Goal: Information Seeking & Learning: Learn about a topic

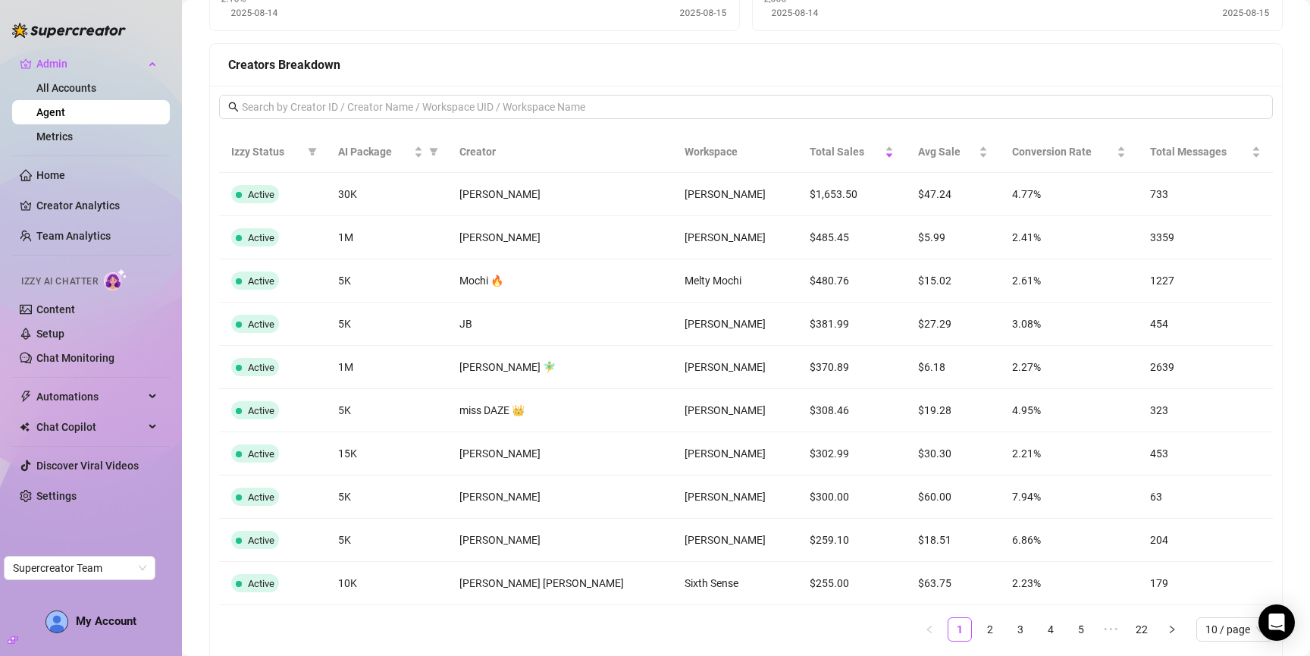
scroll to position [935, 0]
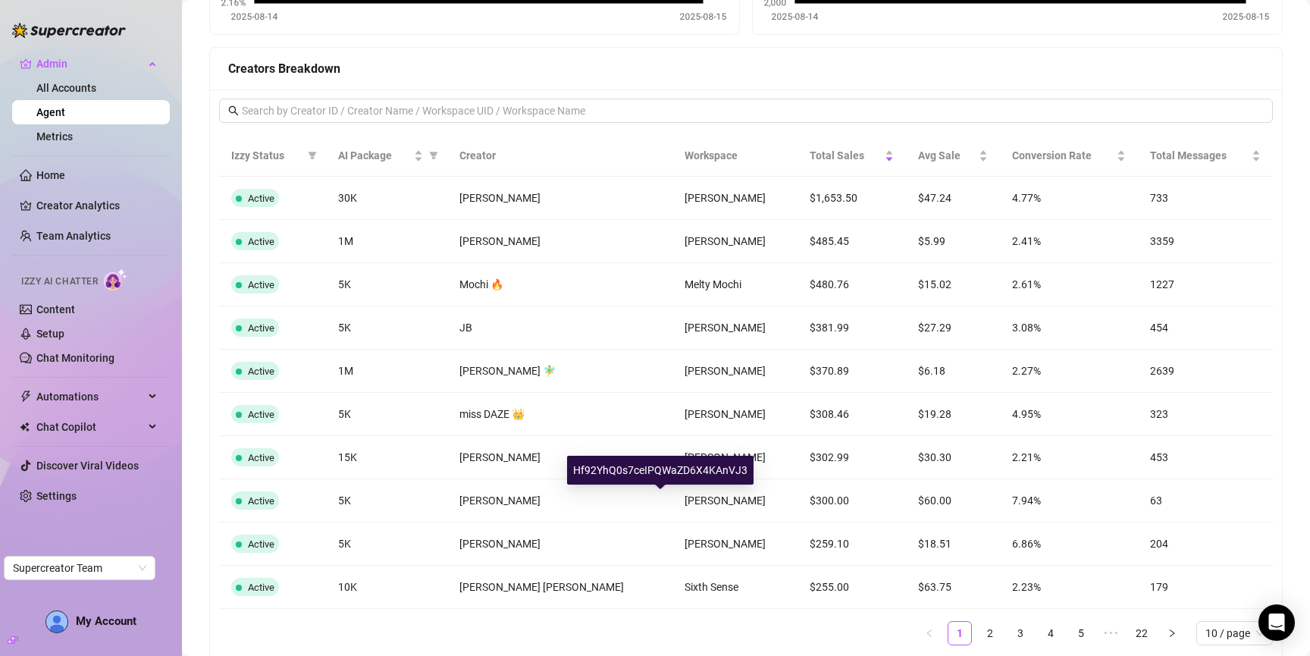
click at [668, 469] on div "Hf92YhQ0s7ceIPQWaZD6X4KAnVJ3" at bounding box center [660, 470] width 187 height 29
copy div "Hf92YhQ0s7ceIPQWaZD6X4KAnVJ3"
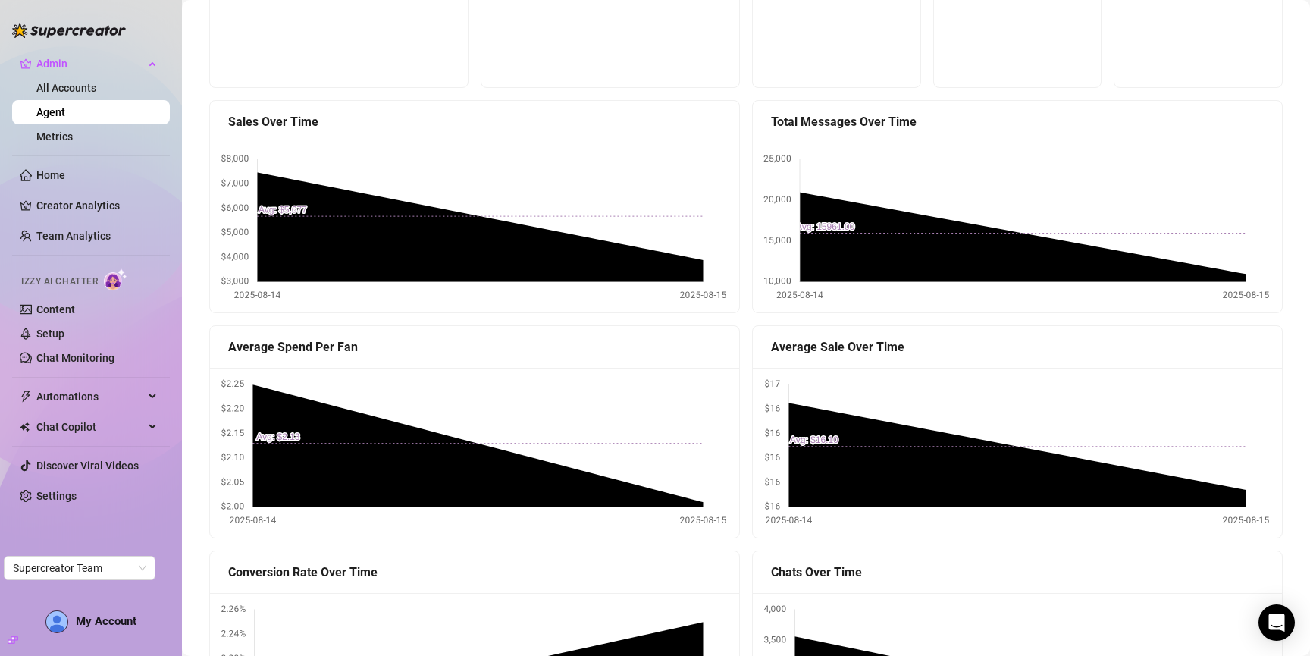
scroll to position [0, 0]
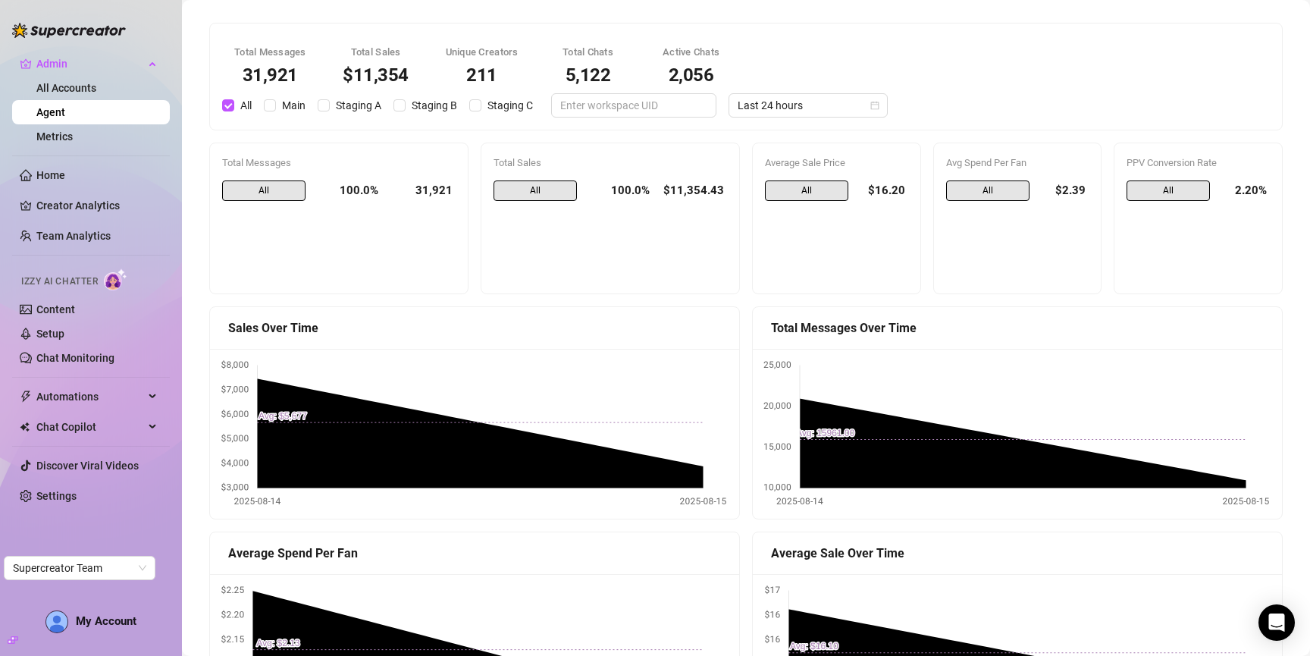
click at [792, 90] on div "Total Messages 31,921 Total Sales $11,354 Unique Creators 211 Total Chats 5,122…" at bounding box center [746, 77] width 1066 height 82
click at [791, 98] on span "Last 24 hours" at bounding box center [808, 105] width 141 height 23
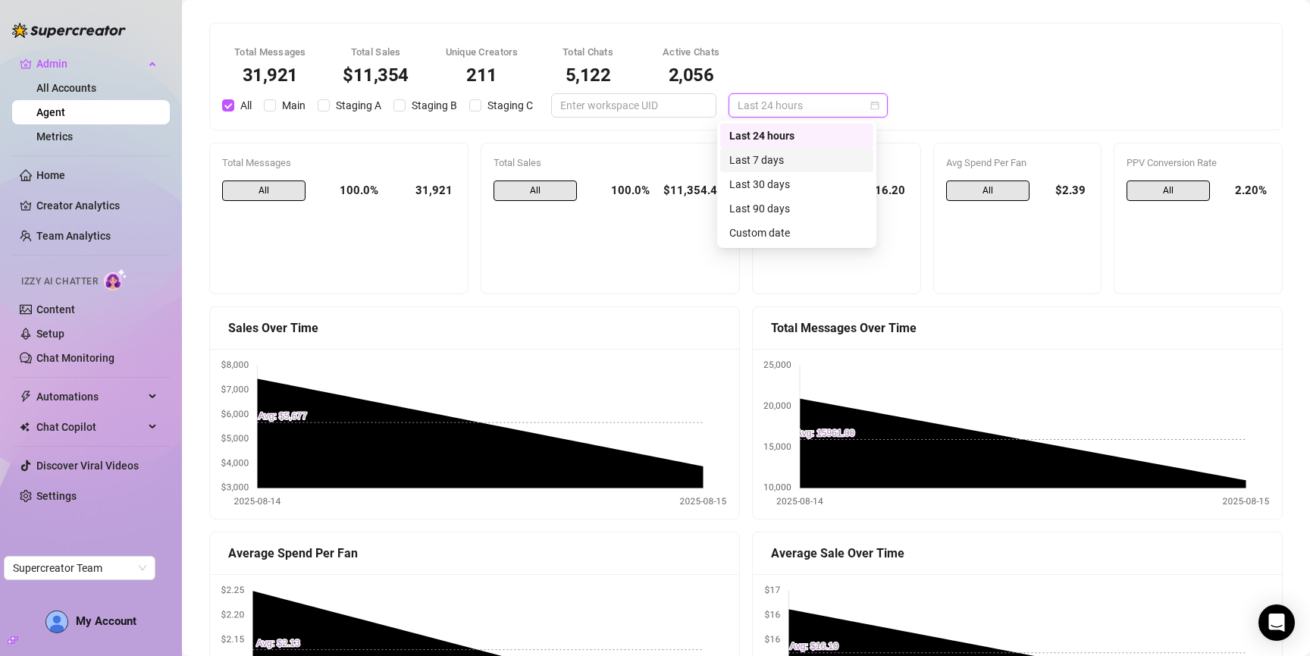
click at [809, 156] on div "Last 7 days" at bounding box center [796, 160] width 135 height 17
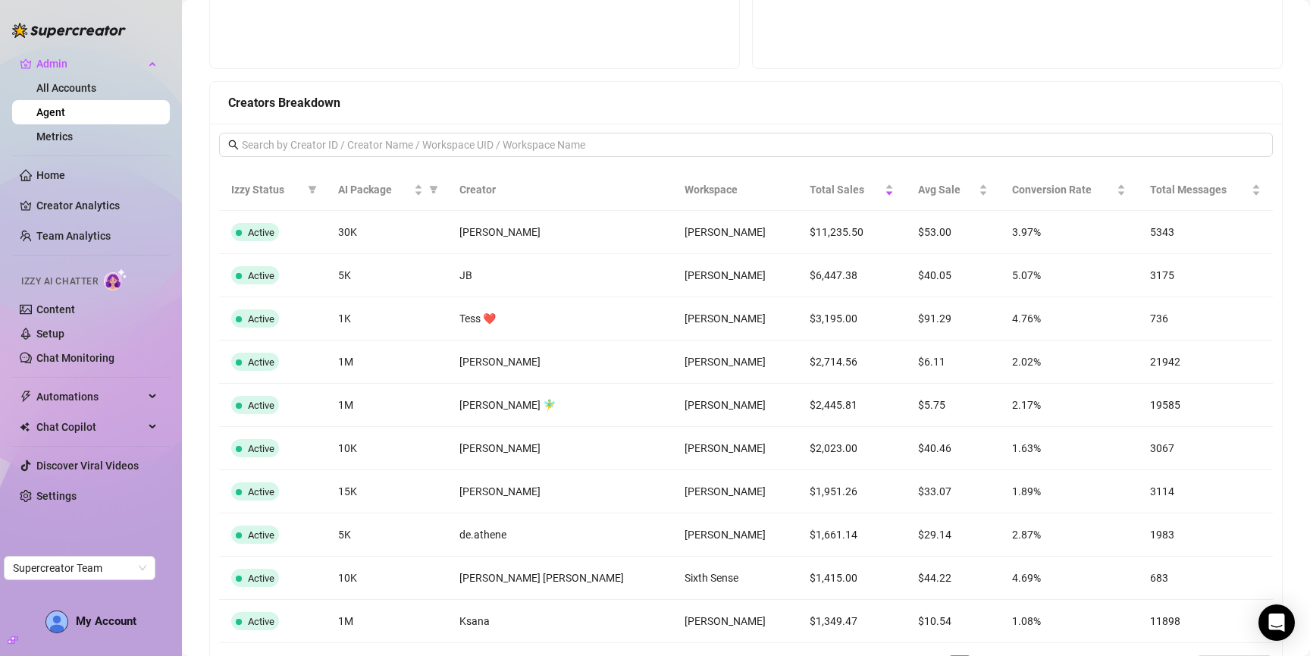
scroll to position [901, 0]
click at [650, 240] on div "TxV2jhwEruf1XDW9vehOjN5vT2C2" at bounding box center [657, 244] width 177 height 29
copy div "TxV2jhwEruf1XDW9vehOjN5vT2C2"
click at [656, 293] on div "yrvANOsbwPRx4tbJgihlFocvPto2" at bounding box center [660, 288] width 171 height 29
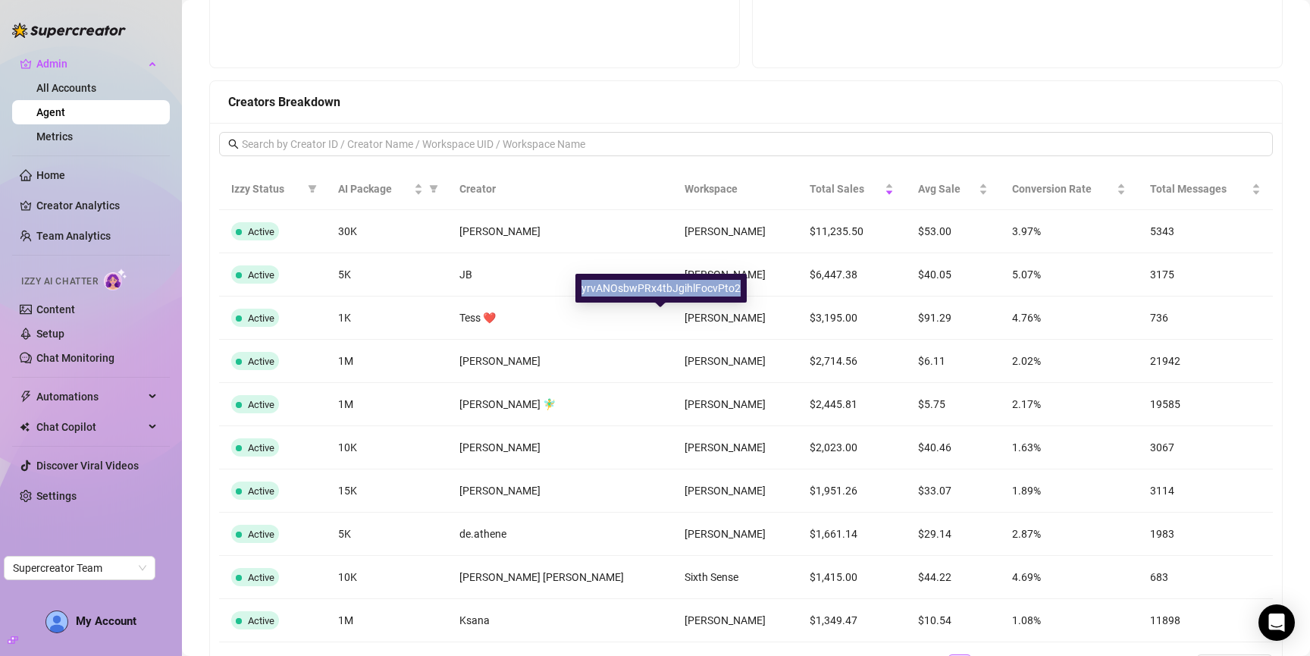
click at [656, 293] on div "yrvANOsbwPRx4tbJgihlFocvPto2" at bounding box center [660, 288] width 171 height 29
copy div "yrvANOsbwPRx4tbJgihlFocvPto2"
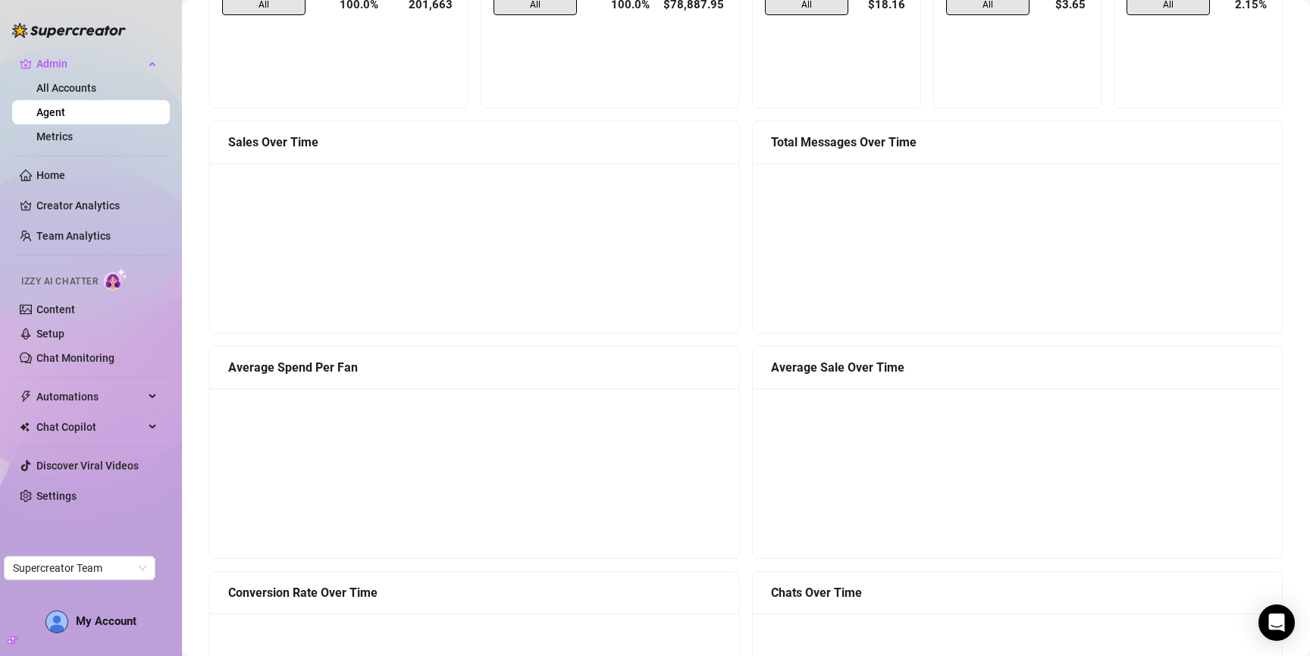
scroll to position [0, 0]
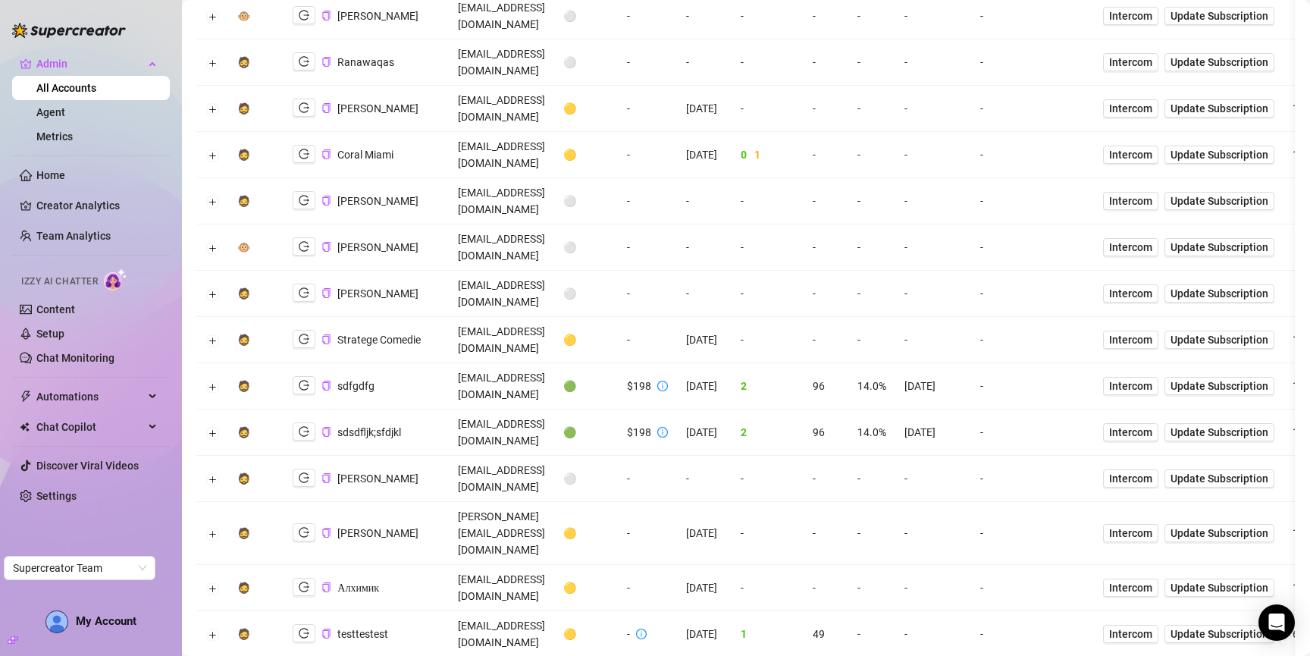
scroll to position [1241, 0]
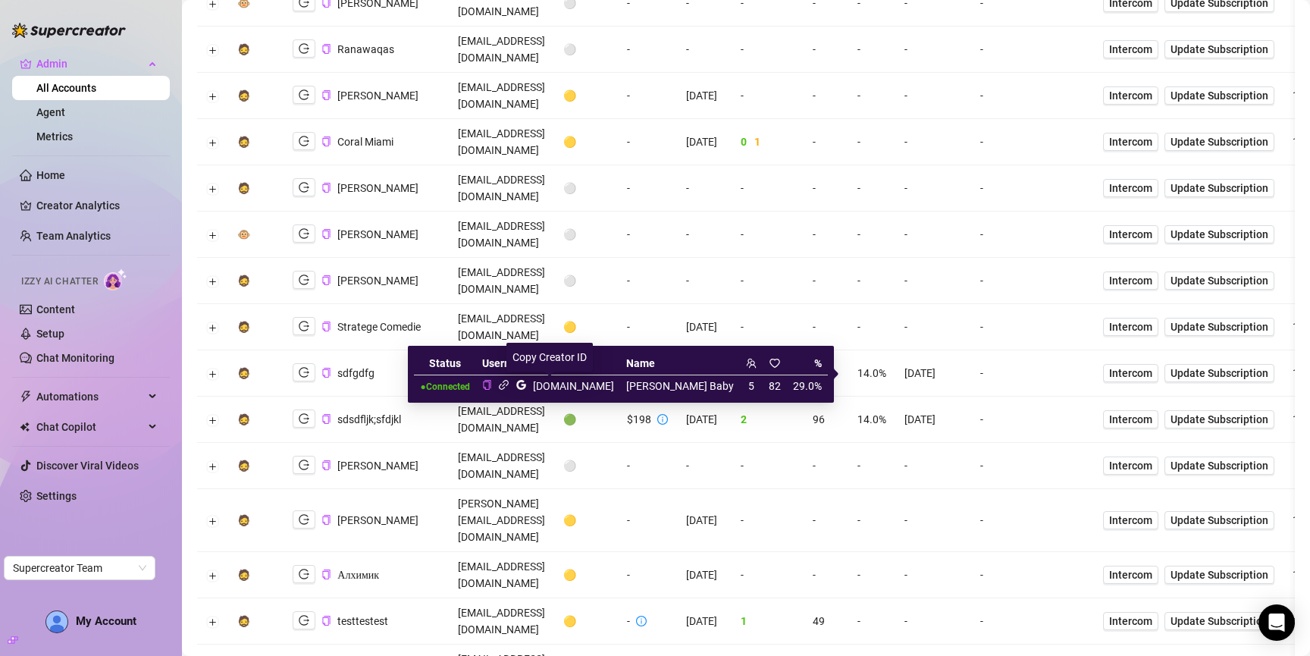
click at [491, 386] on icon "copy" at bounding box center [487, 385] width 8 height 10
click at [509, 385] on icon "link" at bounding box center [504, 385] width 10 height 10
click at [526, 384] on icon "google" at bounding box center [521, 385] width 10 height 10
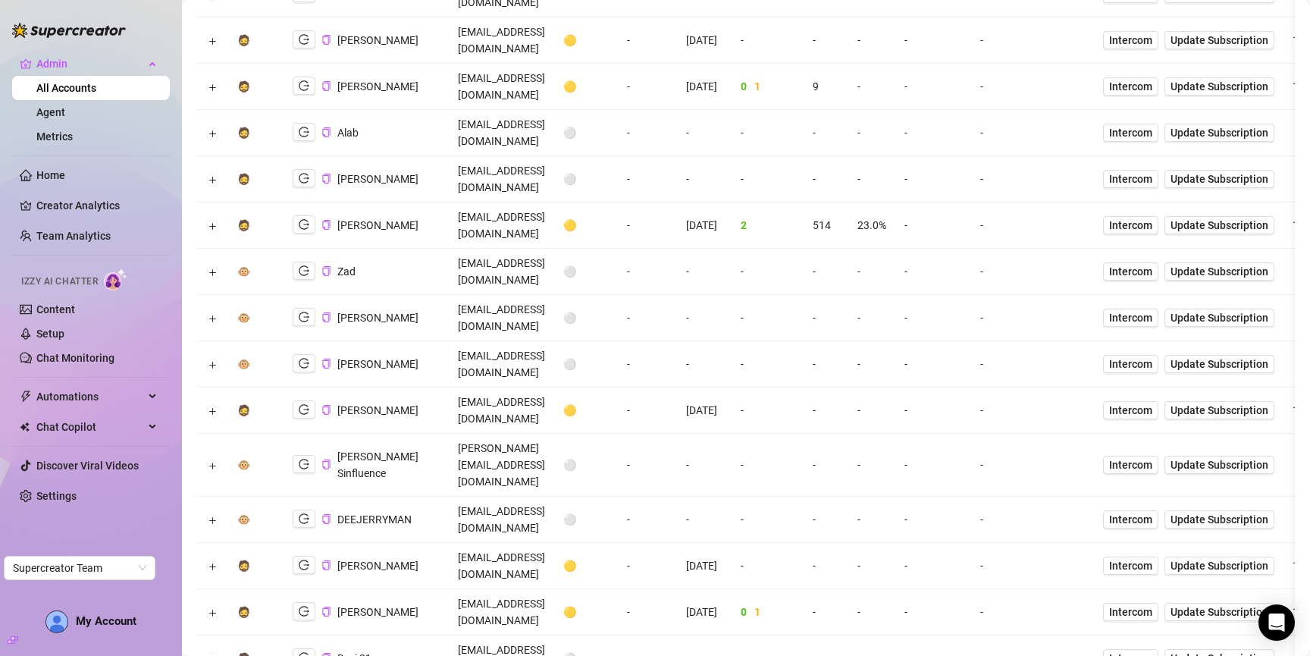
scroll to position [0, 0]
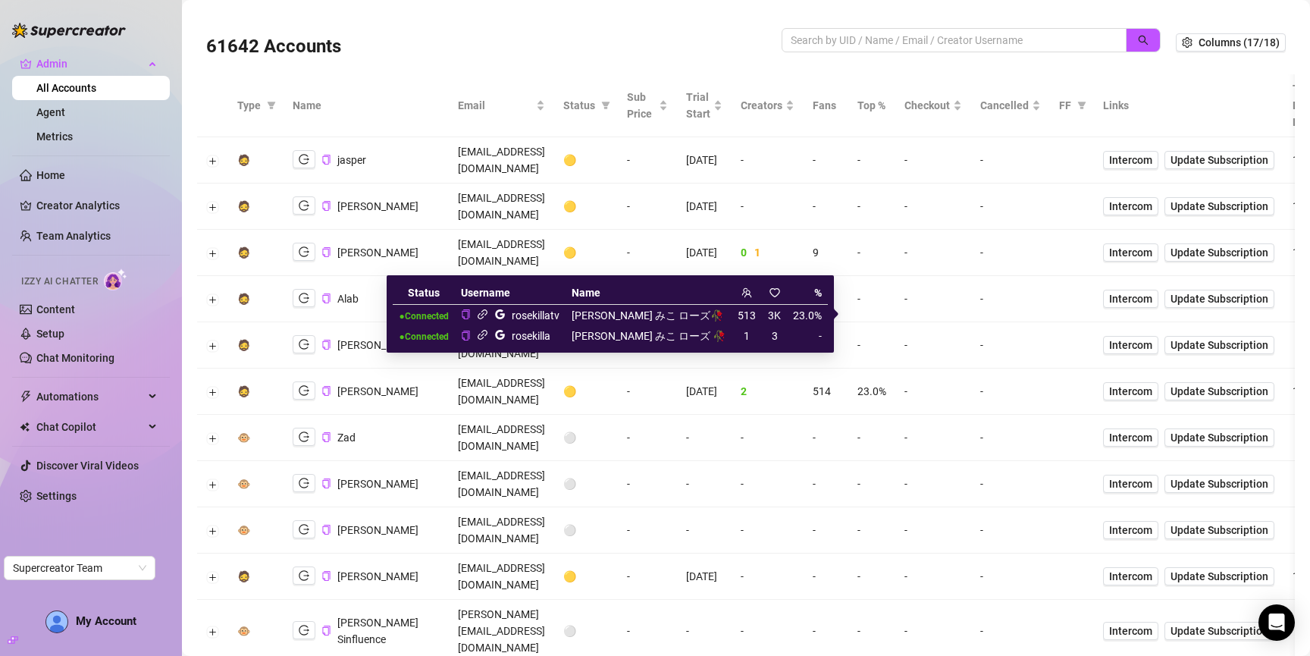
click at [488, 337] on icon "link" at bounding box center [482, 334] width 11 height 11
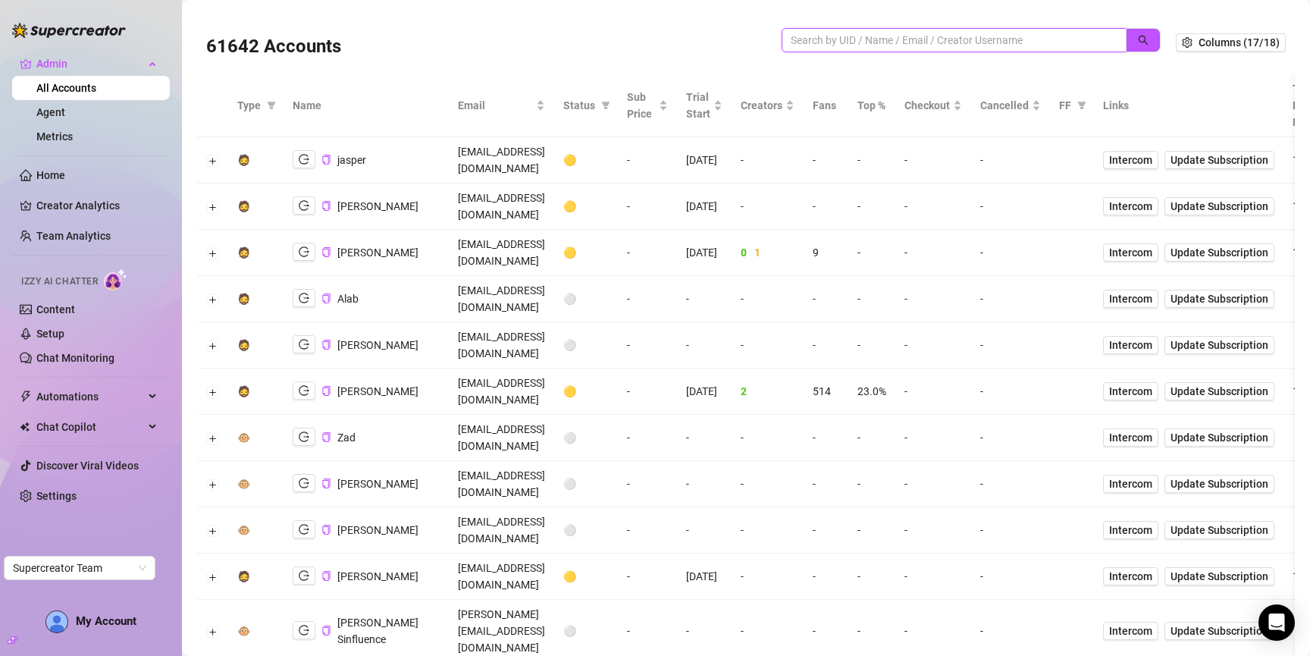
click at [998, 37] on input "search" at bounding box center [948, 40] width 315 height 17
paste input "c9Cav0QDM3fSr7gnCKbmJZx7sKT2"
click at [1138, 46] on button "button" at bounding box center [1143, 40] width 35 height 24
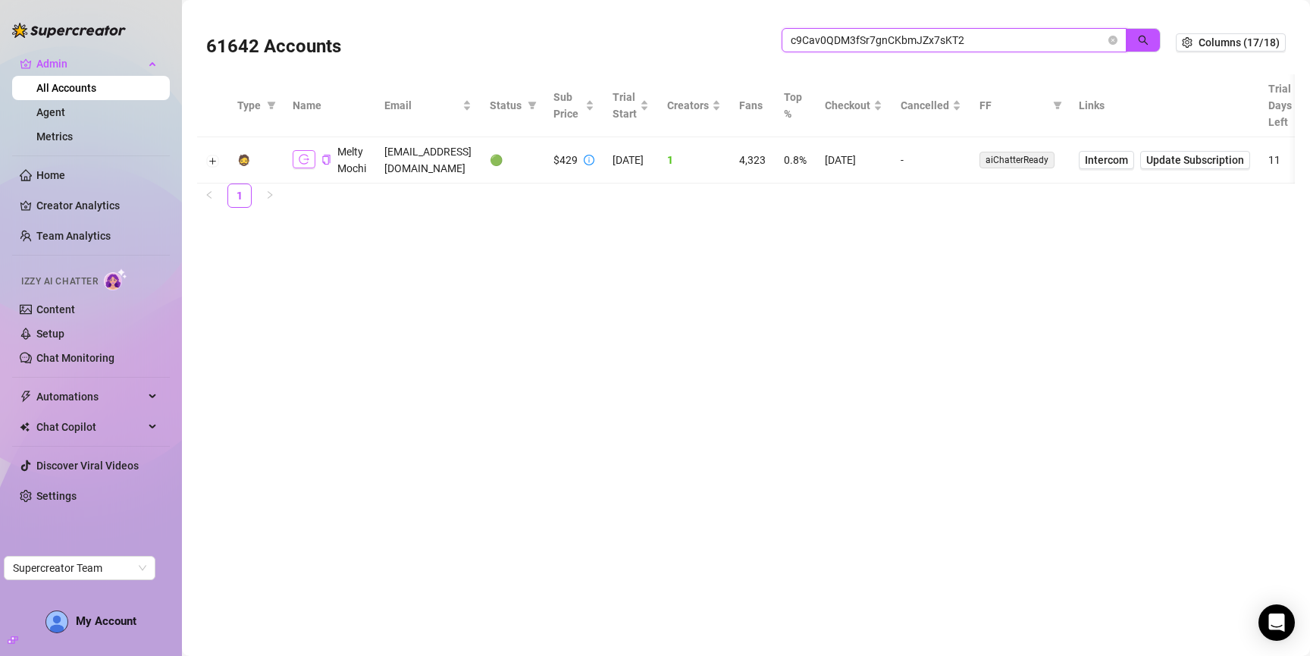
type input "c9Cav0QDM3fSr7gnCKbmJZx7sKT2"
click at [309, 161] on icon "logout" at bounding box center [304, 159] width 11 height 11
click at [1114, 39] on icon "close-circle" at bounding box center [1112, 40] width 9 height 9
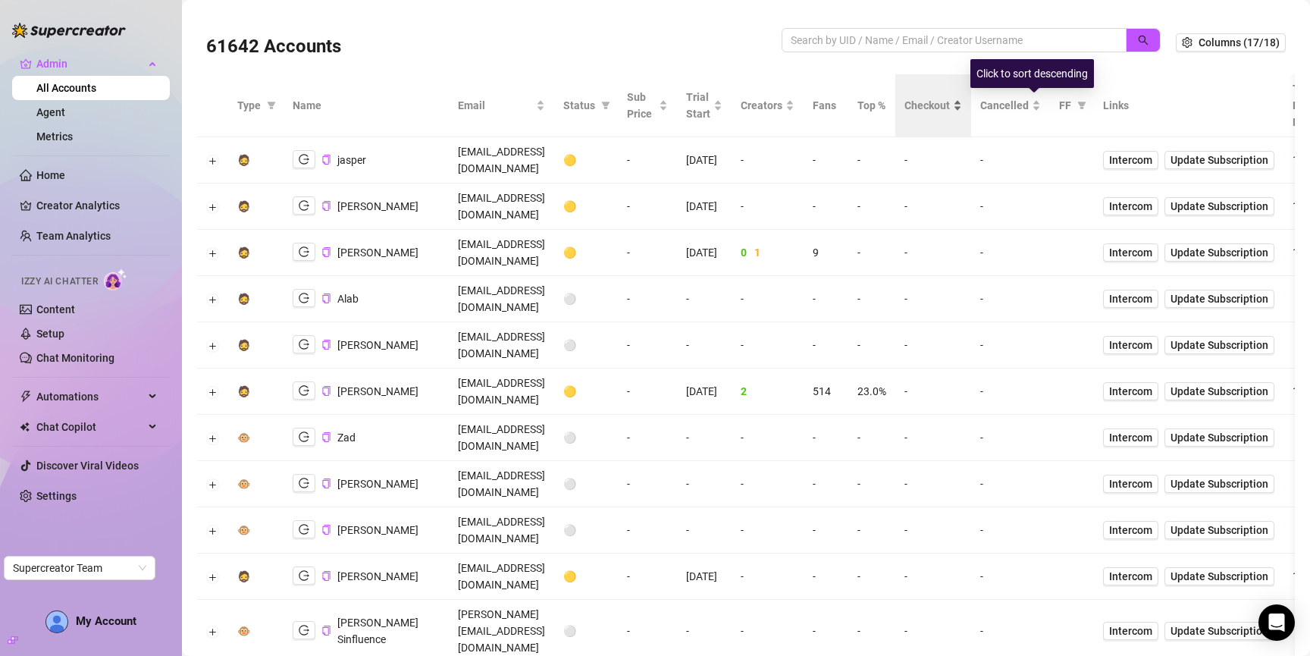
click at [950, 99] on span "Checkout" at bounding box center [926, 105] width 45 height 17
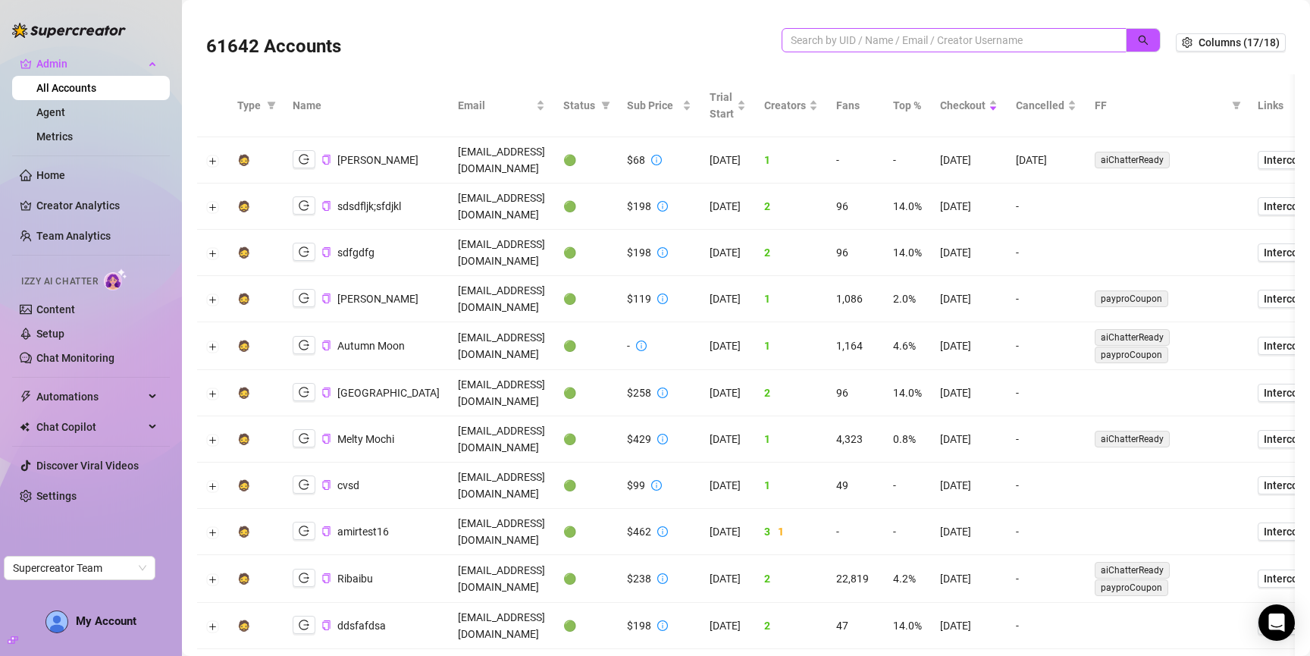
click at [979, 29] on span at bounding box center [954, 40] width 345 height 24
click at [979, 41] on input "search" at bounding box center [948, 40] width 315 height 17
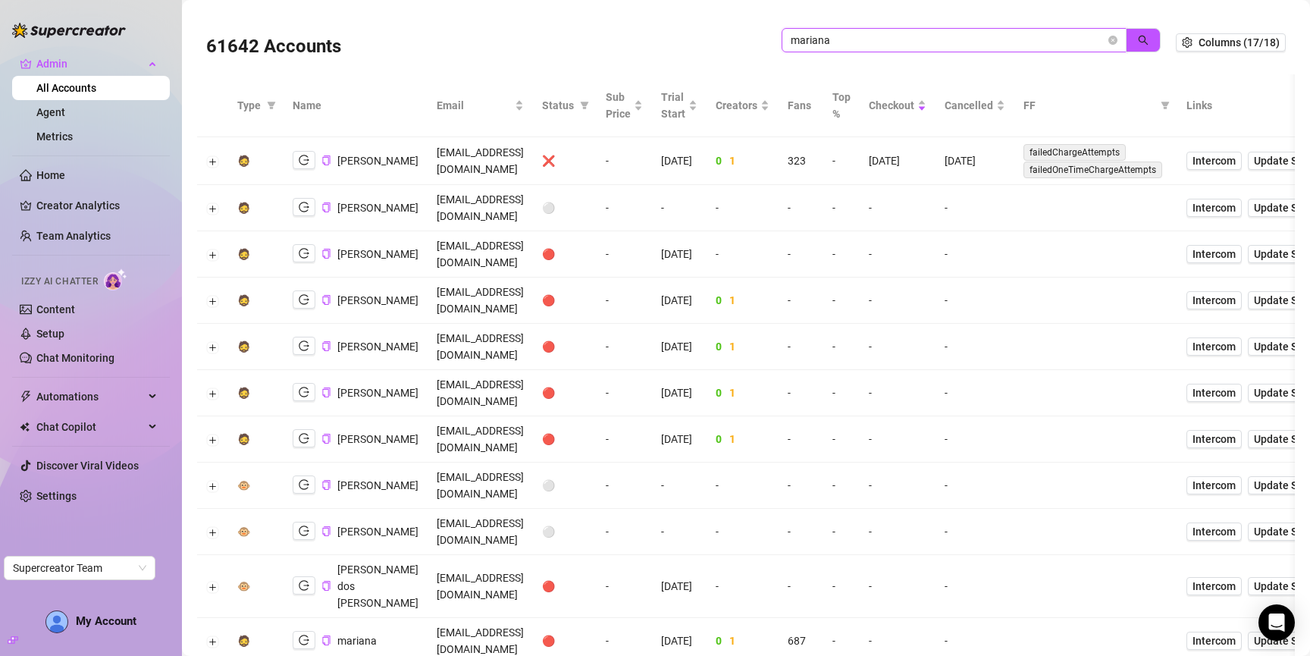
click at [981, 38] on input "mariana" at bounding box center [948, 40] width 315 height 17
paste input "Hf92YhQ0s7ceIPQWaZD6X4KAnVJ3"
click at [1141, 37] on icon "search" at bounding box center [1143, 40] width 11 height 11
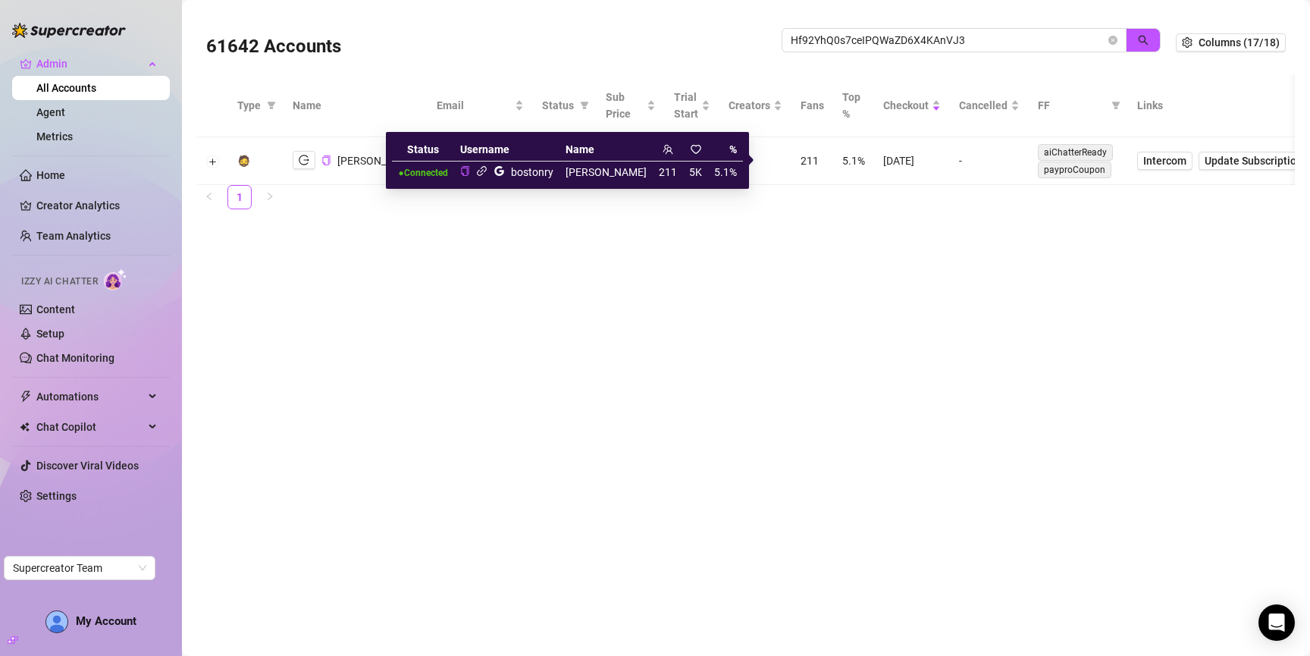
click at [487, 172] on icon "link" at bounding box center [482, 171] width 10 height 10
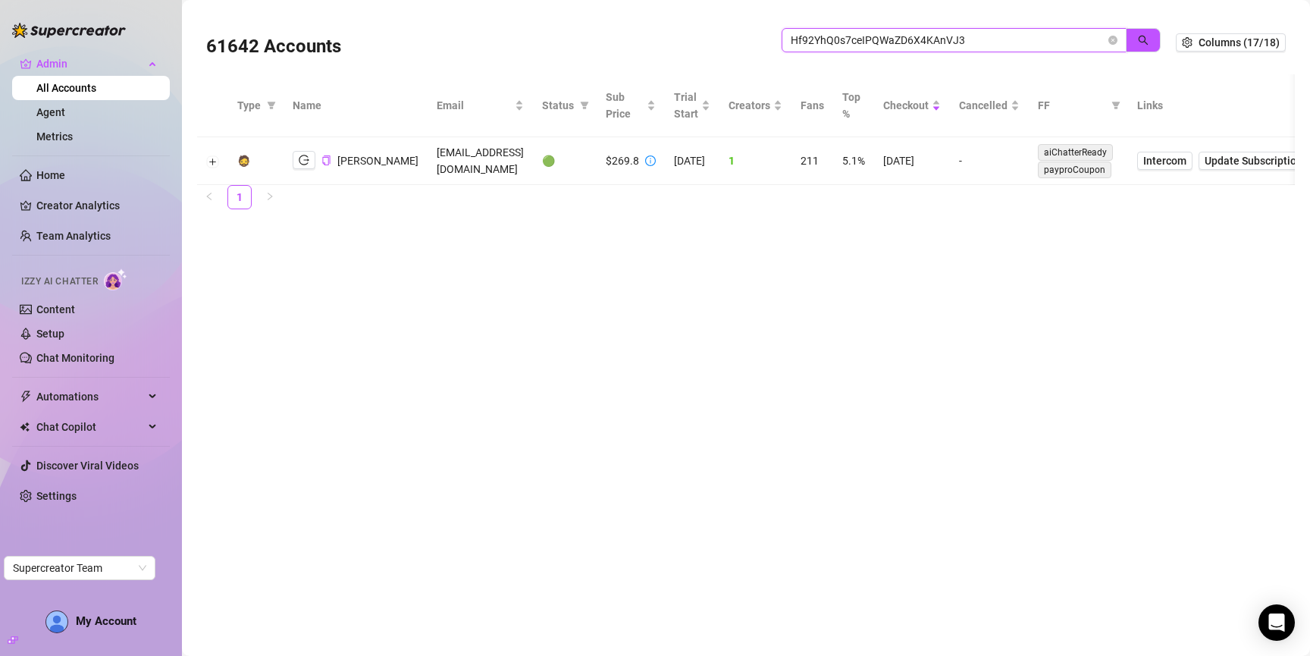
click at [939, 41] on input "Hf92YhQ0s7ceIPQWaZD6X4KAnVJ3" at bounding box center [948, 40] width 315 height 17
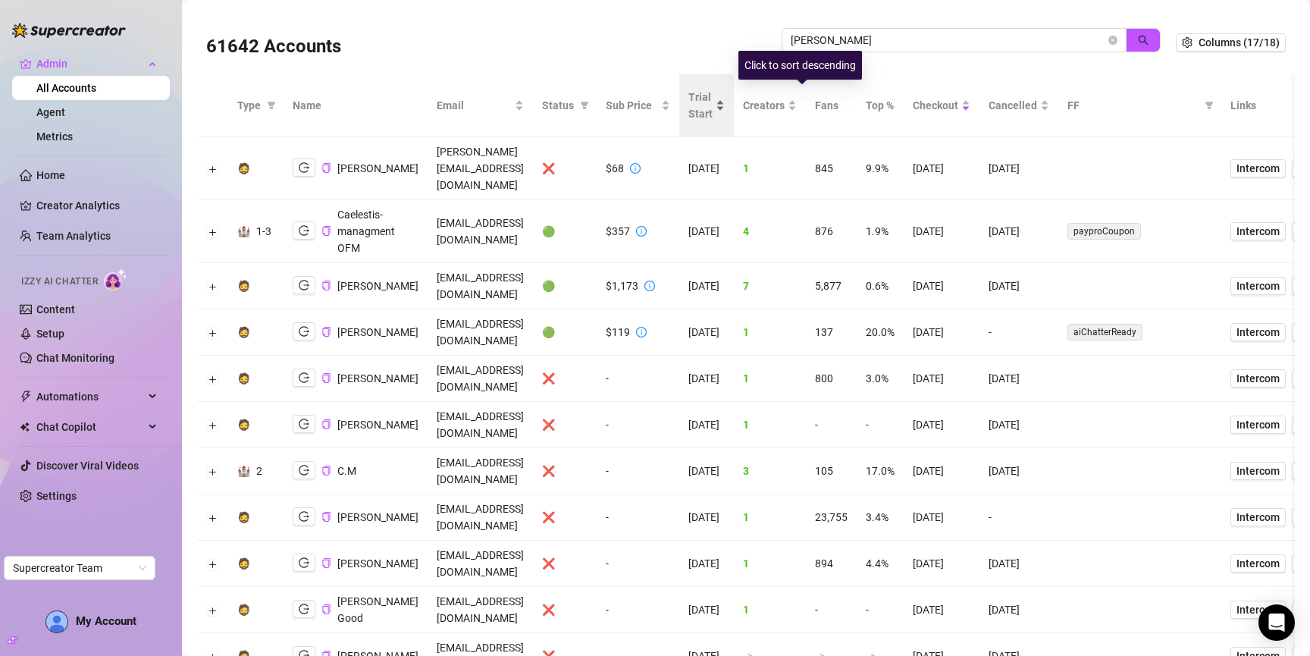
click at [713, 107] on span "Trial Start" at bounding box center [700, 105] width 24 height 33
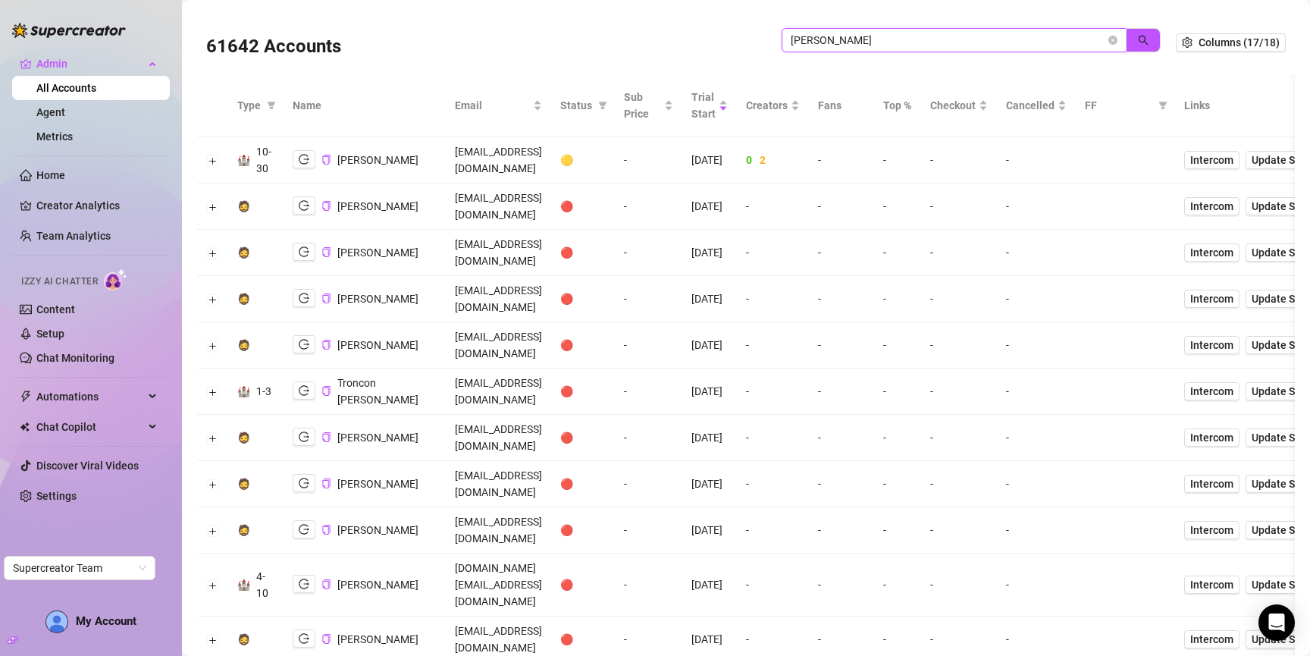
click at [850, 37] on input "daniel" at bounding box center [948, 40] width 315 height 17
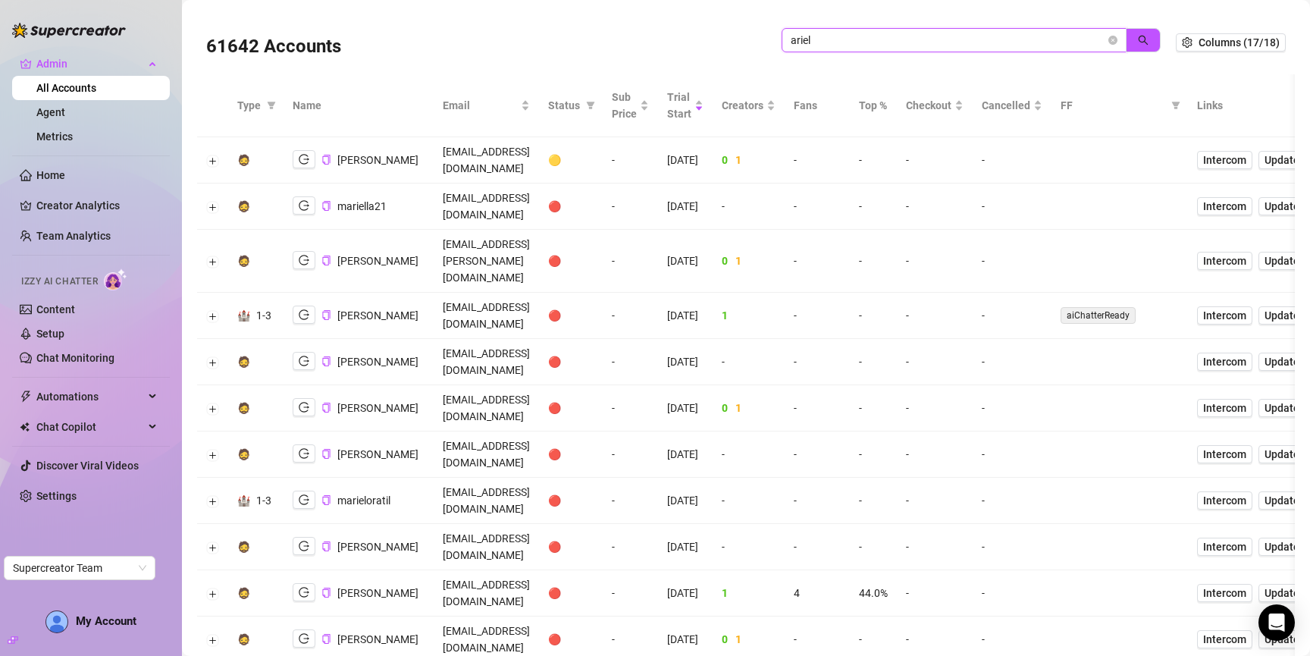
click at [1022, 39] on input "ariel" at bounding box center [948, 40] width 315 height 17
paste input "Cti1ai4TgrYp4Rq2RoH2YqFecBC2"
click at [1145, 44] on icon "search" at bounding box center [1143, 40] width 11 height 11
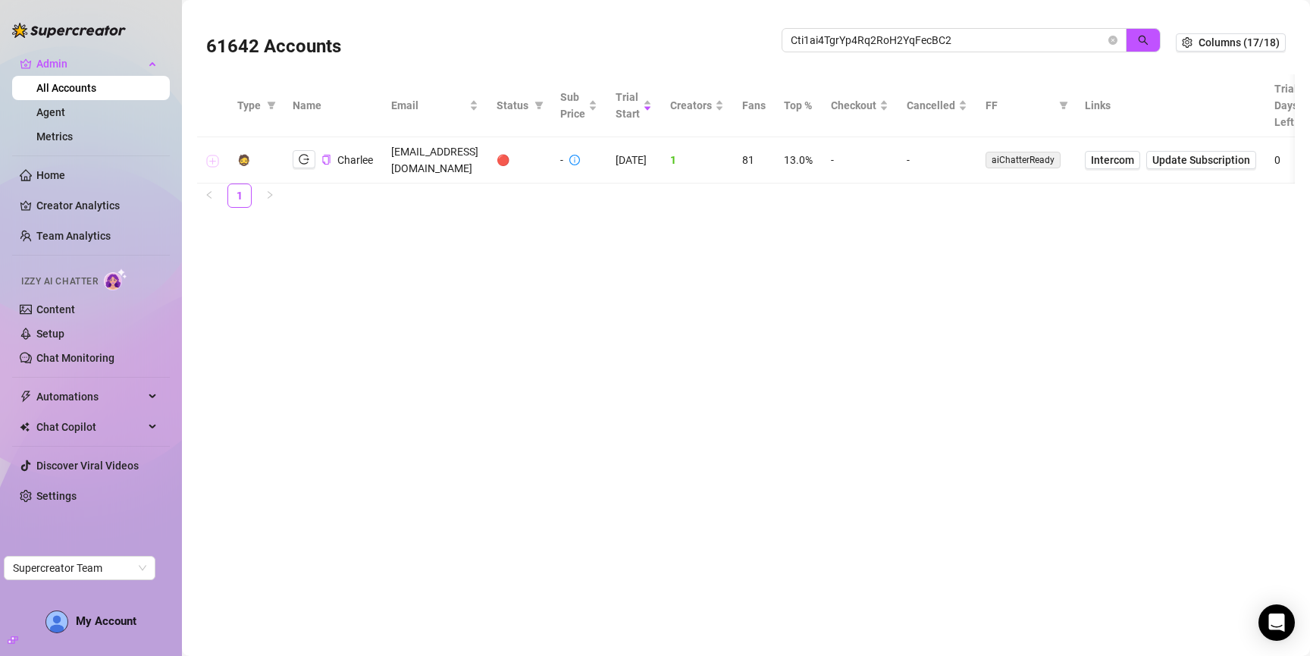
click at [213, 155] on button "Expand row" at bounding box center [213, 161] width 12 height 12
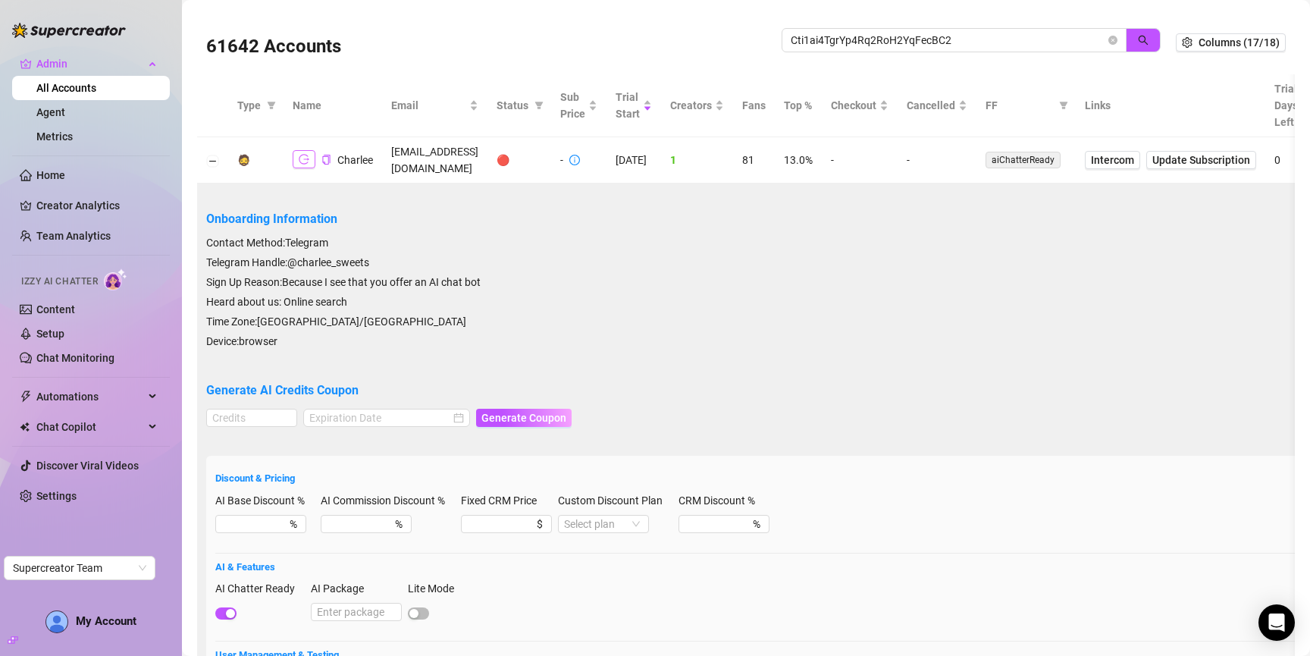
click at [301, 154] on icon "logout" at bounding box center [304, 159] width 11 height 11
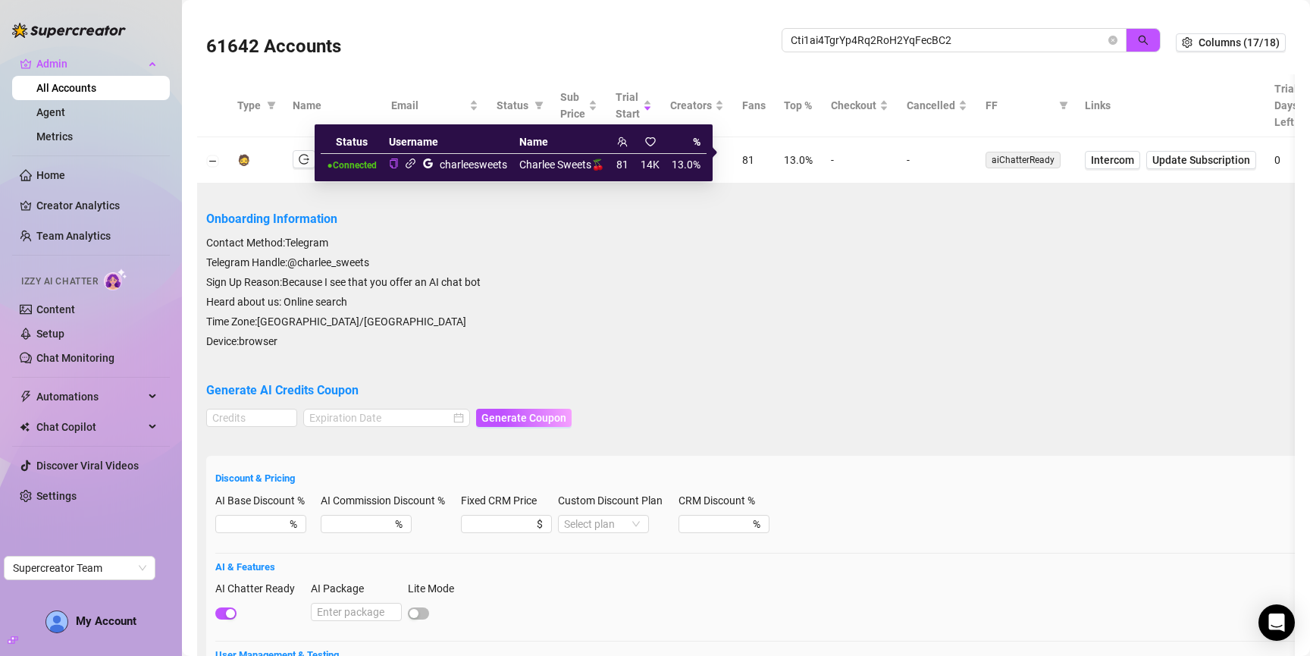
click at [411, 166] on icon "link" at bounding box center [411, 163] width 10 height 10
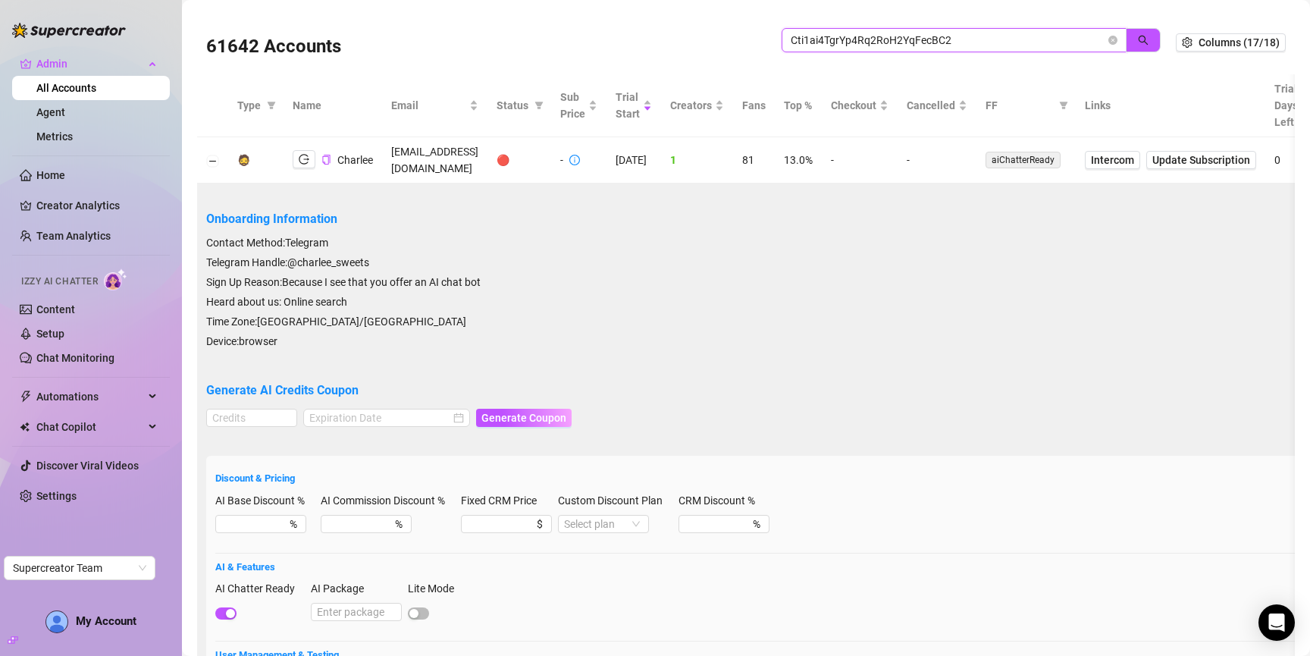
click at [1020, 42] on input "Cti1ai4TgrYp4Rq2RoH2YqFecBC2" at bounding box center [948, 40] width 315 height 17
paste input "zNofFIxnbWdQcpJyLtTaEBwPjbR"
click at [1131, 38] on button "button" at bounding box center [1143, 40] width 35 height 24
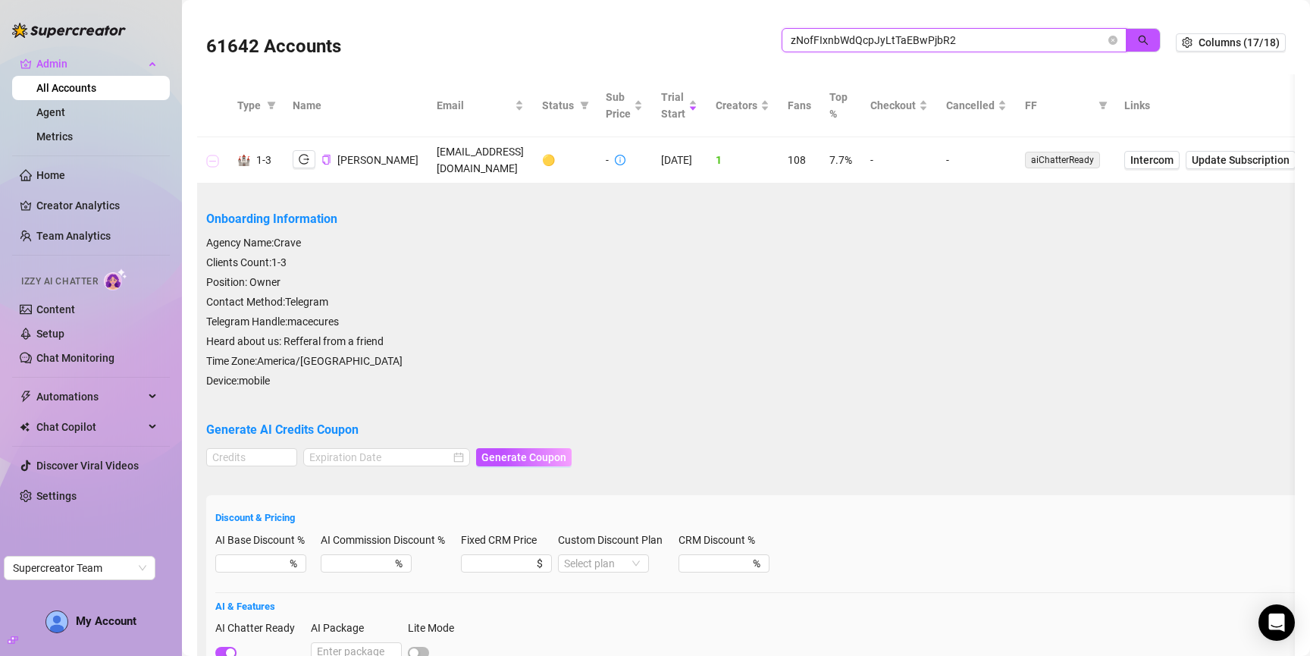
type input "zNofFIxnbWdQcpJyLtTaEBwPjbR2"
click at [212, 155] on button "Collapse row" at bounding box center [213, 161] width 12 height 12
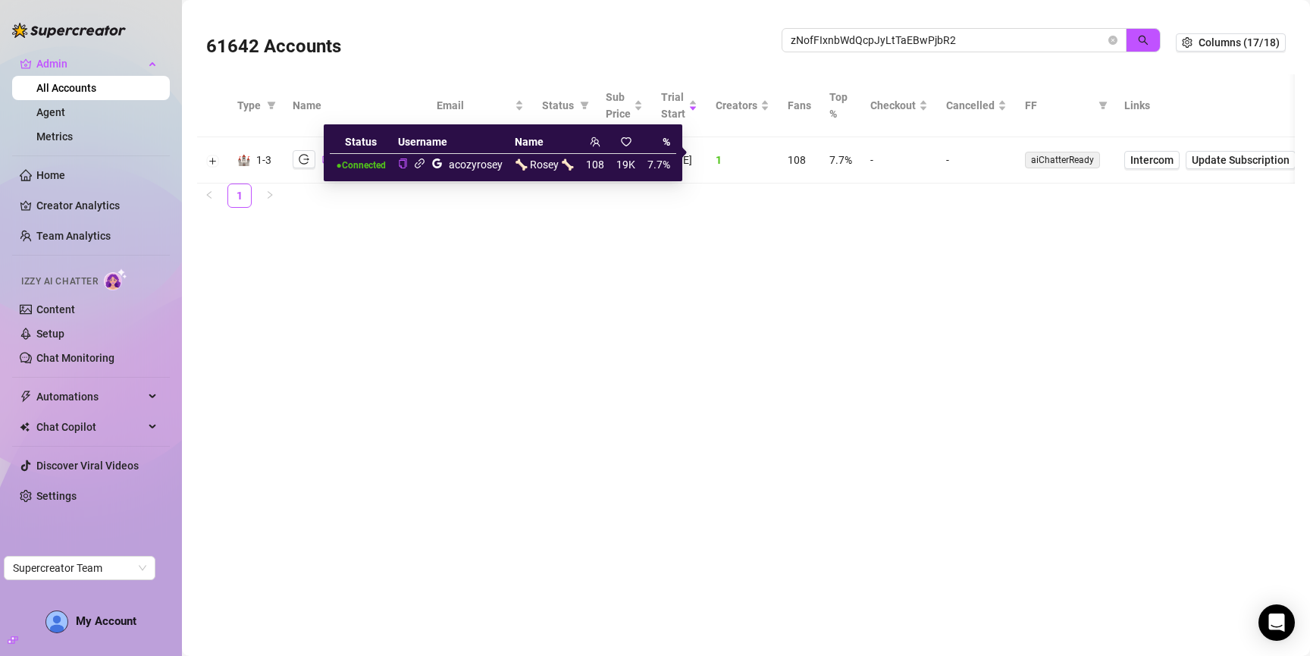
click at [424, 168] on icon "link" at bounding box center [419, 163] width 11 height 11
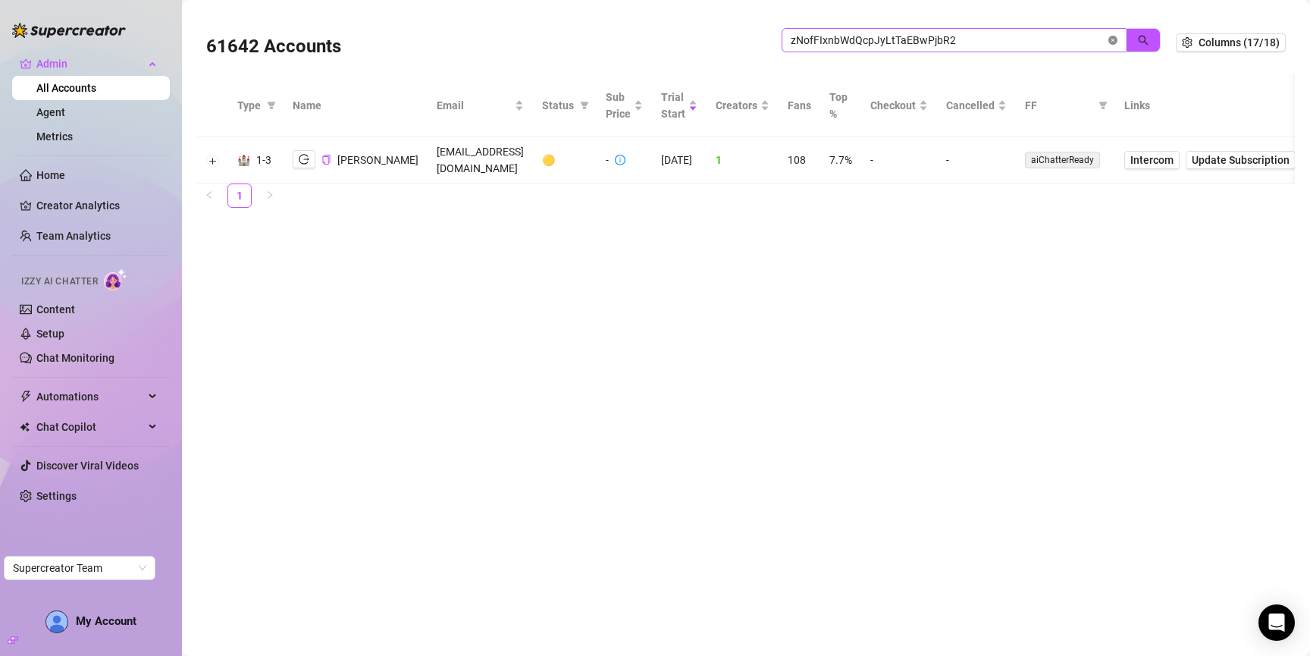
click at [1110, 36] on icon "close-circle" at bounding box center [1112, 40] width 9 height 9
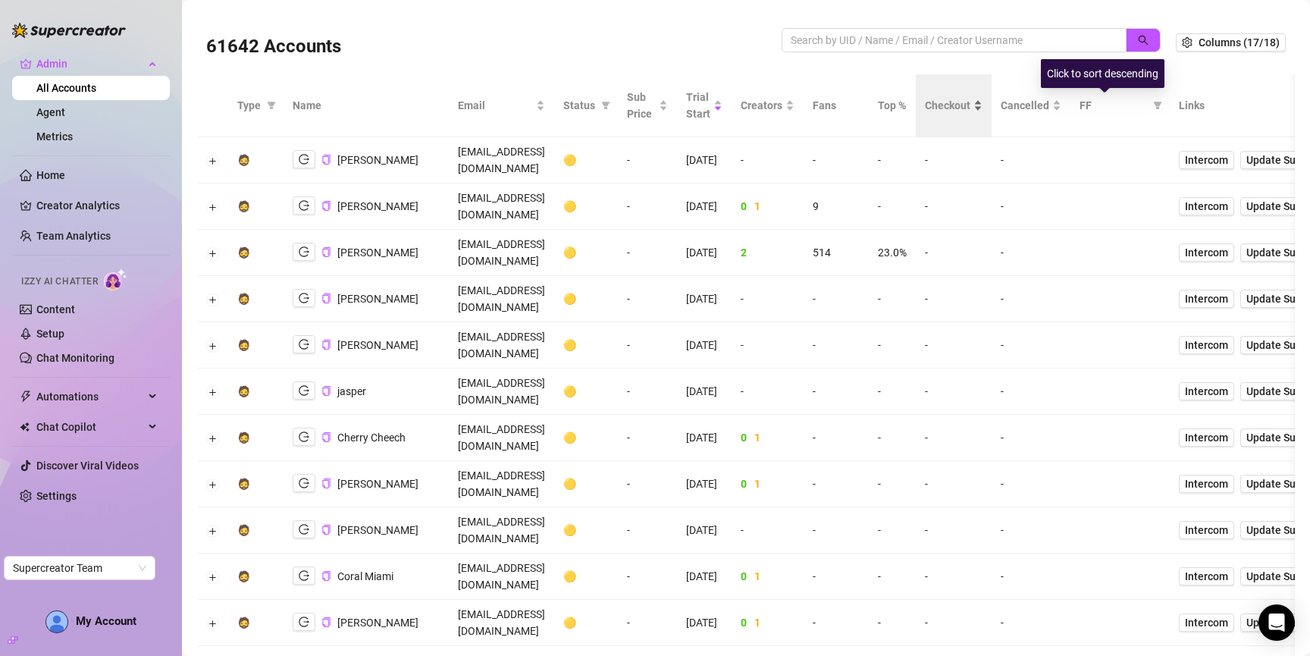
click at [970, 101] on span "Checkout" at bounding box center [947, 105] width 45 height 17
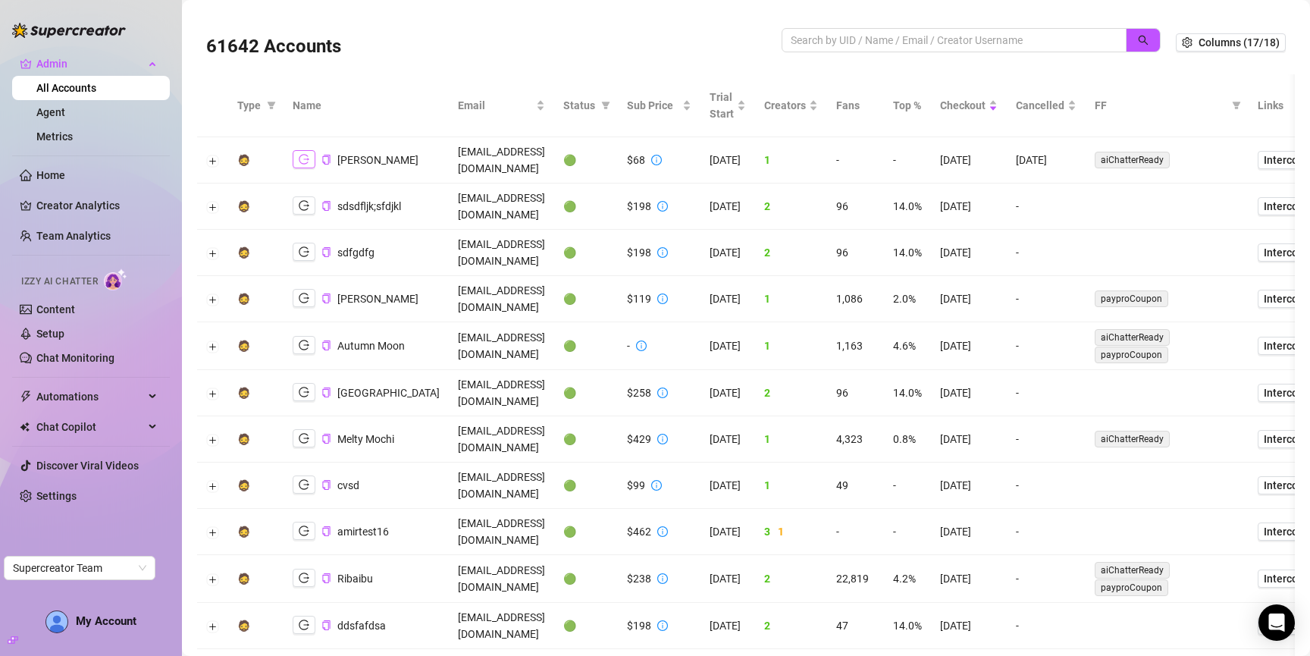
click at [306, 154] on icon "logout" at bounding box center [304, 159] width 11 height 11
click at [327, 155] on icon "copy" at bounding box center [326, 160] width 10 height 10
click at [1086, 155] on td "5/3/2025" at bounding box center [1046, 160] width 79 height 46
click at [873, 39] on input "search" at bounding box center [948, 40] width 315 height 17
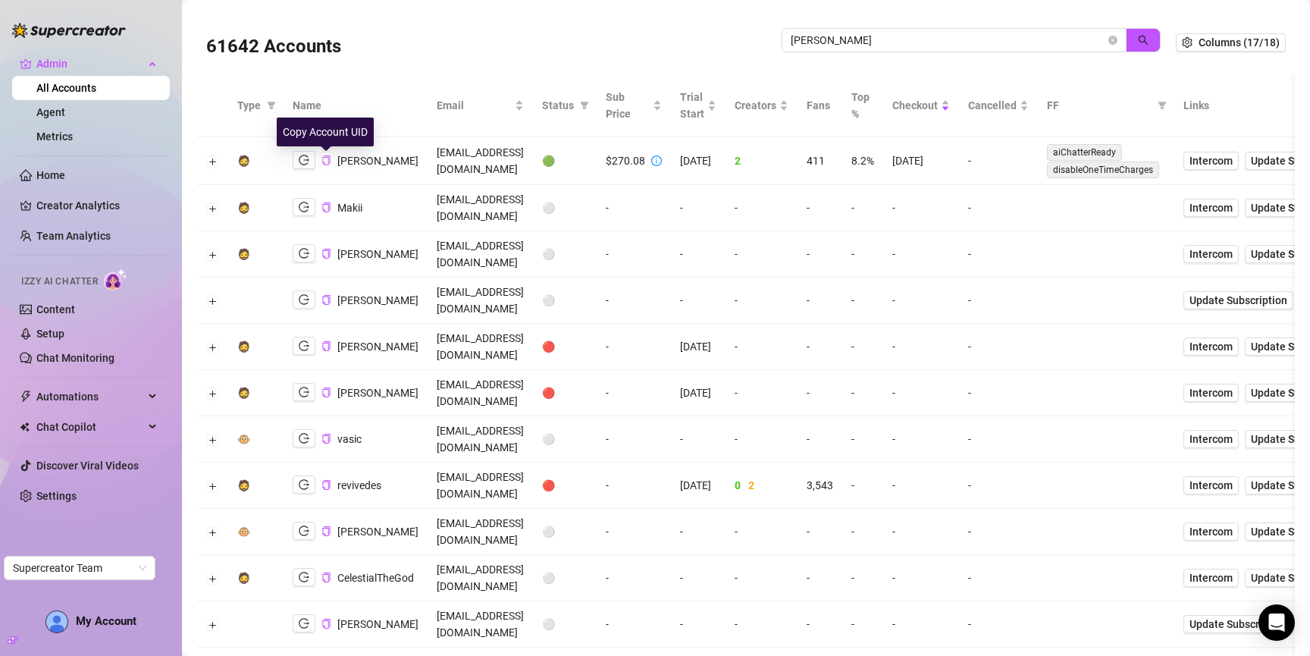
click at [328, 161] on icon "copy" at bounding box center [326, 160] width 8 height 10
click at [298, 165] on button "button" at bounding box center [304, 160] width 23 height 18
click at [923, 45] on input "maki" at bounding box center [948, 40] width 315 height 17
paste input "n0vSpvugFZPhj3fobSwDkWMmlLH3"
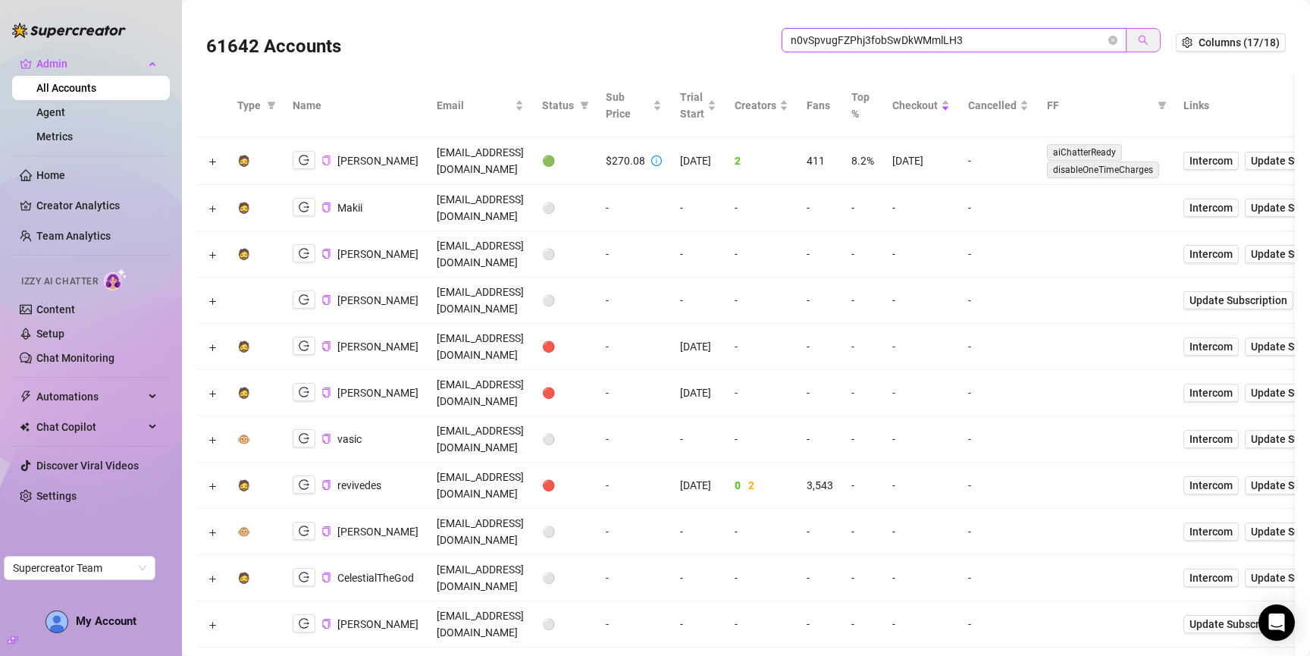
click at [1136, 33] on button "button" at bounding box center [1143, 40] width 35 height 24
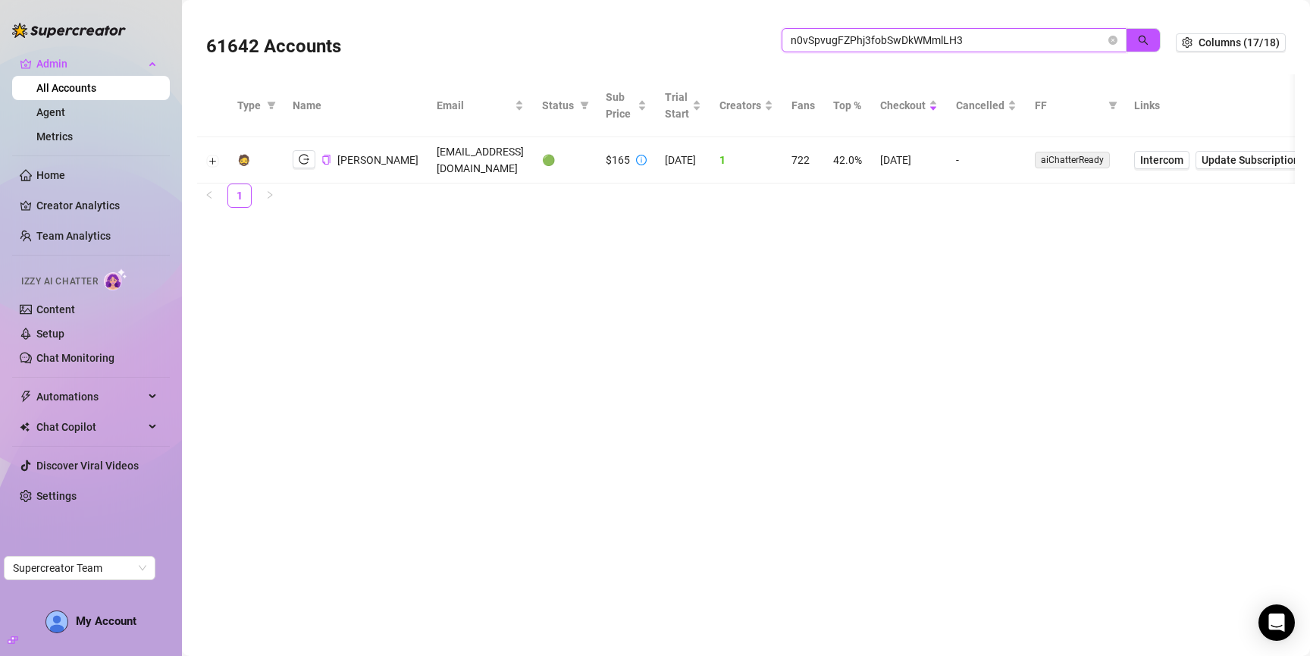
click at [983, 39] on input "n0vSpvugFZPhj3fobSwDkWMmlLH3" at bounding box center [948, 40] width 315 height 17
paste input "5udnuyJvG9R1iWd6bWxhtDuM89U2"
click at [1136, 33] on button "button" at bounding box center [1143, 40] width 35 height 24
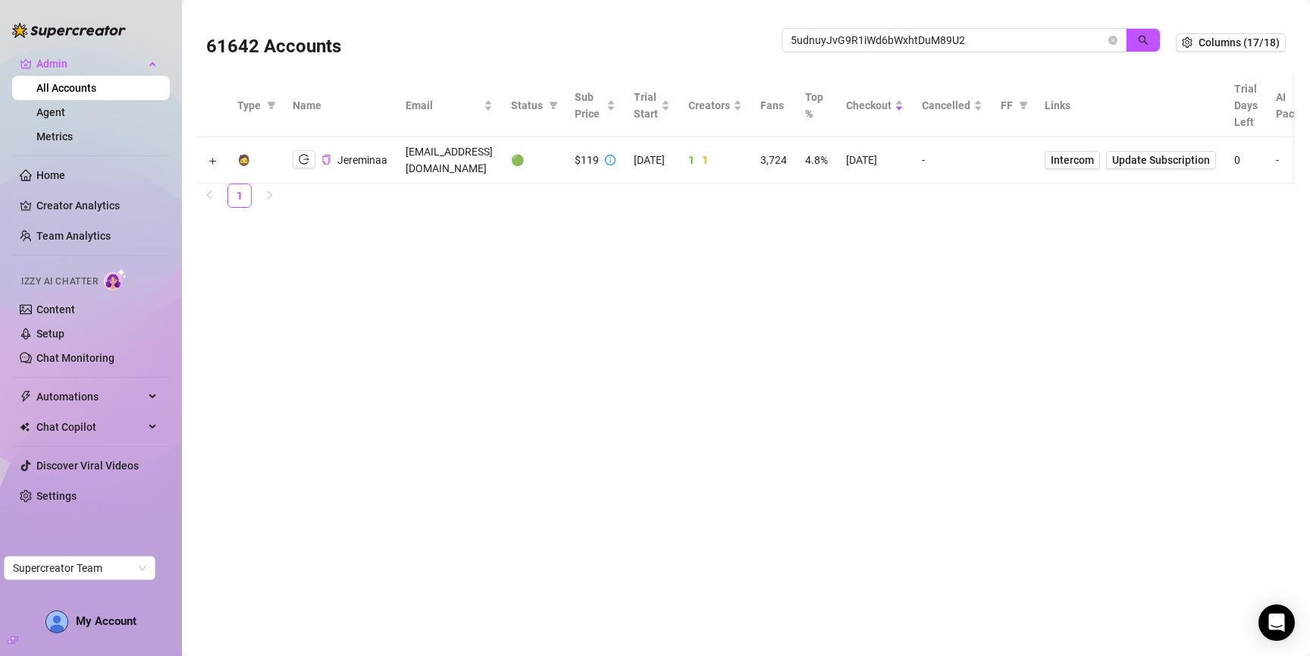
click at [957, 183] on ul "1" at bounding box center [746, 195] width 1098 height 24
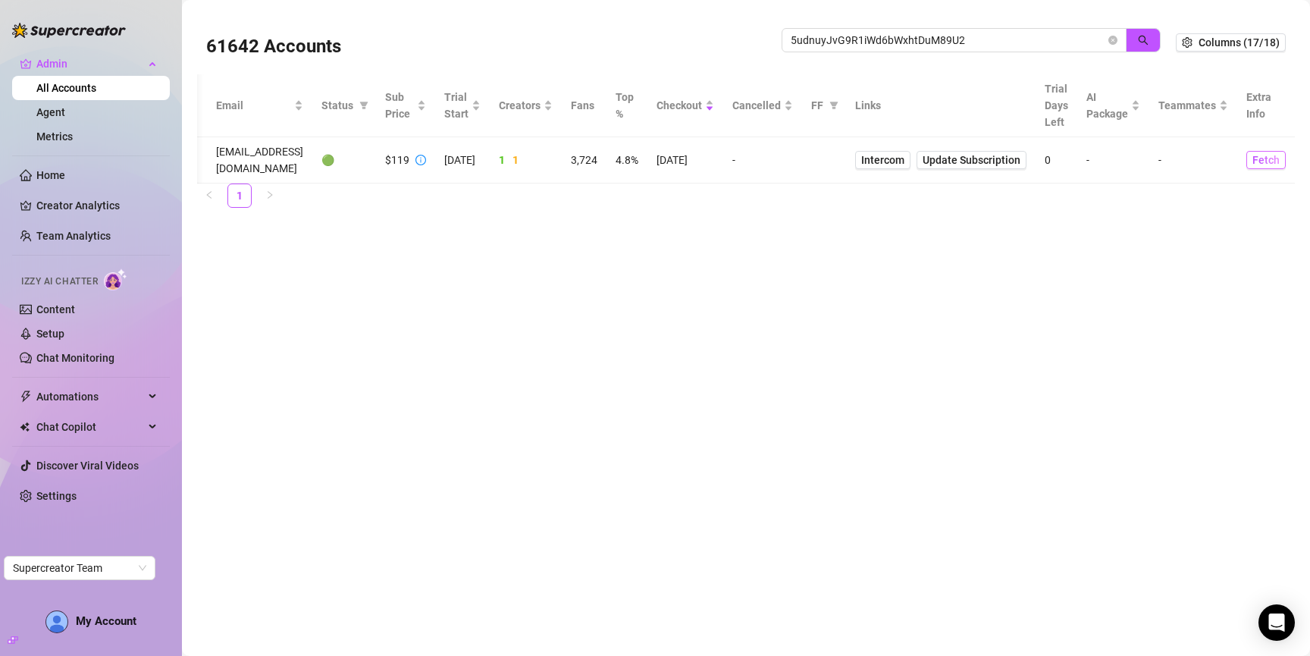
click at [1263, 154] on span "Fetch" at bounding box center [1265, 160] width 27 height 12
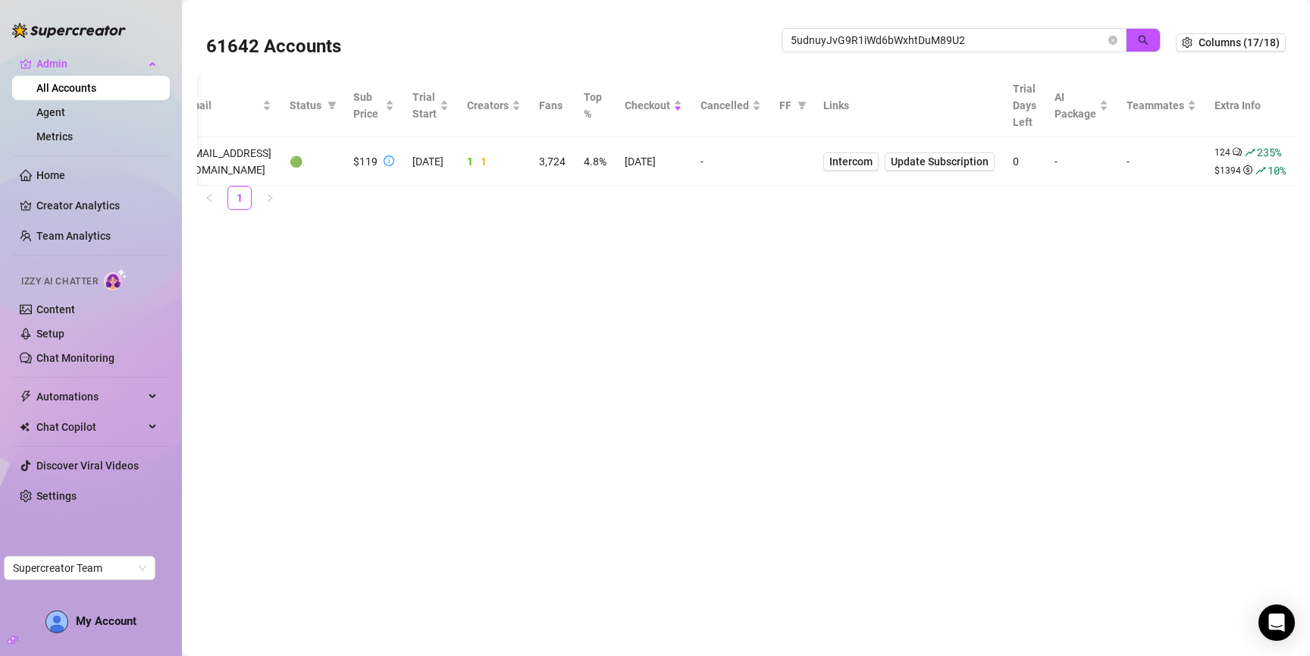
scroll to position [0, 296]
click at [966, 42] on input "5udnuyJvG9R1iWd6bWxhtDuM89U2" at bounding box center [948, 40] width 315 height 17
paste input "tanyadelight_free"
click at [1143, 35] on icon "search" at bounding box center [1143, 40] width 11 height 11
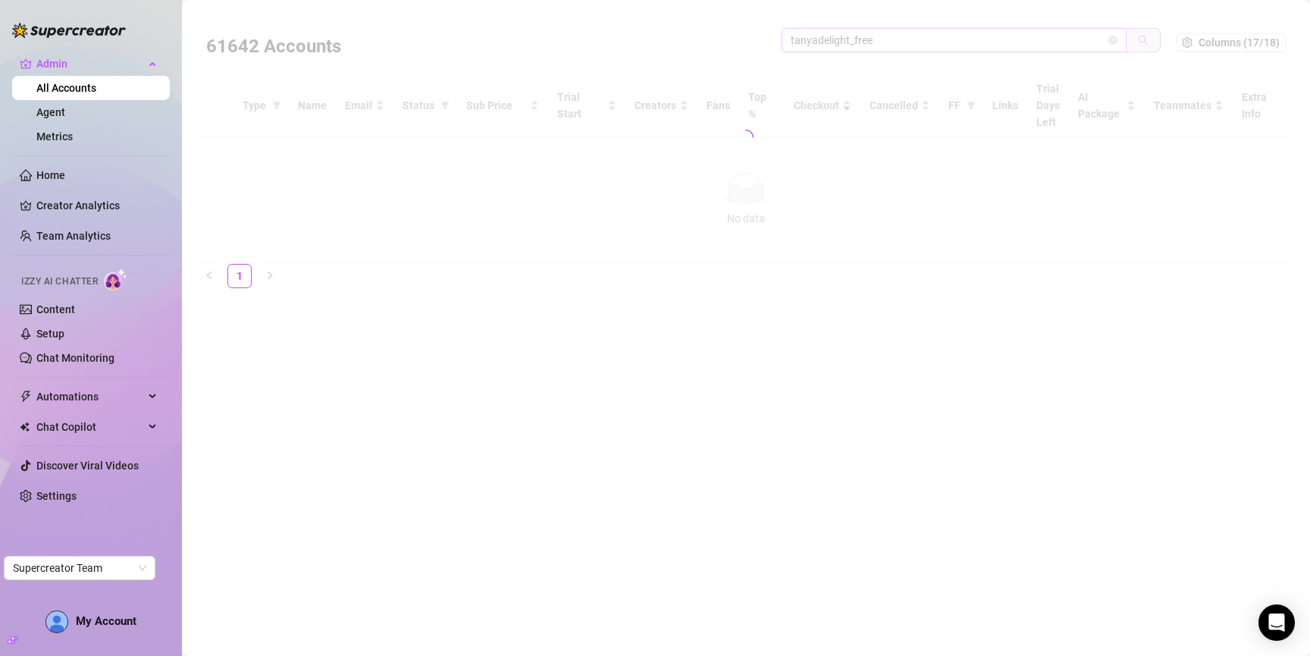
scroll to position [0, 0]
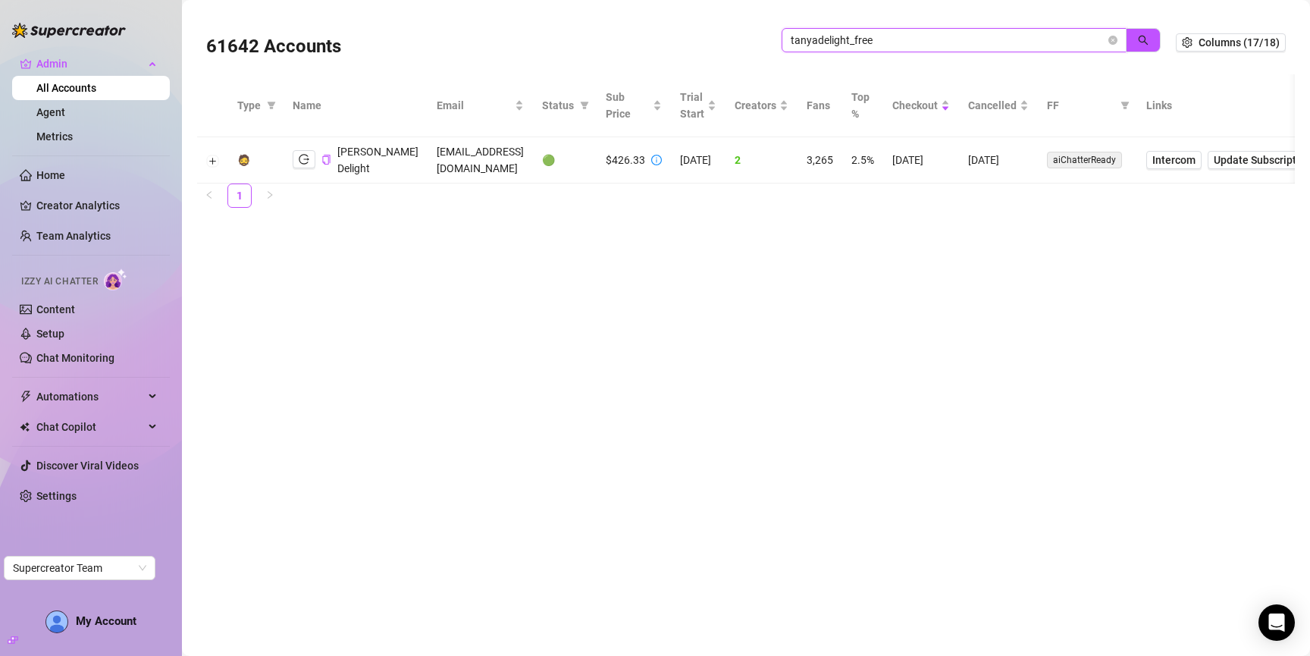
click at [967, 38] on input "tanyadelight_free" at bounding box center [948, 40] width 315 height 17
paste input "TxV2jhwEruf1XDW9vehOjN5vT2C2"
click at [1137, 49] on button "button" at bounding box center [1143, 40] width 35 height 24
click at [304, 160] on icon "logout" at bounding box center [304, 159] width 11 height 11
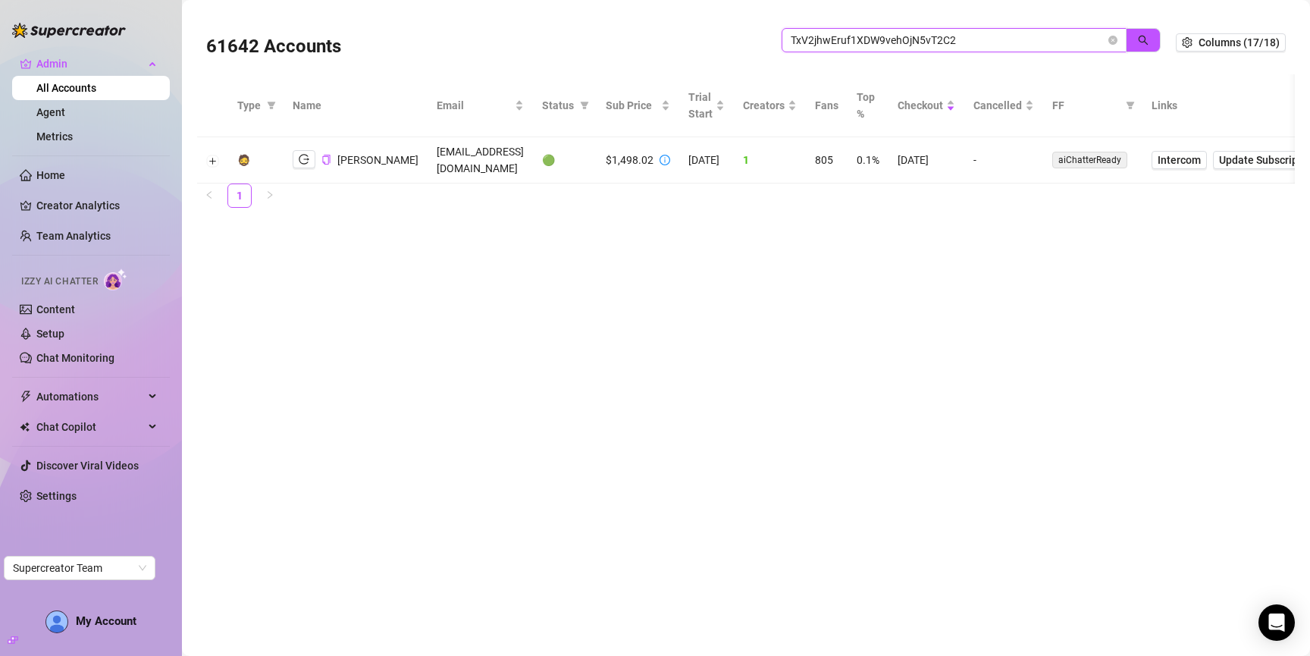
click at [961, 43] on input "TxV2jhwEruf1XDW9vehOjN5vT2C2" at bounding box center [948, 40] width 315 height 17
paste input "yrvANOsbwPRx4tbJgihlFocvPto"
click at [1134, 33] on button "button" at bounding box center [1143, 40] width 35 height 24
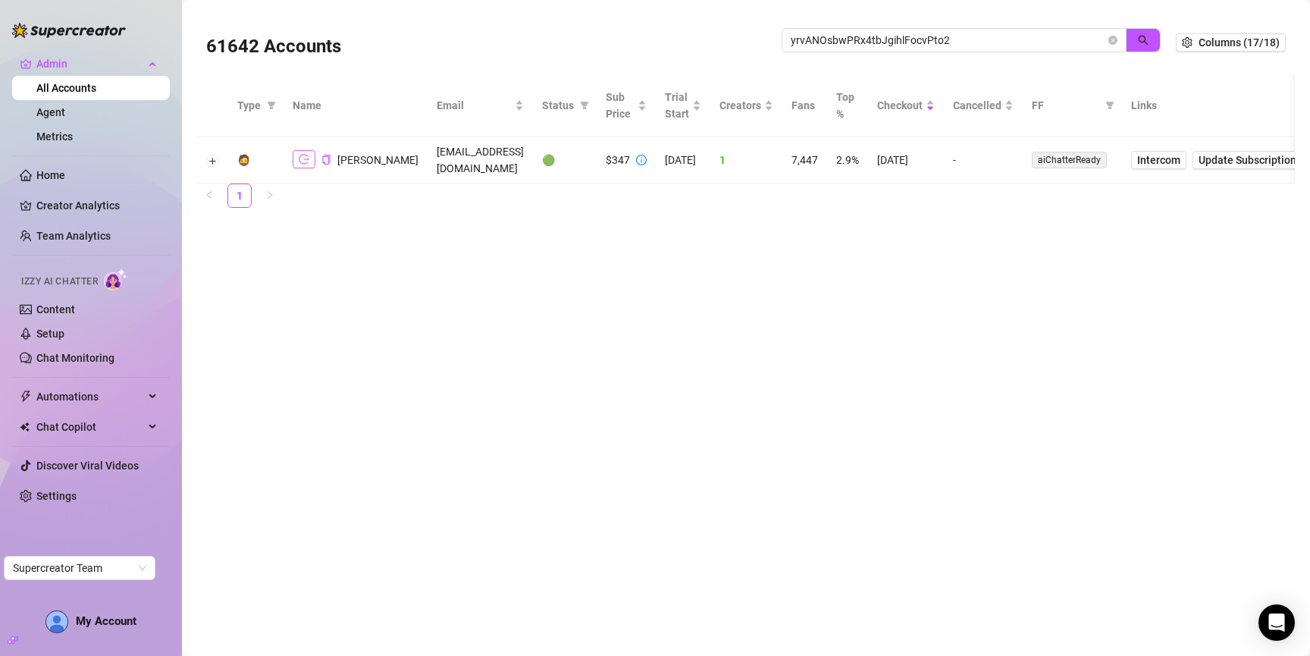
click at [307, 161] on icon "logout" at bounding box center [304, 159] width 11 height 11
click at [863, 39] on input "yrvANOsbwPRx4tbJgihlFocvPto2" at bounding box center [948, 40] width 315 height 17
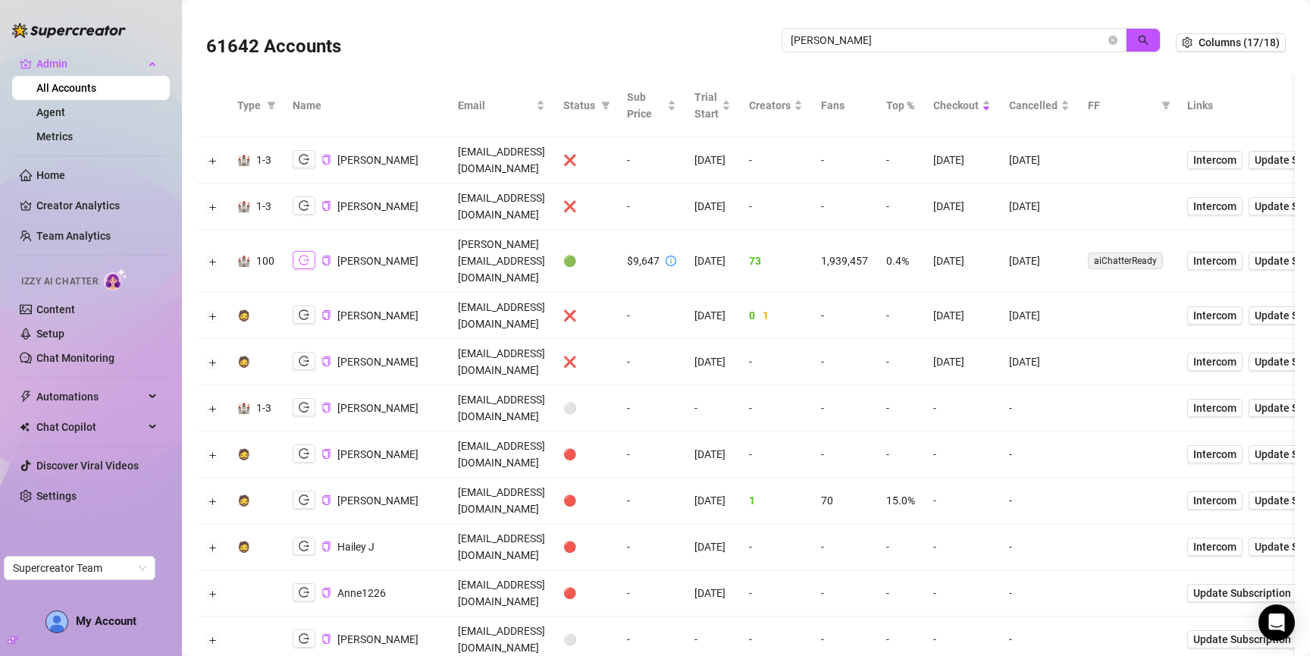
click at [312, 251] on button "button" at bounding box center [304, 260] width 23 height 18
click at [935, 47] on input "jackson" at bounding box center [948, 40] width 315 height 17
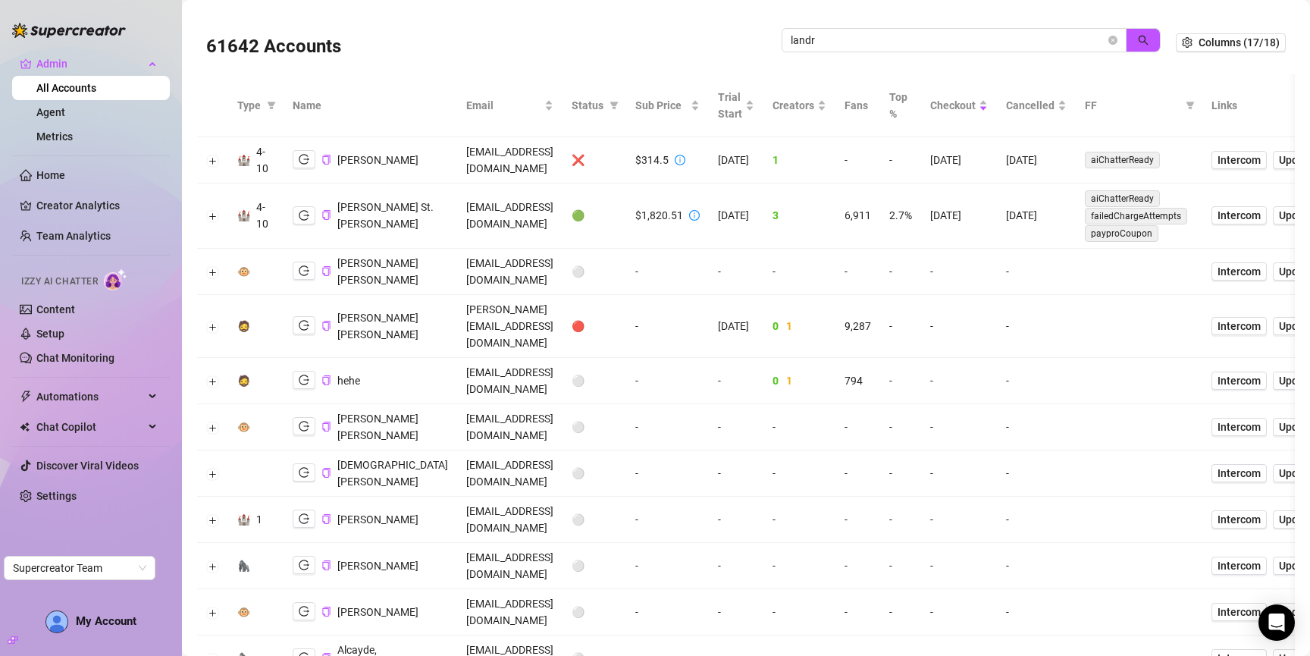
click at [460, 218] on td "countercult23@gmail.com" at bounding box center [509, 215] width 105 height 65
copy td "countercult23@gmail.com"
click at [957, 45] on input "landr" at bounding box center [948, 40] width 315 height 17
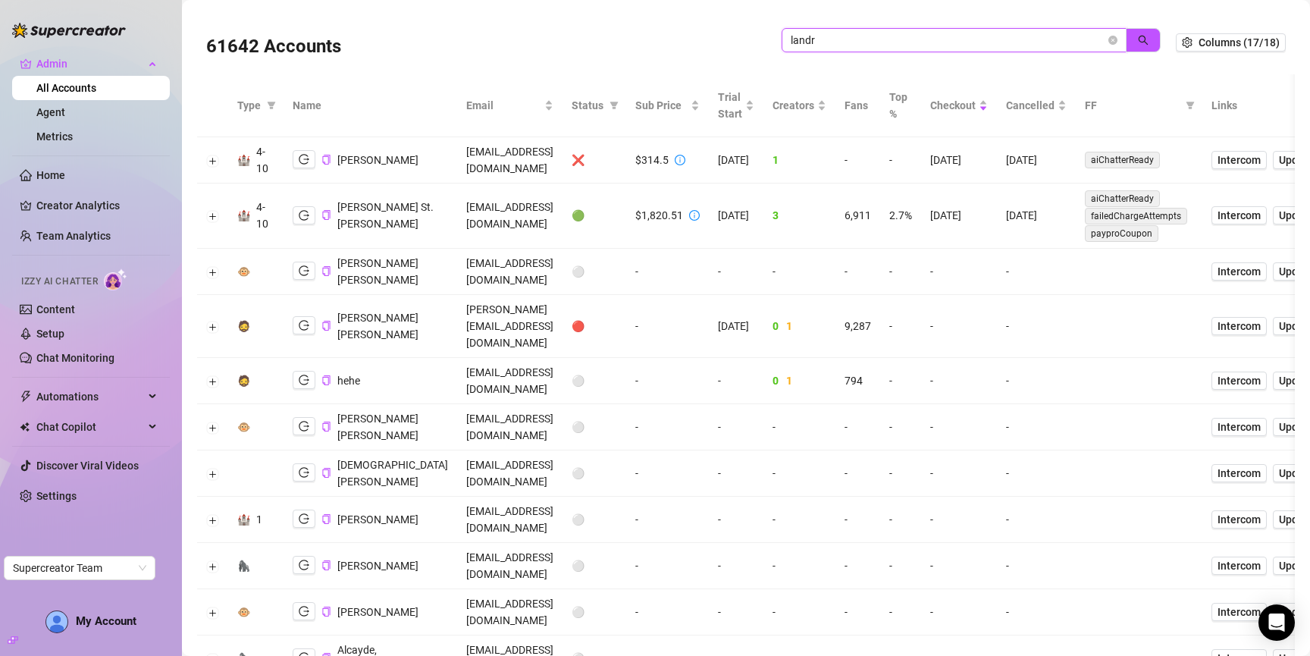
click at [957, 45] on input "landr" at bounding box center [948, 40] width 315 height 17
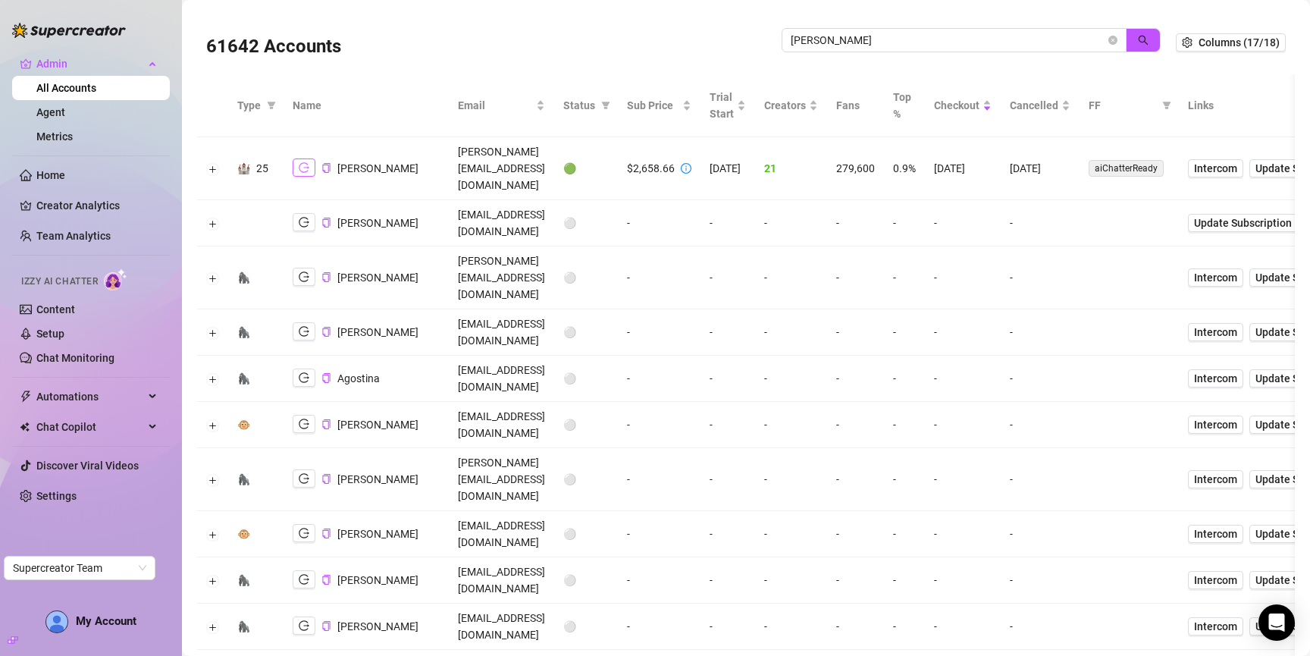
click at [303, 163] on icon "logout" at bounding box center [304, 168] width 11 height 10
click at [309, 162] on icon "logout" at bounding box center [304, 167] width 11 height 11
click at [971, 38] on input "doris" at bounding box center [948, 40] width 315 height 17
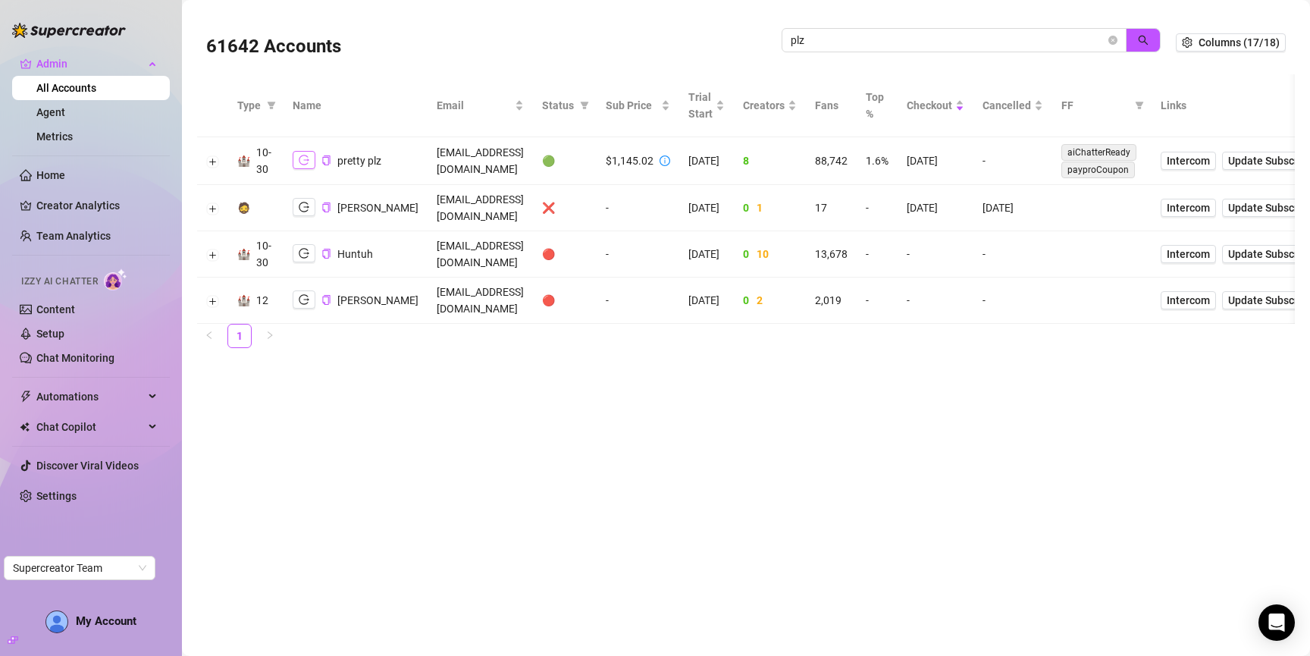
click at [307, 155] on icon "logout" at bounding box center [304, 160] width 11 height 11
click at [923, 41] on input "plz" at bounding box center [948, 40] width 315 height 17
click at [303, 162] on icon "logout" at bounding box center [304, 160] width 11 height 11
click at [850, 48] on input "zach" at bounding box center [948, 40] width 315 height 17
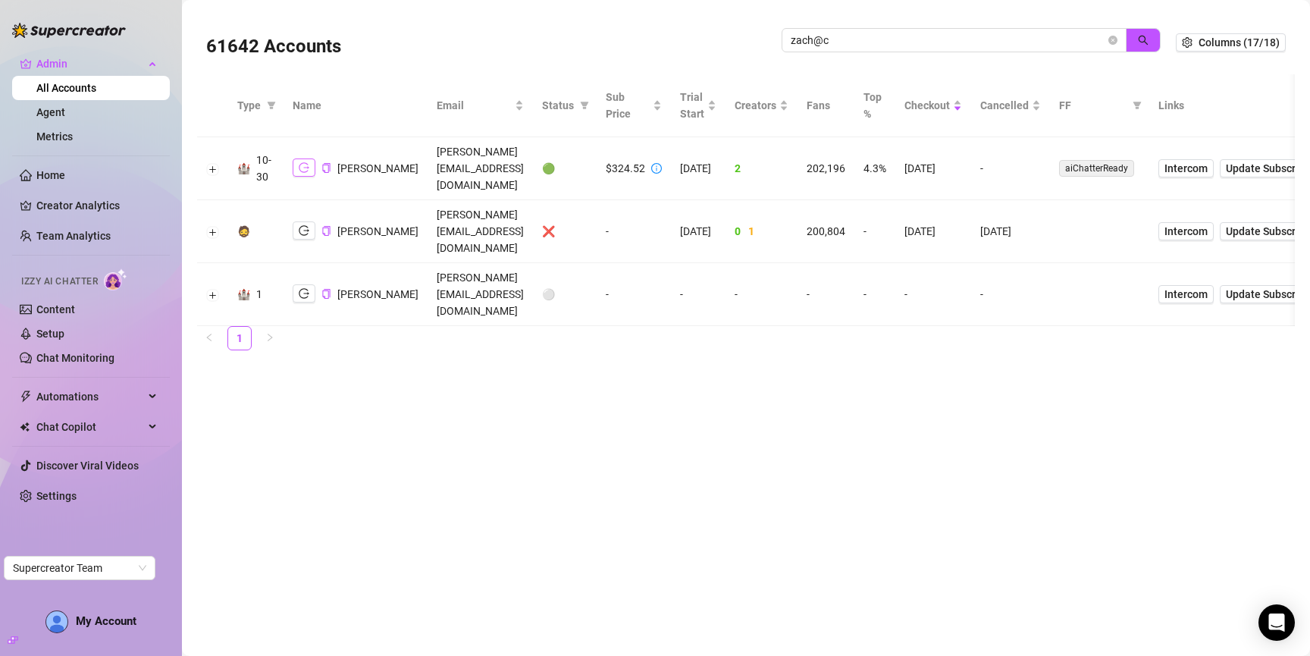
click at [301, 162] on icon "logout" at bounding box center [304, 167] width 11 height 11
click at [889, 42] on input "zach@c" at bounding box center [948, 40] width 315 height 17
paste input "0QEWu8KOS0fd326K7IdVPBQuQxg1"
click at [1138, 41] on button "button" at bounding box center [1143, 40] width 35 height 24
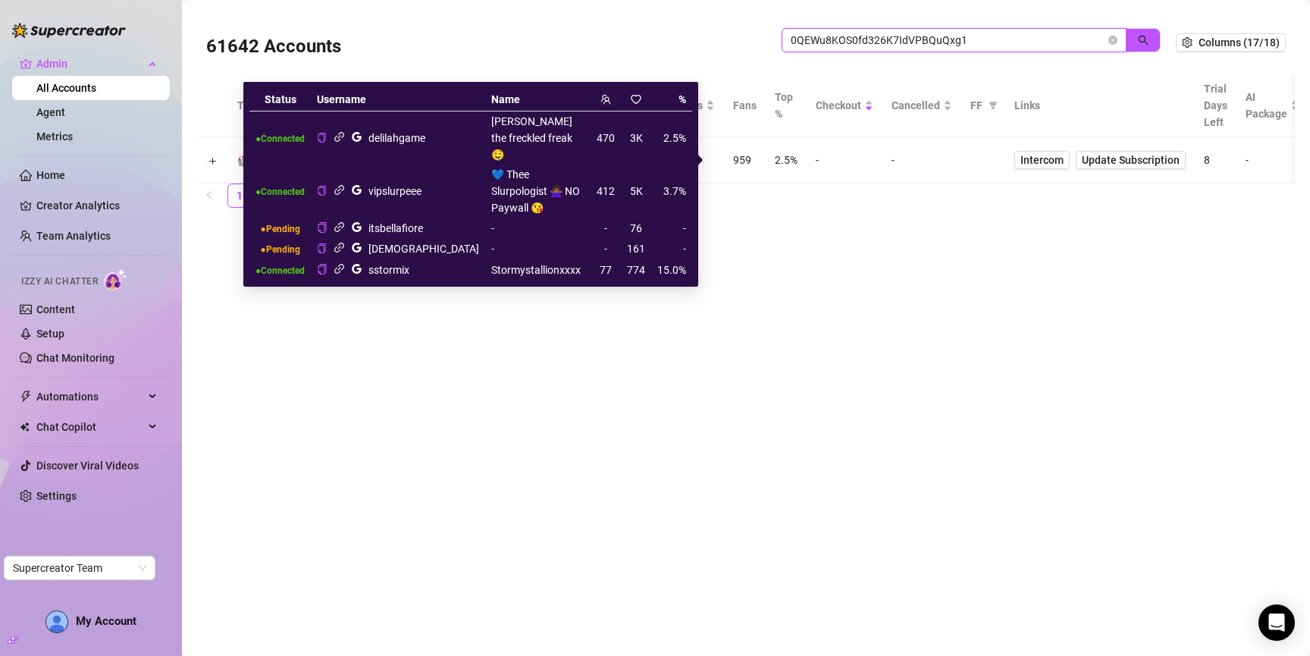
type input "0QEWu8KOS0fd326K7IdVPBQuQxg1"
click at [341, 131] on icon "link" at bounding box center [339, 136] width 11 height 11
click at [342, 184] on icon "link" at bounding box center [339, 189] width 11 height 11
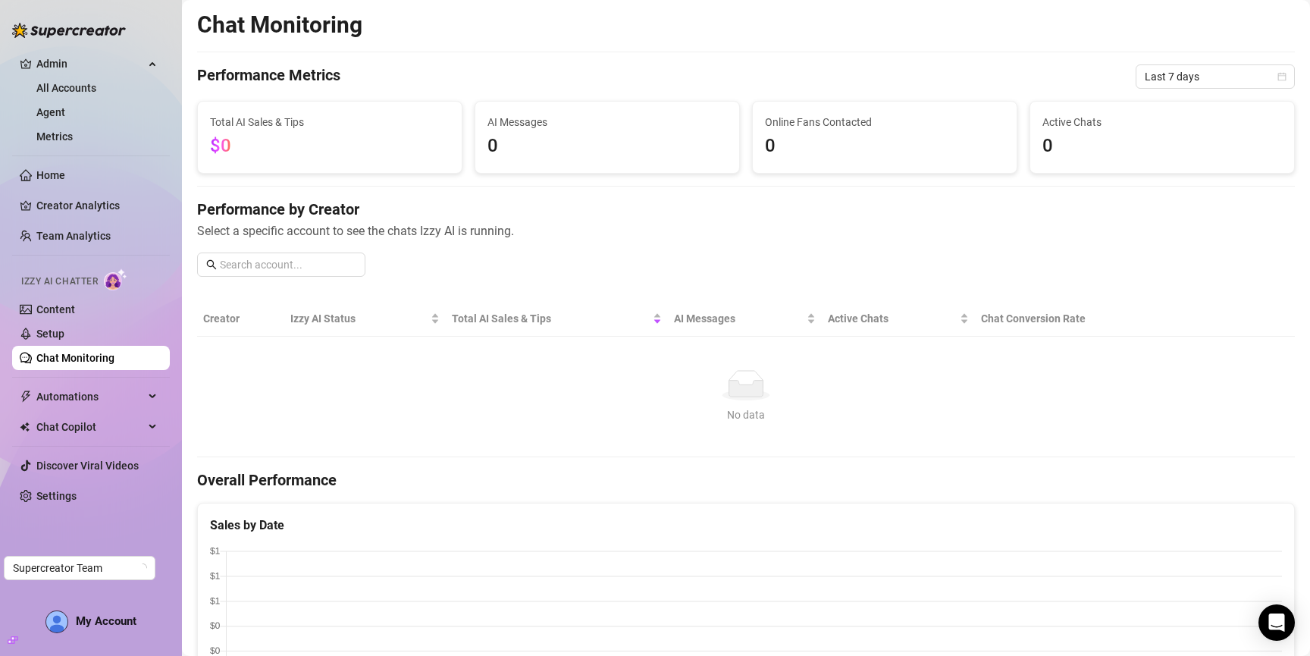
click at [75, 151] on ul "Admin All Accounts Agent Metrics Home Creator Analytics Team Analytics Izzy AI …" at bounding box center [91, 279] width 158 height 469
click at [69, 133] on link "Metrics" at bounding box center [54, 136] width 36 height 12
click at [51, 134] on link "Metrics" at bounding box center [54, 136] width 36 height 12
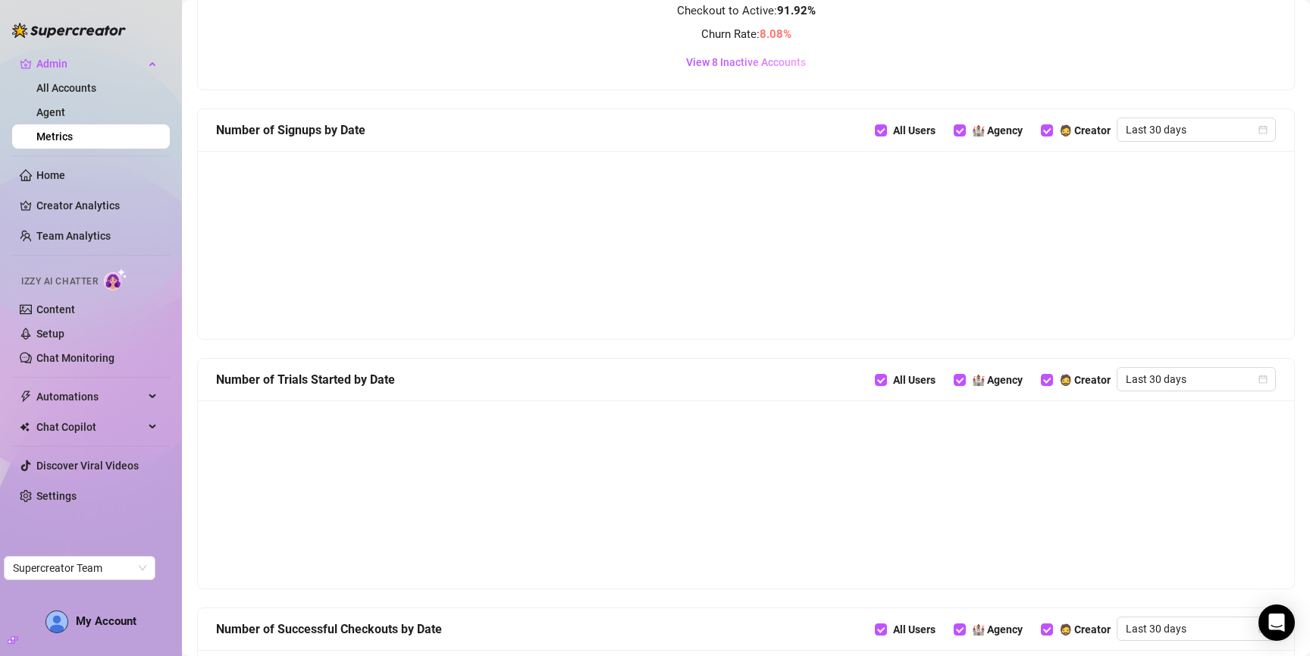
scroll to position [520, 0]
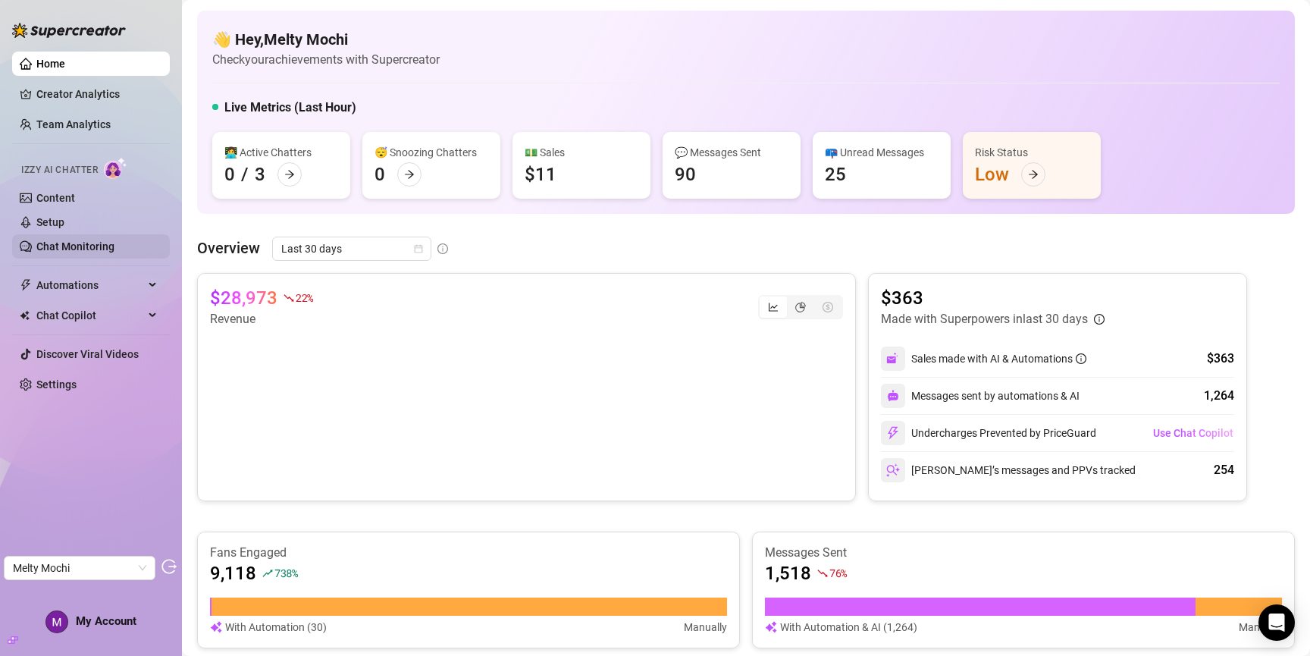
click at [96, 251] on link "Chat Monitoring" at bounding box center [75, 246] width 78 height 12
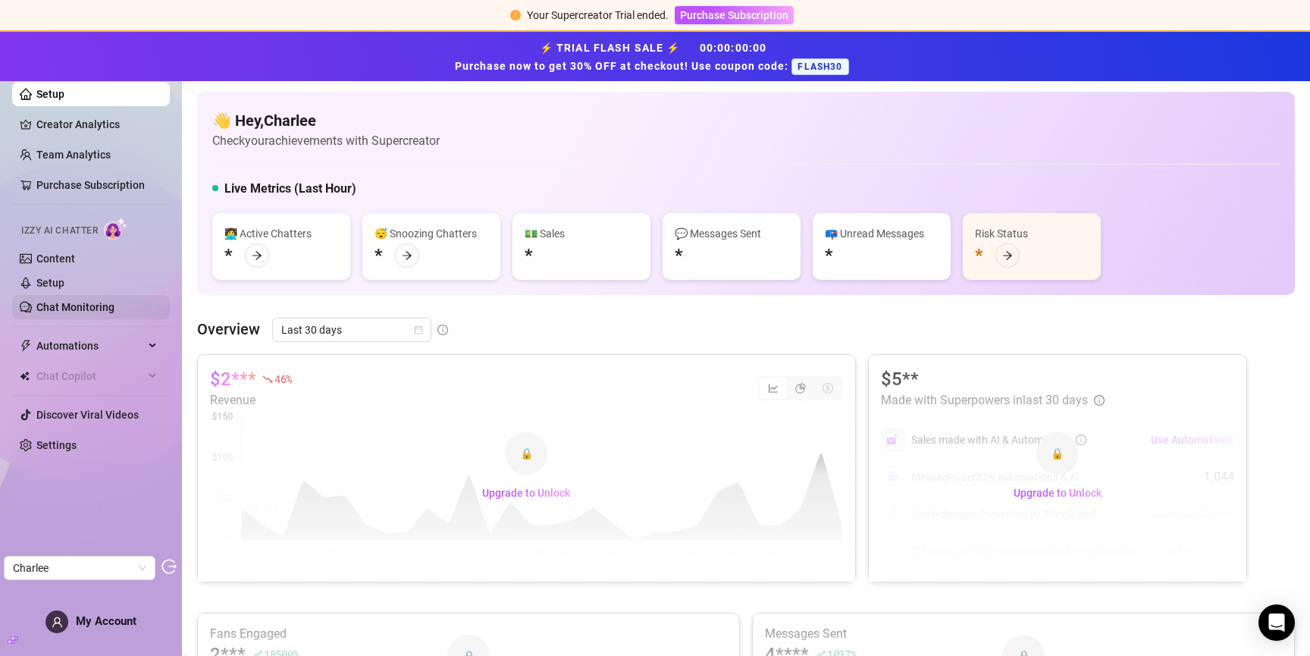
click at [99, 307] on link "Chat Monitoring" at bounding box center [75, 307] width 78 height 12
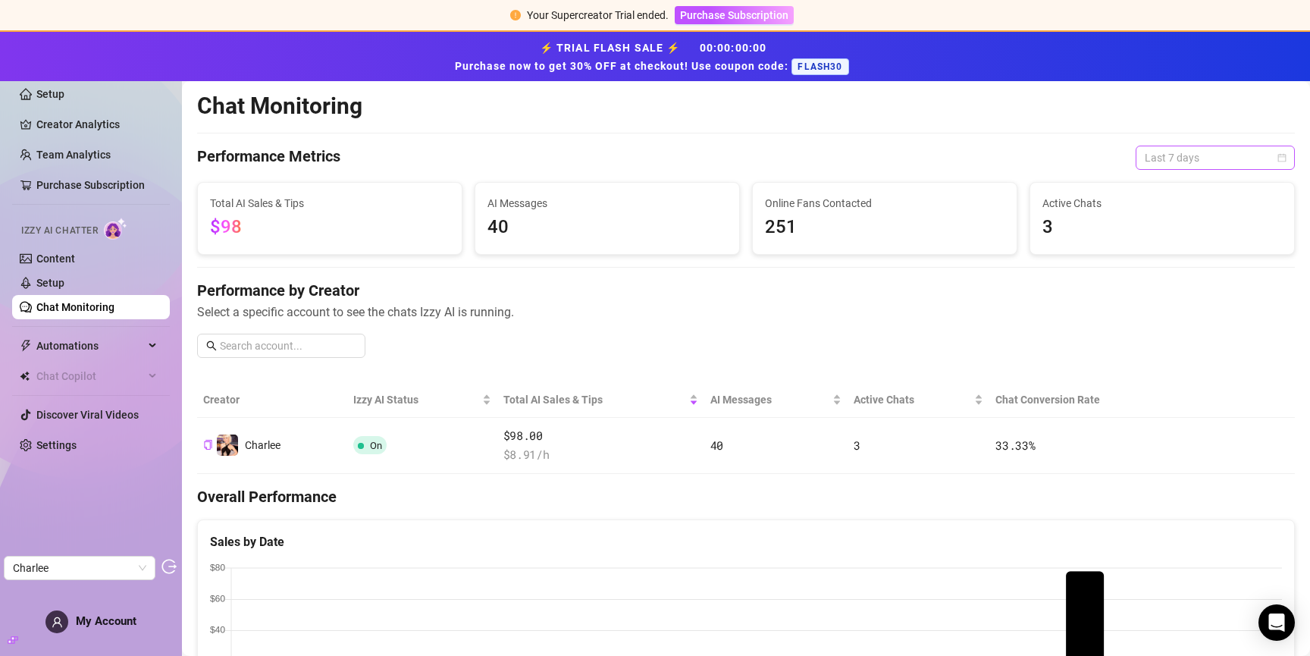
click at [1166, 161] on span "Last 7 days" at bounding box center [1215, 157] width 141 height 23
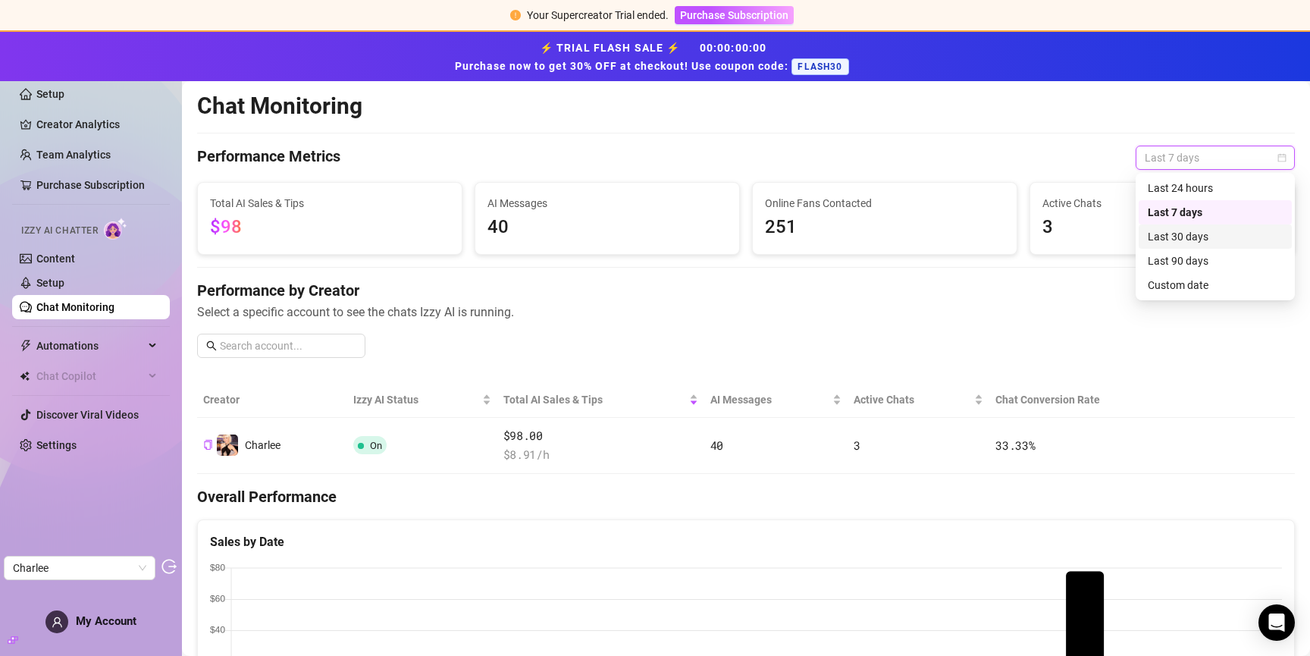
click at [1193, 243] on div "Last 30 days" at bounding box center [1215, 236] width 135 height 17
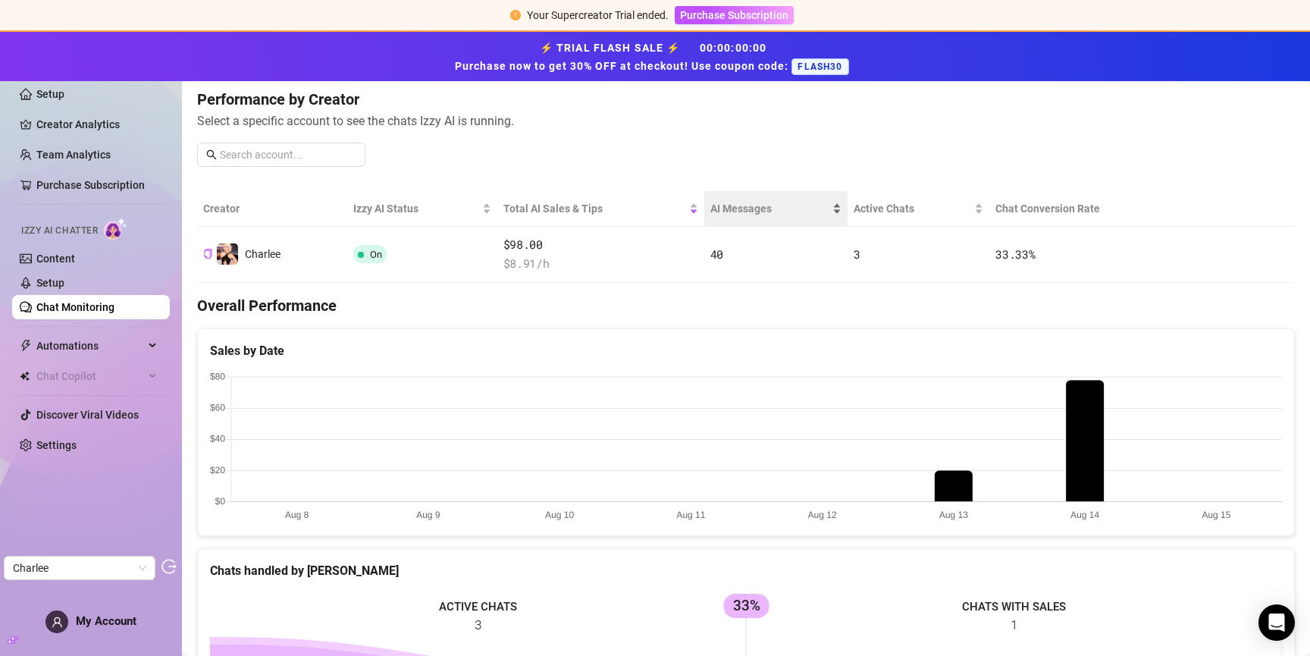
scroll to position [194, 0]
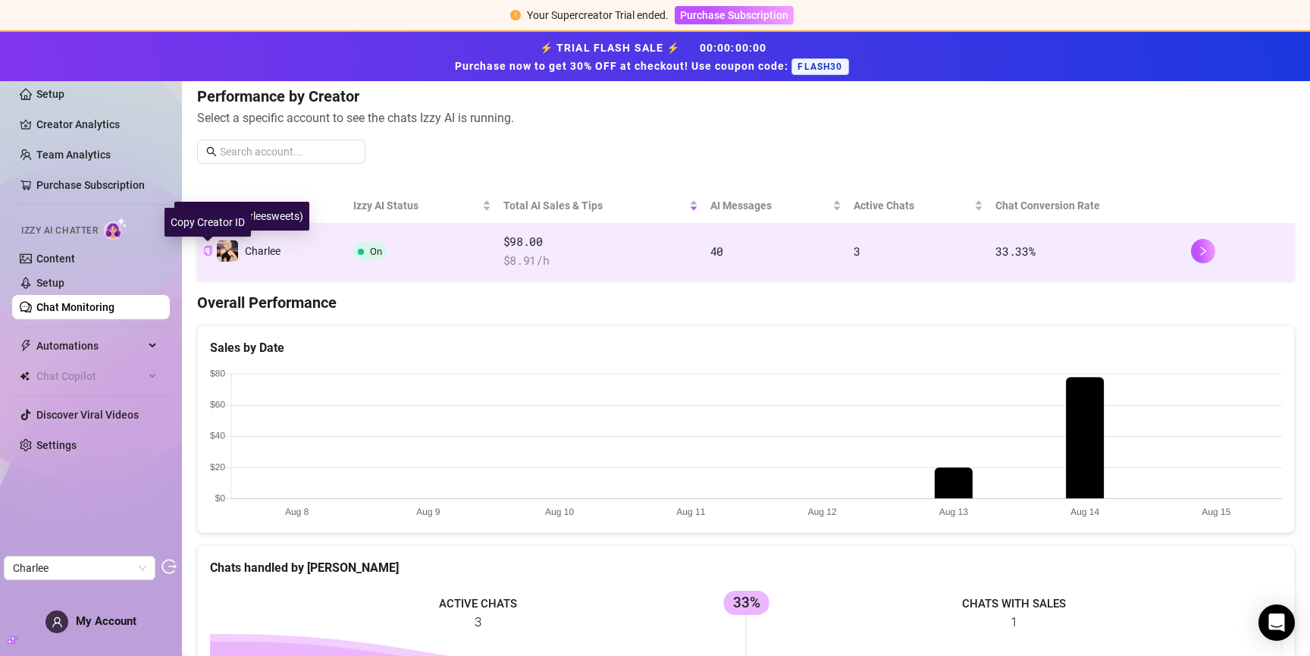
click at [209, 251] on icon "copy" at bounding box center [208, 251] width 10 height 10
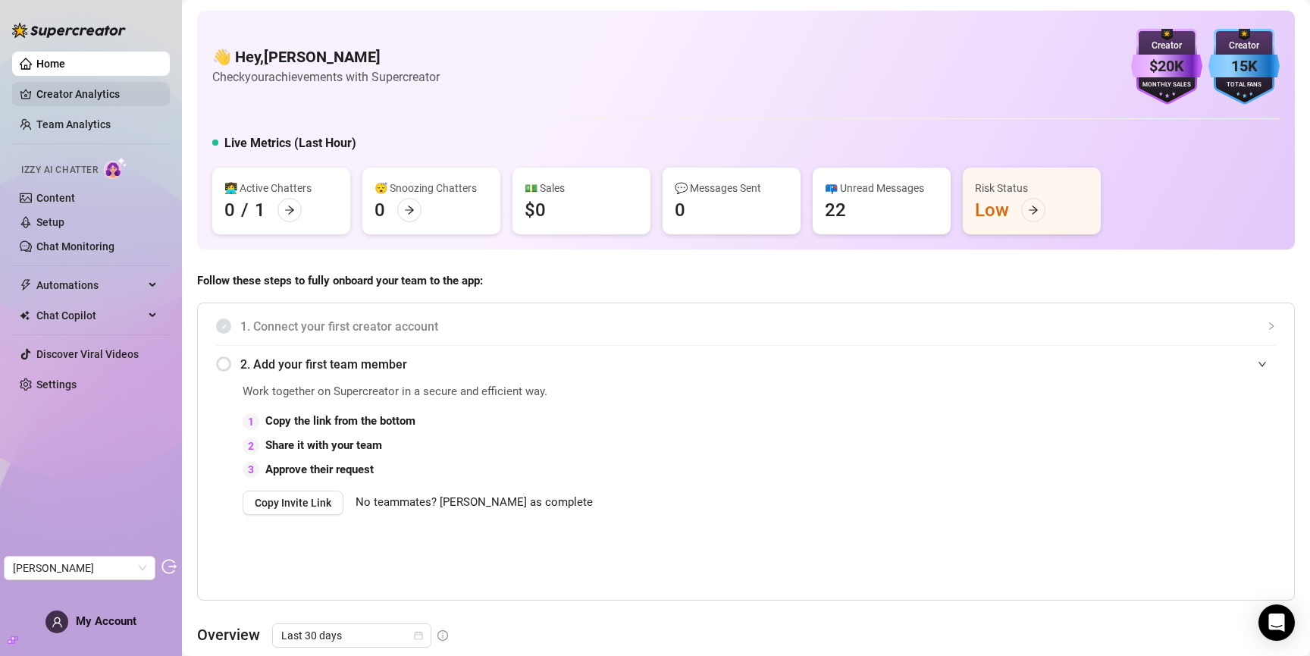
click at [71, 86] on link "Creator Analytics" at bounding box center [96, 94] width 121 height 24
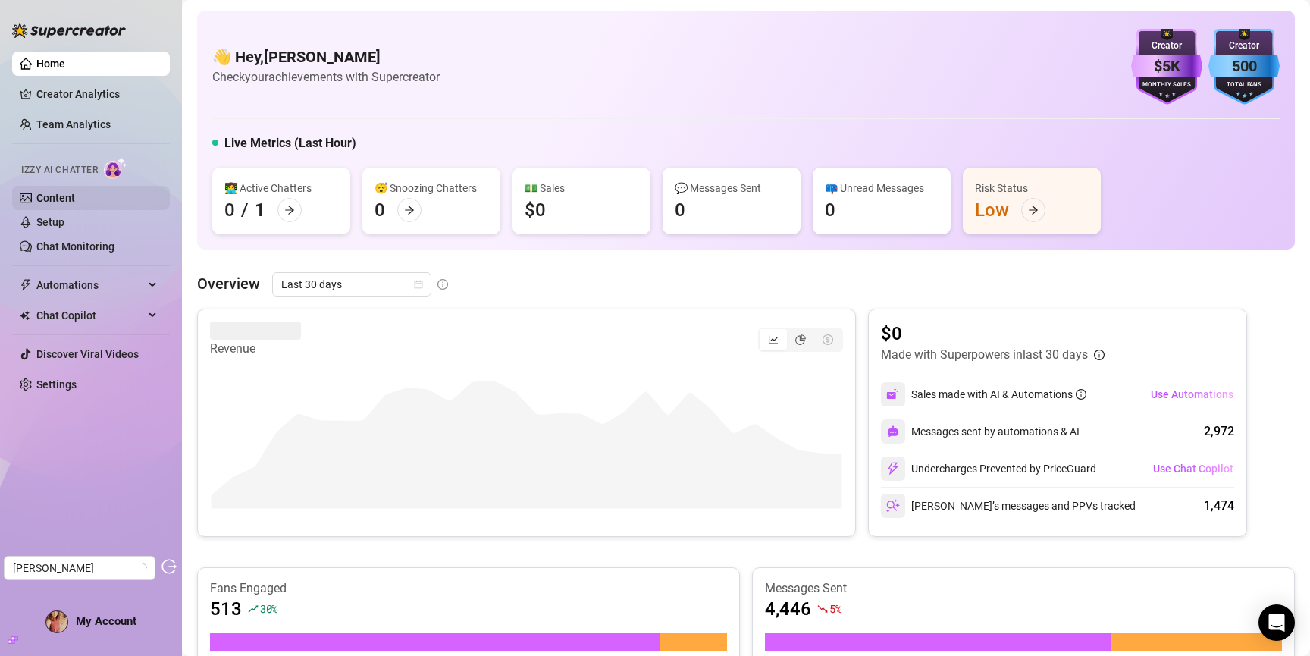
click at [70, 192] on link "Content" at bounding box center [55, 198] width 39 height 12
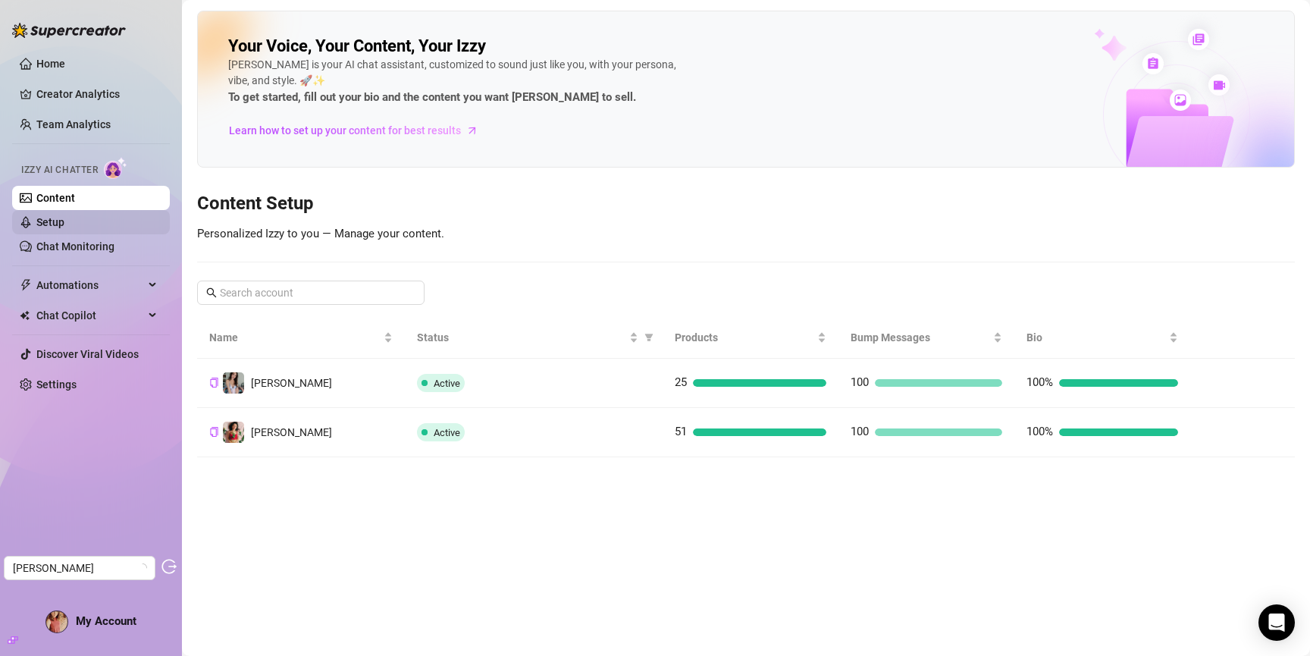
click at [64, 224] on link "Setup" at bounding box center [50, 222] width 28 height 12
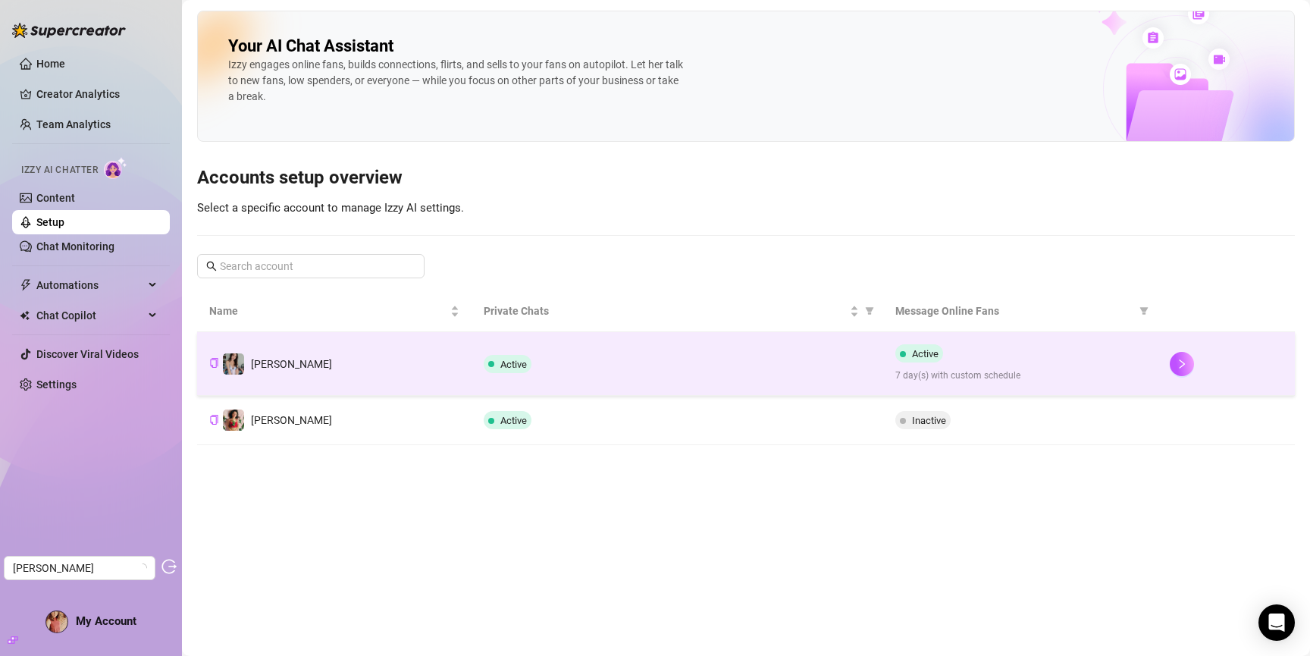
click at [405, 379] on td "Maki" at bounding box center [334, 364] width 274 height 64
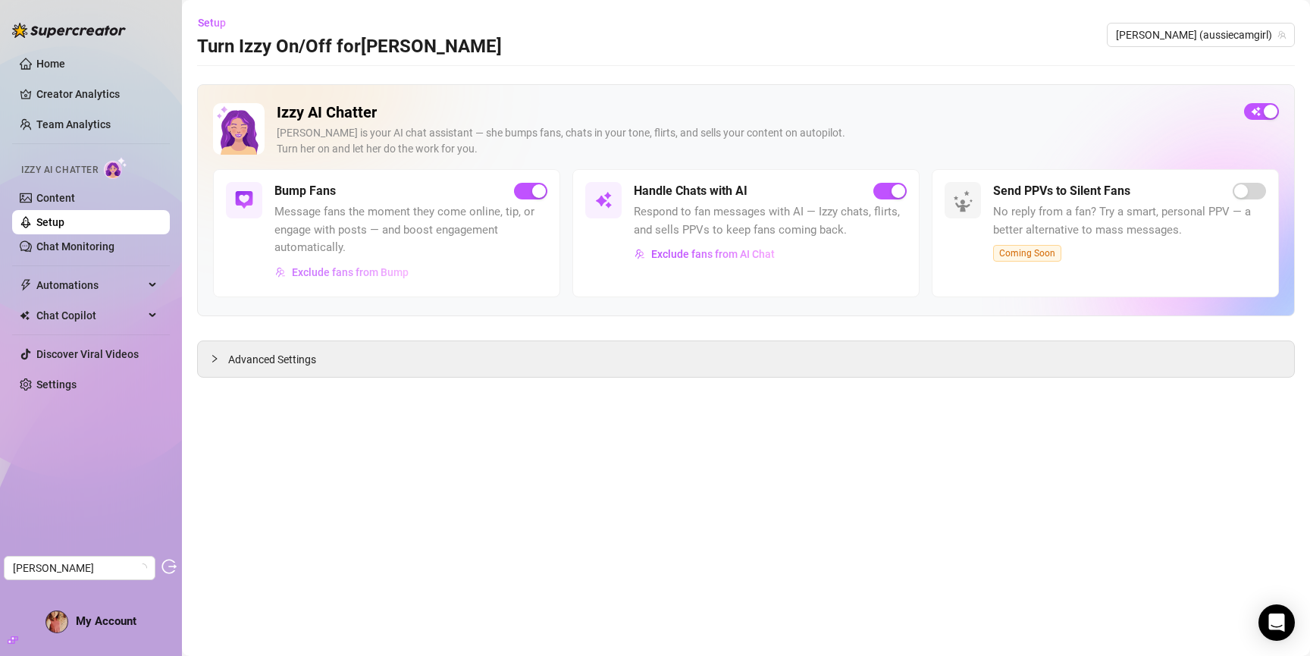
click at [350, 275] on span "Exclude fans from Bump" at bounding box center [350, 272] width 117 height 12
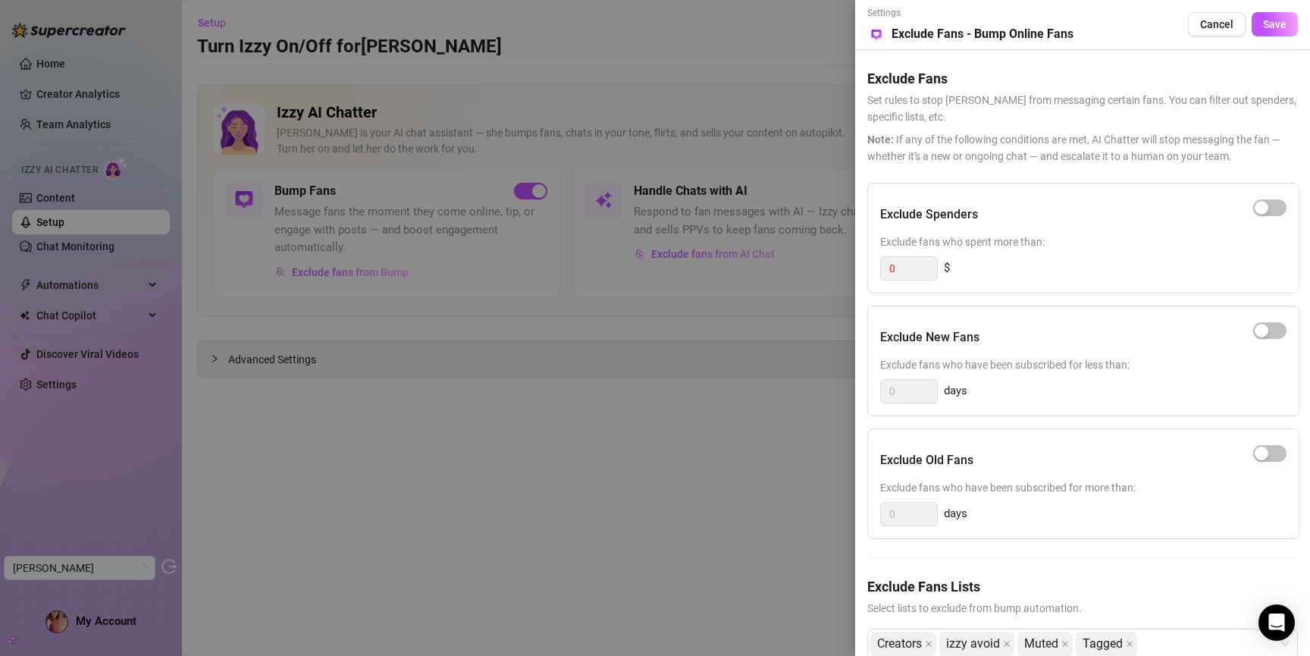
click at [393, 329] on div at bounding box center [655, 328] width 1310 height 656
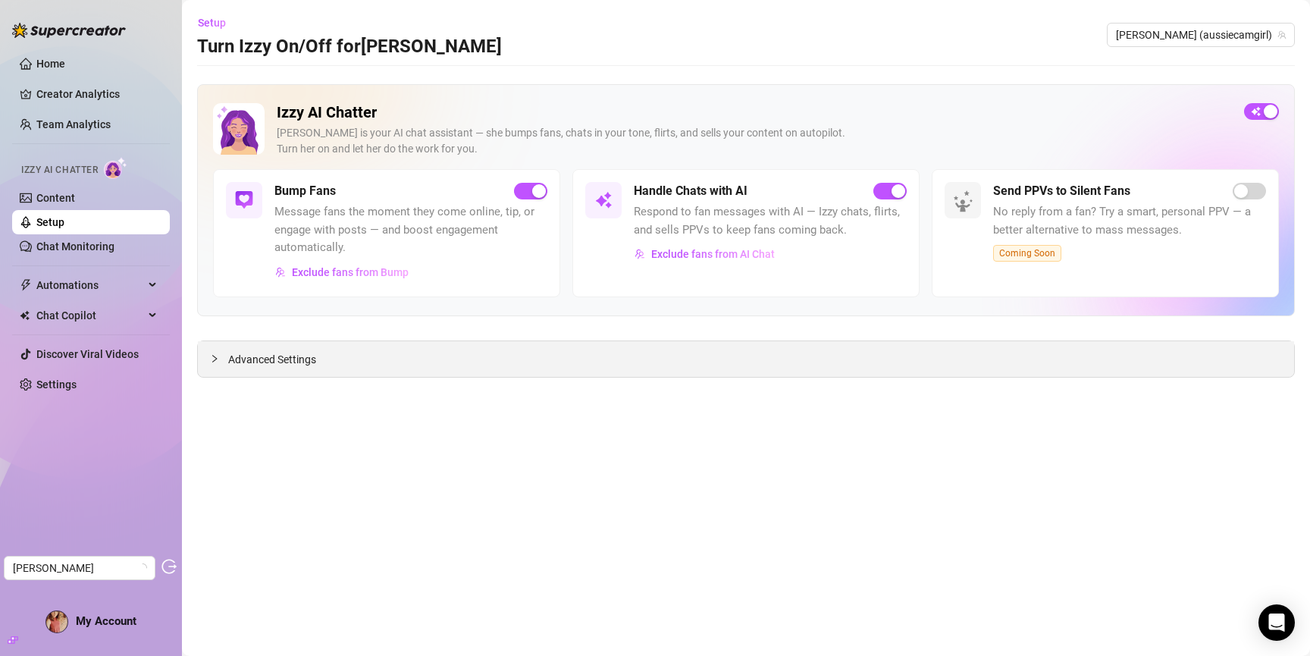
click at [264, 370] on div "Advanced Settings" at bounding box center [746, 359] width 1096 height 36
click at [265, 365] on span "Advanced Settings" at bounding box center [272, 359] width 88 height 17
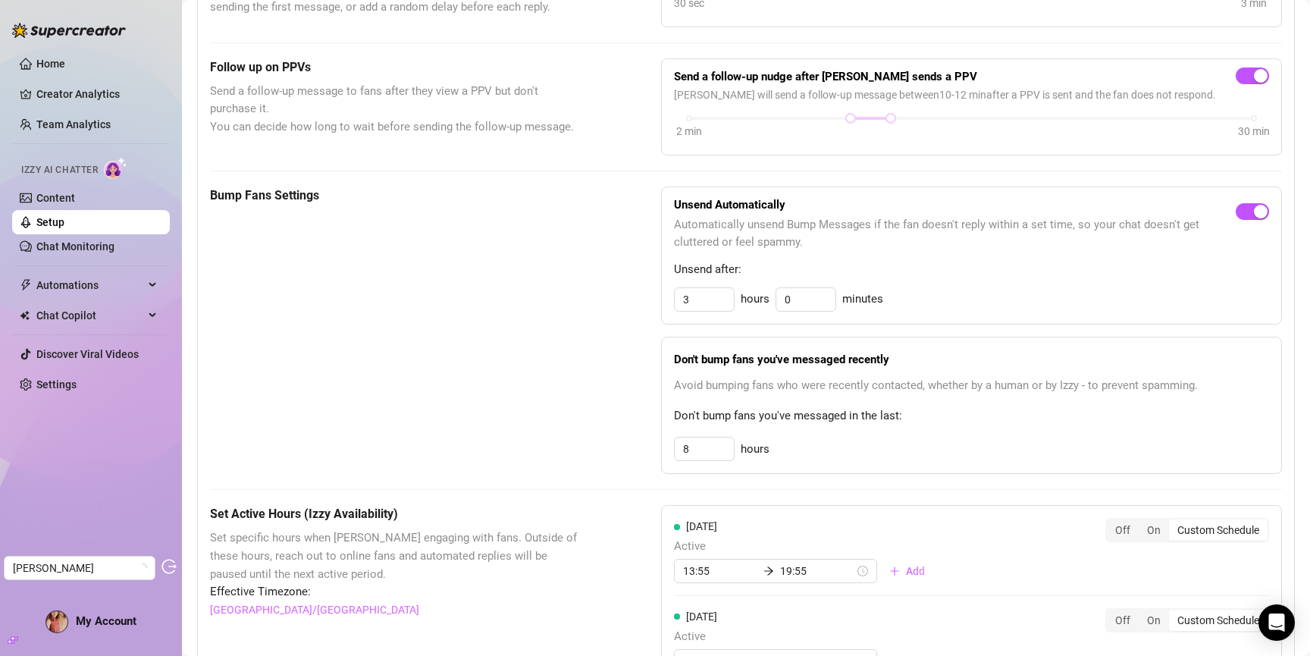
scroll to position [549, 0]
click at [64, 221] on link "Setup" at bounding box center [50, 222] width 28 height 12
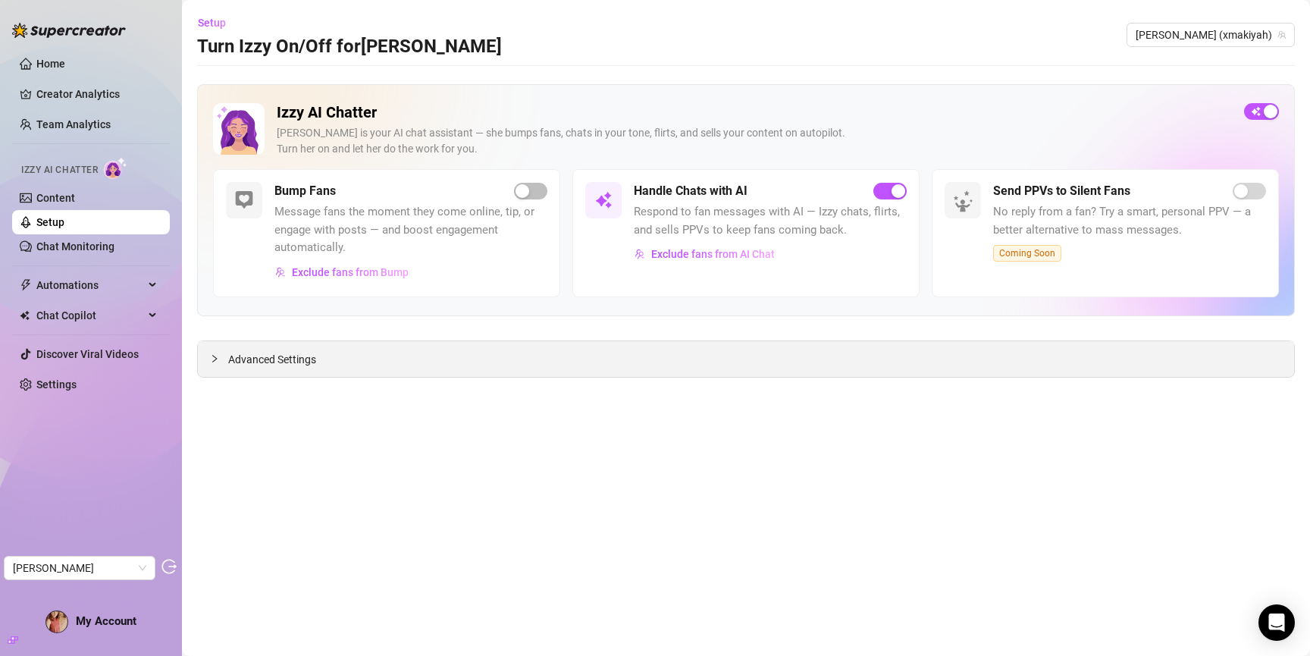
click at [247, 355] on span "Advanced Settings" at bounding box center [272, 359] width 88 height 17
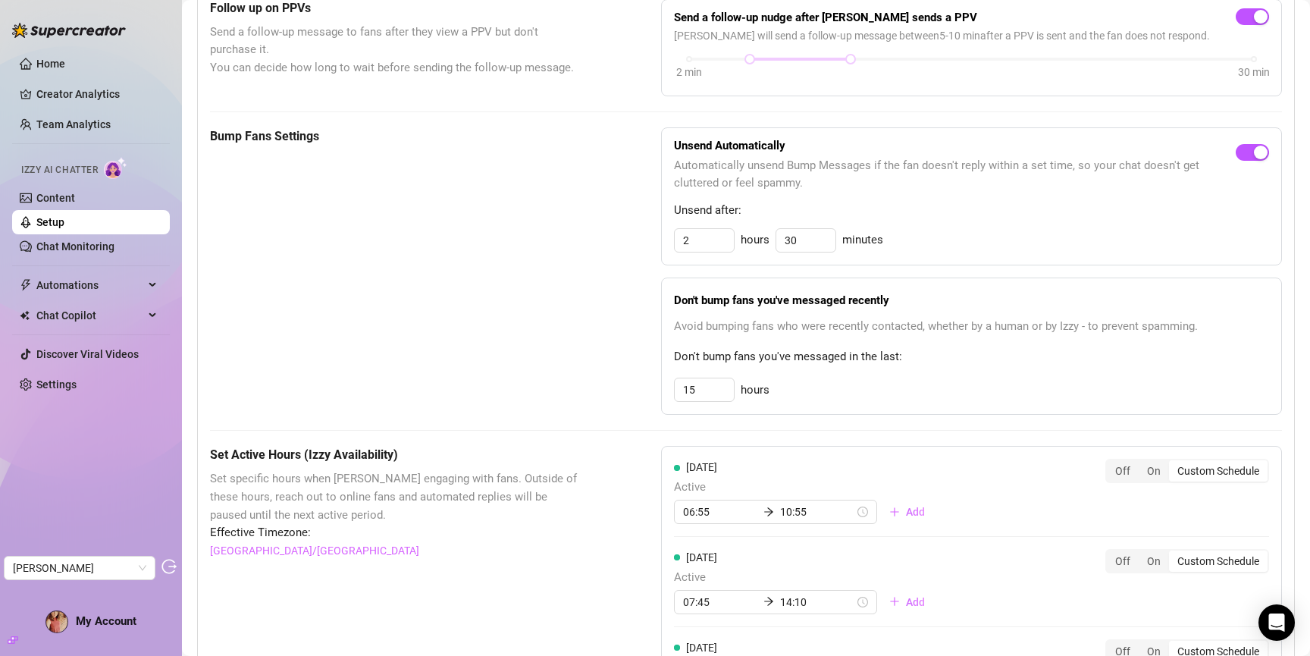
scroll to position [613, 0]
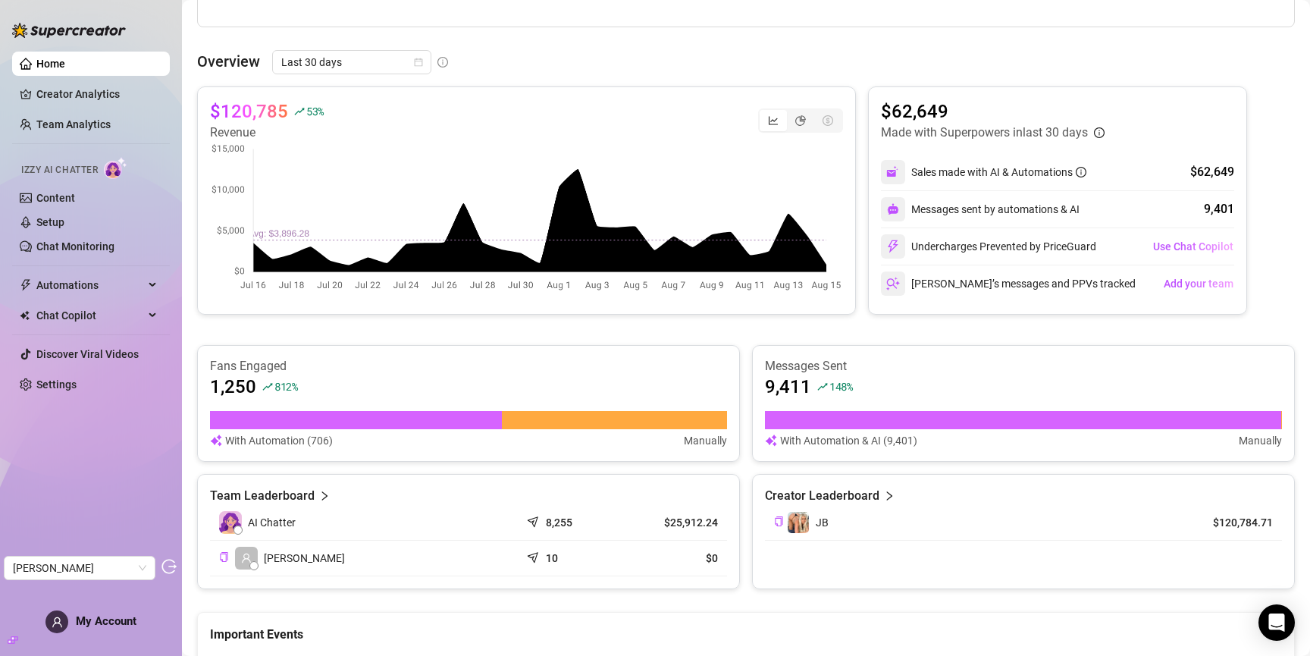
scroll to position [516, 0]
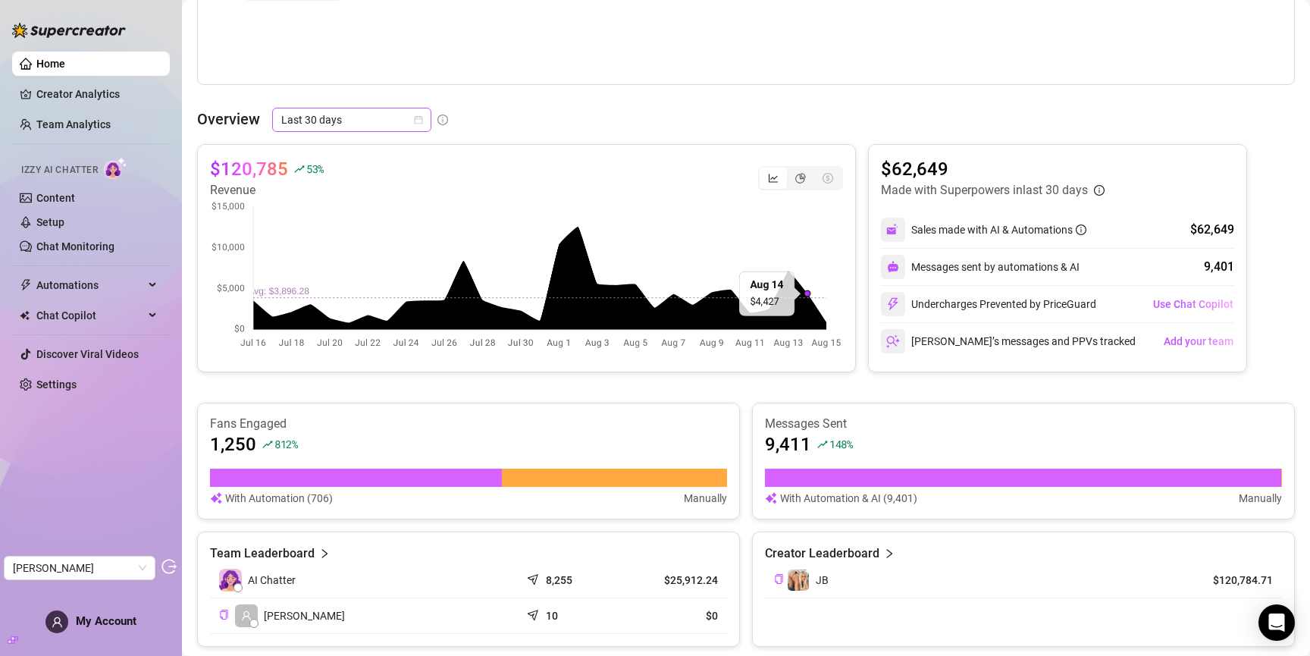
click at [358, 121] on span "Last 30 days" at bounding box center [351, 119] width 141 height 23
click at [507, 114] on div "Overview Last 30 days" at bounding box center [746, 120] width 1098 height 24
click at [364, 121] on span "Last 30 days" at bounding box center [351, 119] width 141 height 23
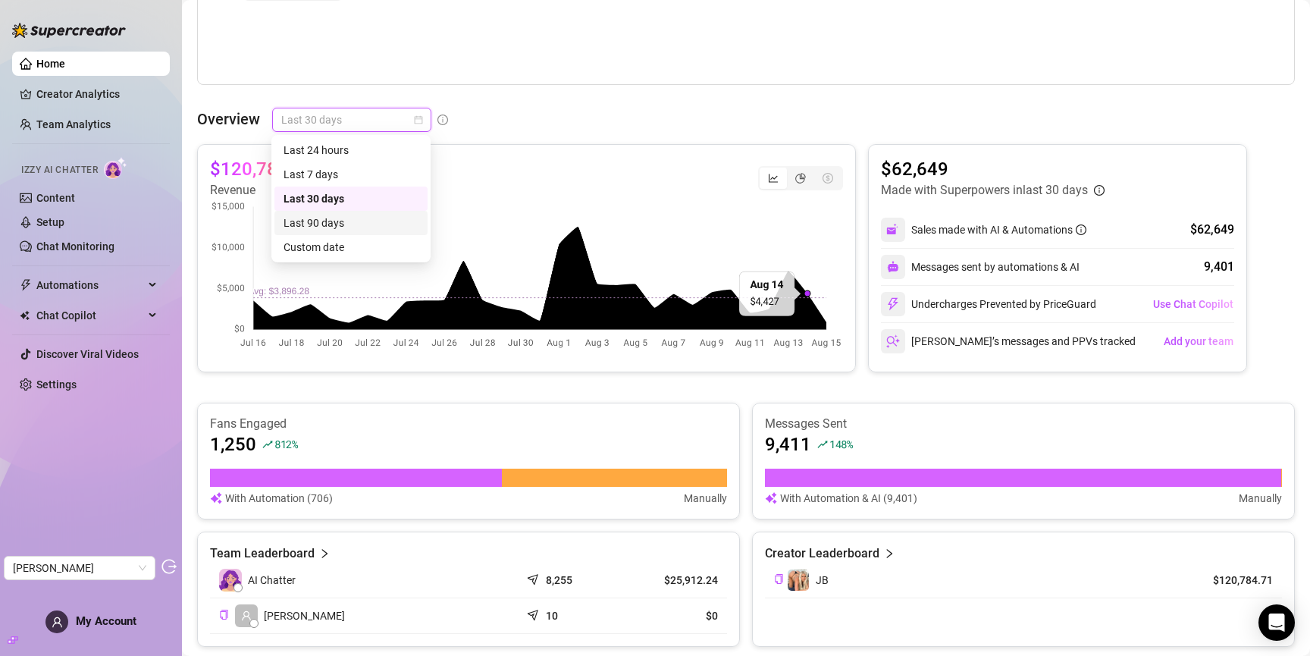
click at [358, 230] on div "Last 90 days" at bounding box center [351, 223] width 135 height 17
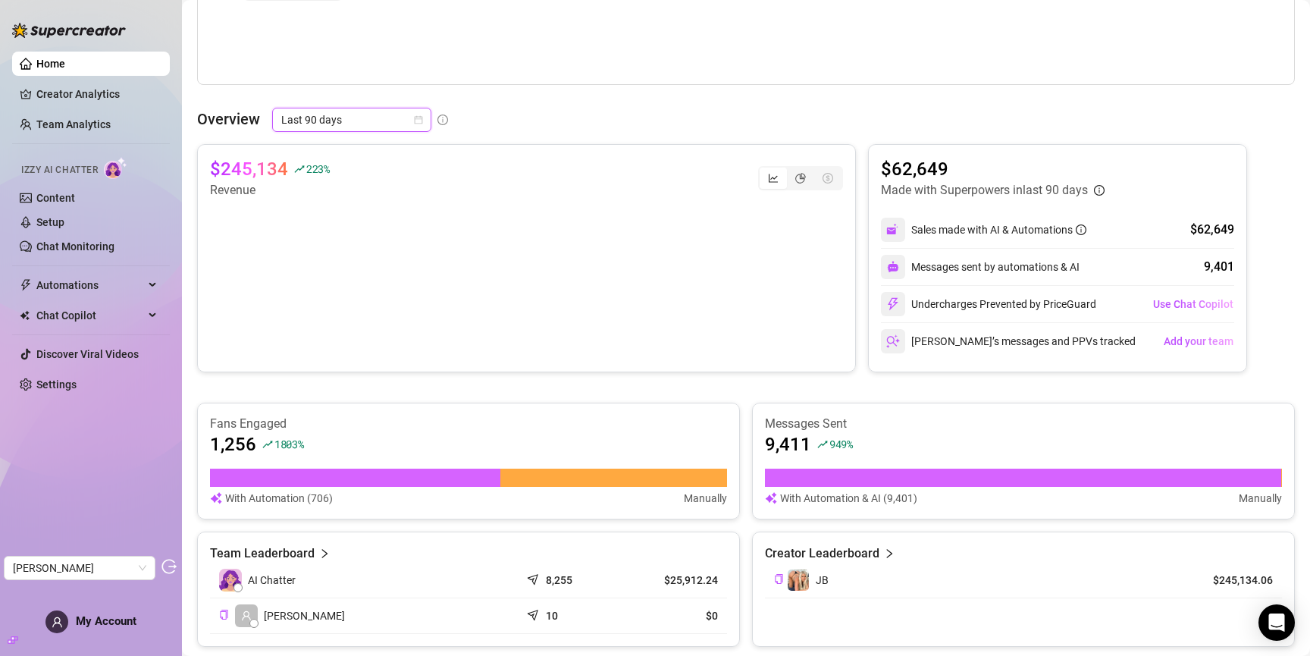
click at [329, 118] on span "Last 90 days" at bounding box center [351, 119] width 141 height 23
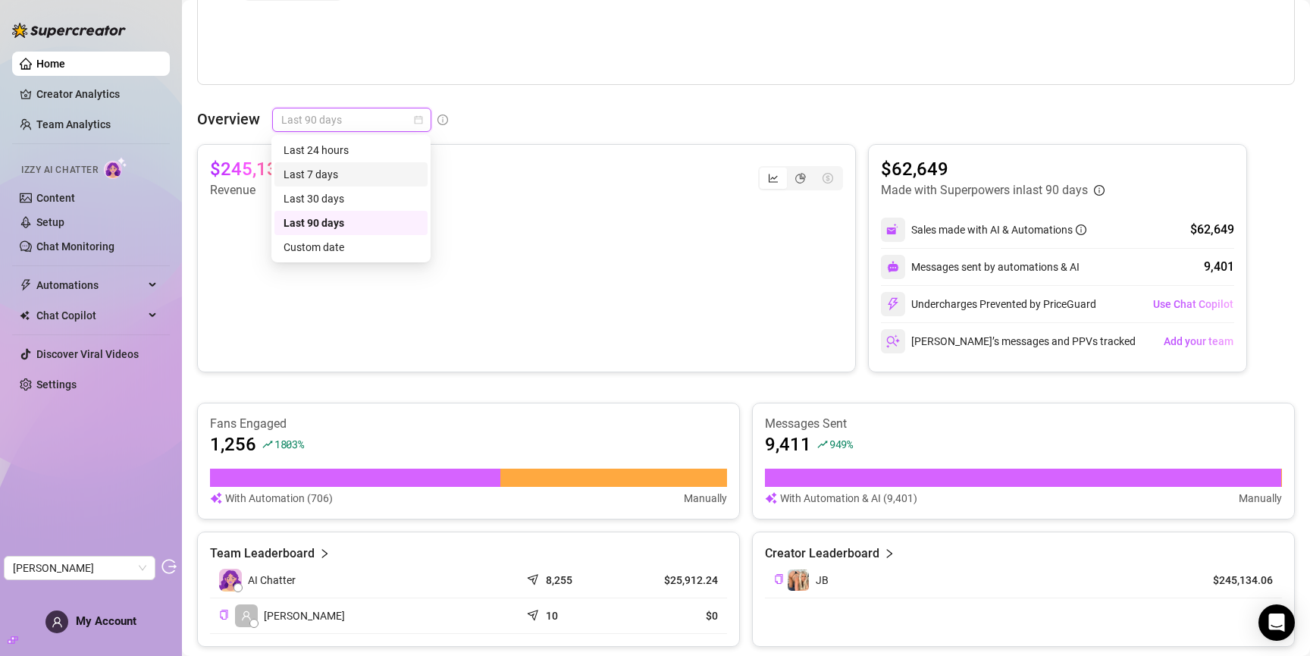
click at [339, 170] on div "Last 7 days" at bounding box center [351, 174] width 135 height 17
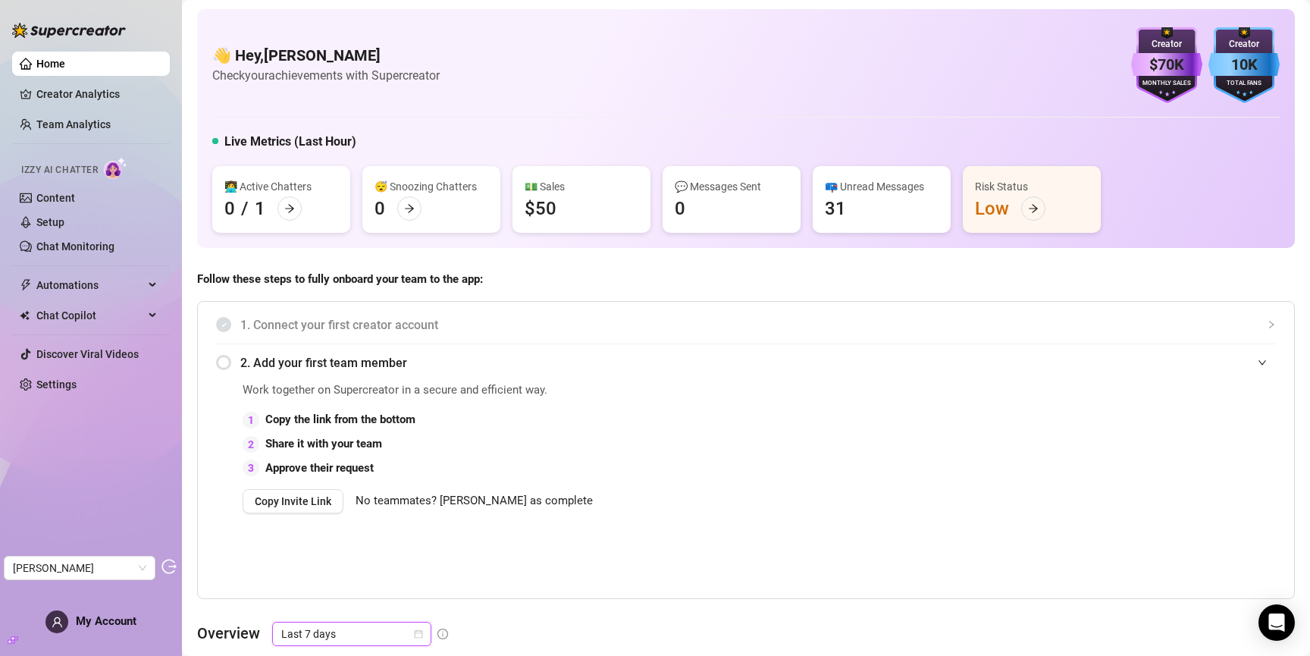
scroll to position [0, 0]
click at [61, 92] on link "Creator Analytics" at bounding box center [96, 94] width 121 height 24
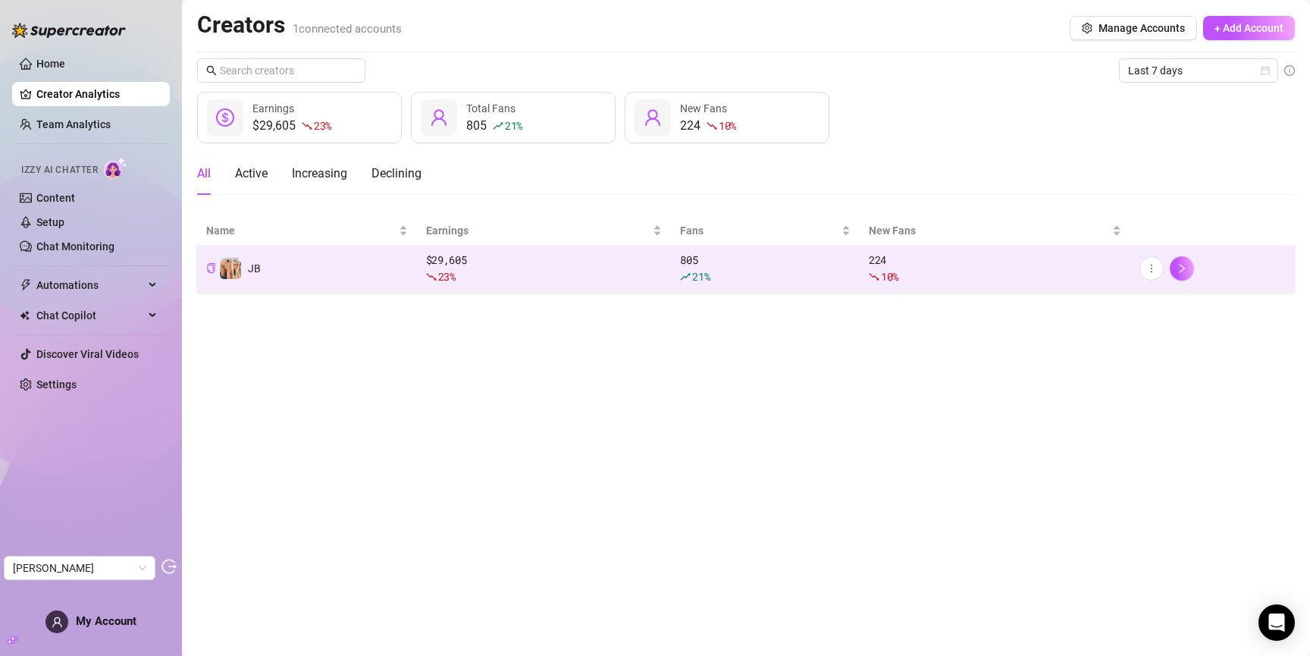
click at [357, 273] on td "JB" at bounding box center [307, 269] width 220 height 46
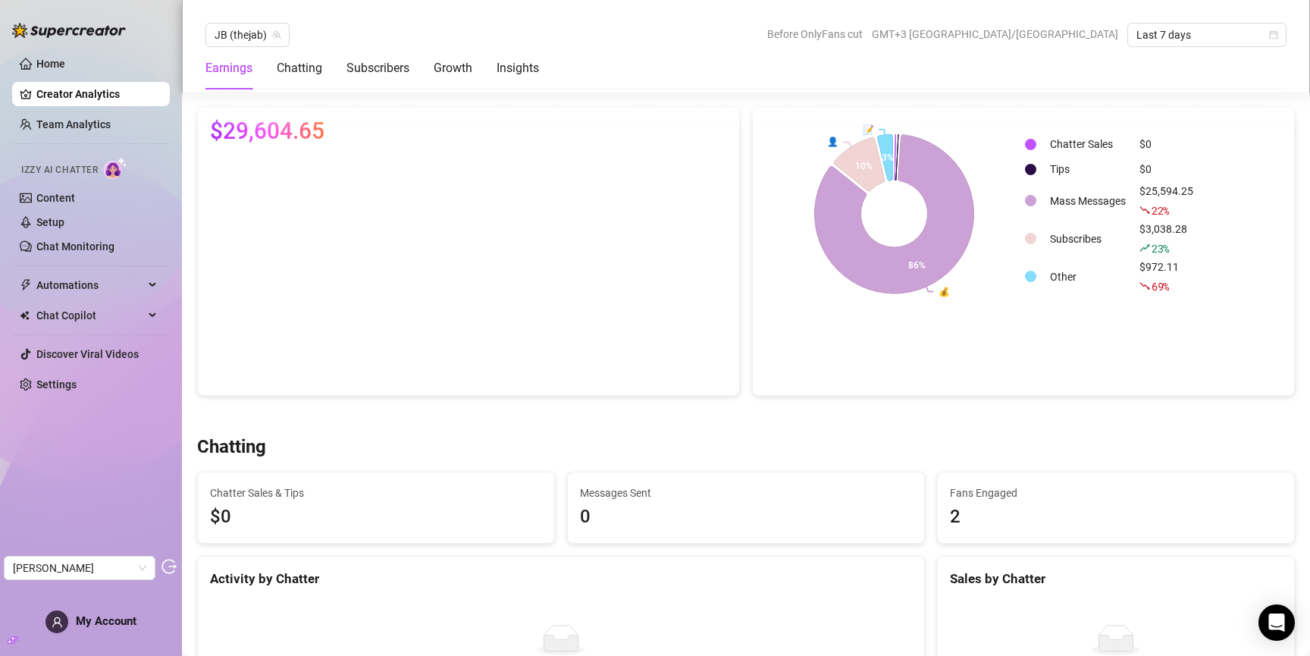
scroll to position [121, 0]
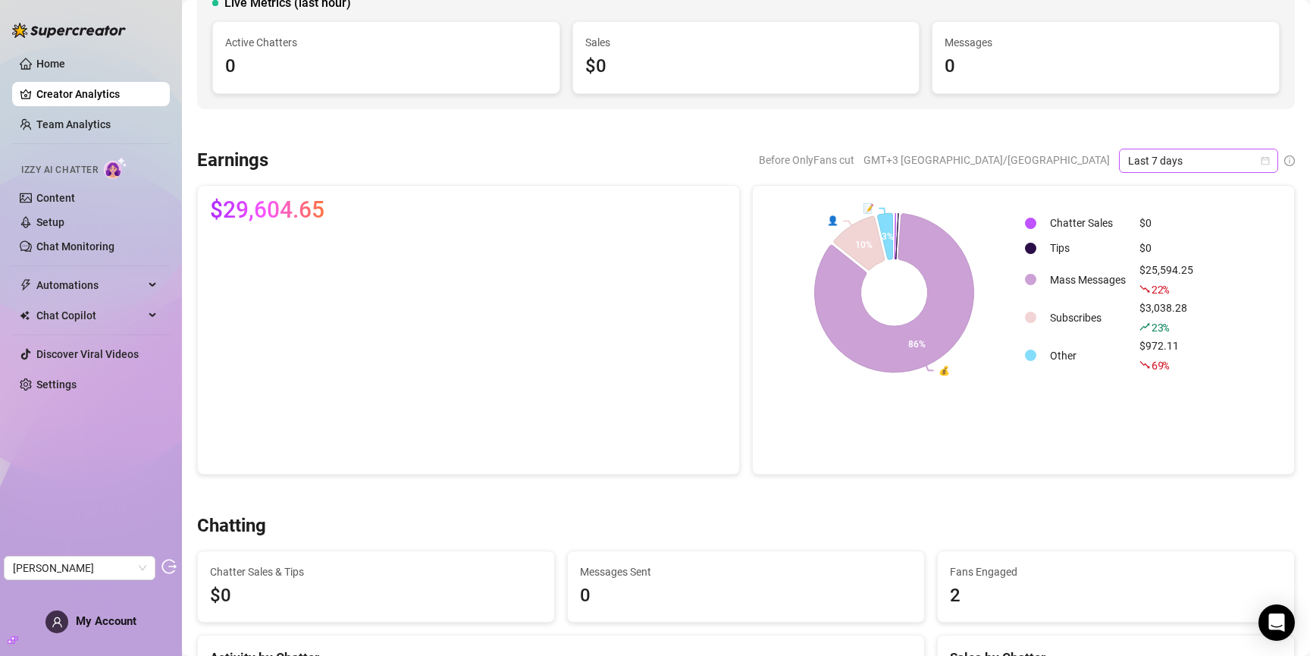
click at [1174, 163] on span "Last 7 days" at bounding box center [1198, 160] width 141 height 23
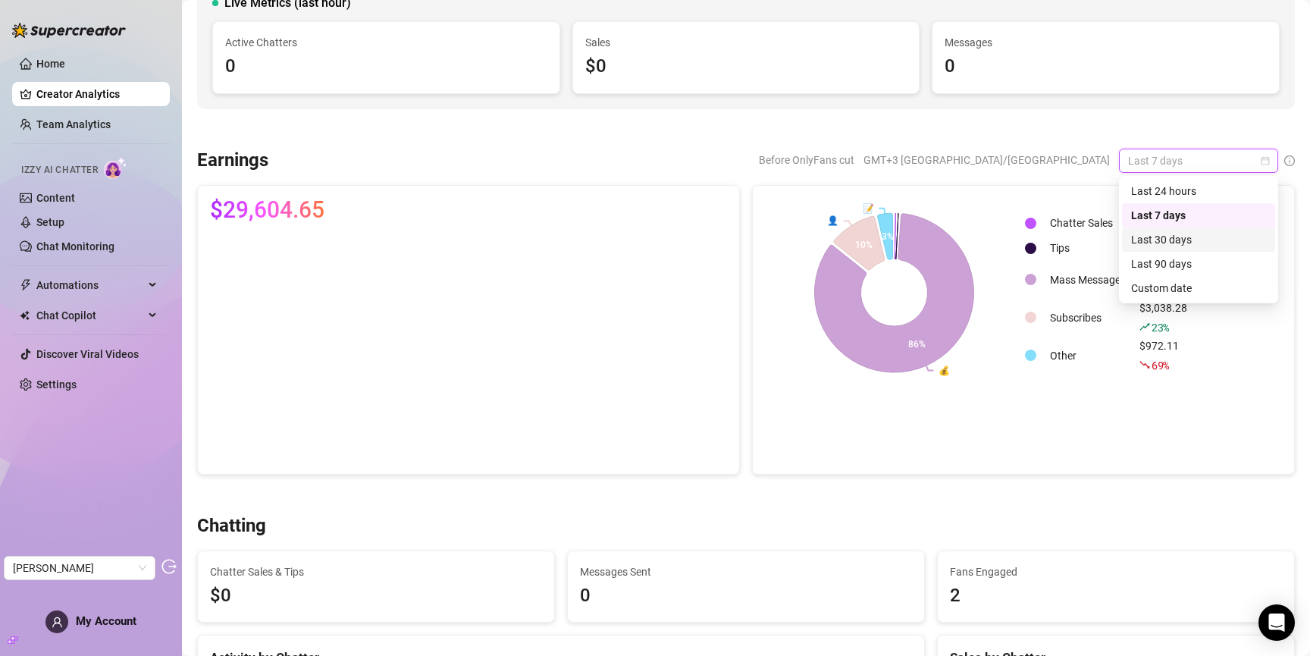
click at [1184, 242] on div "Last 30 days" at bounding box center [1198, 239] width 135 height 17
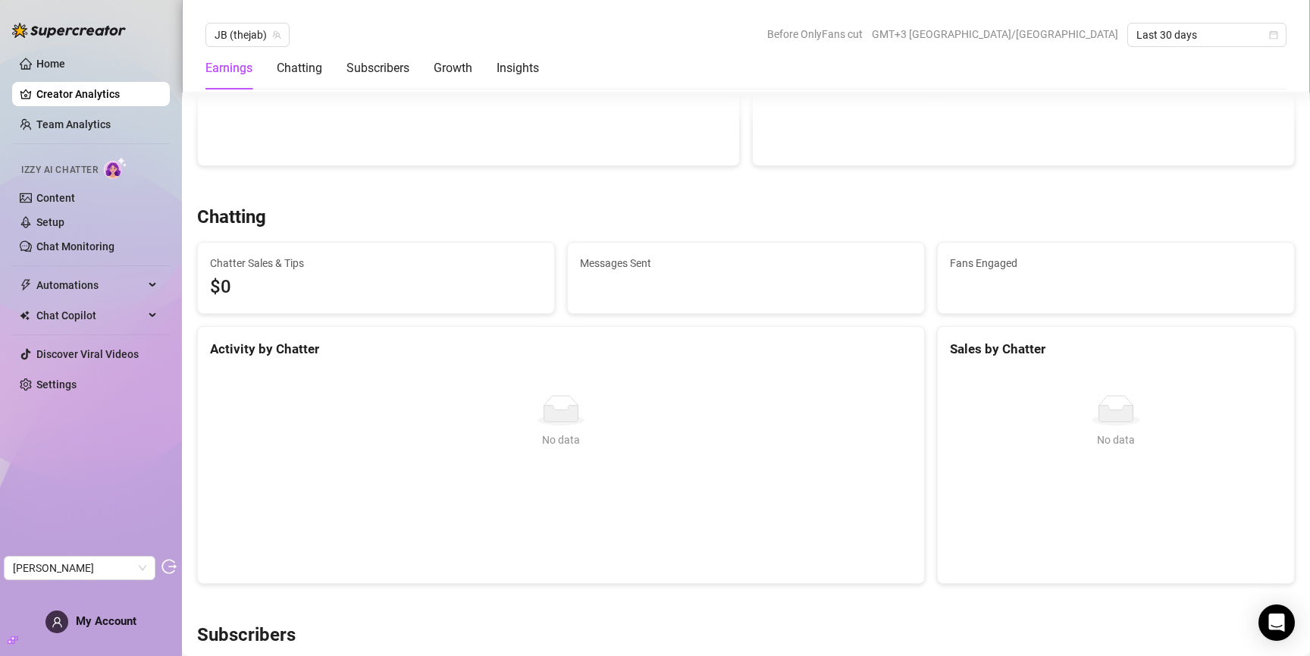
scroll to position [0, 0]
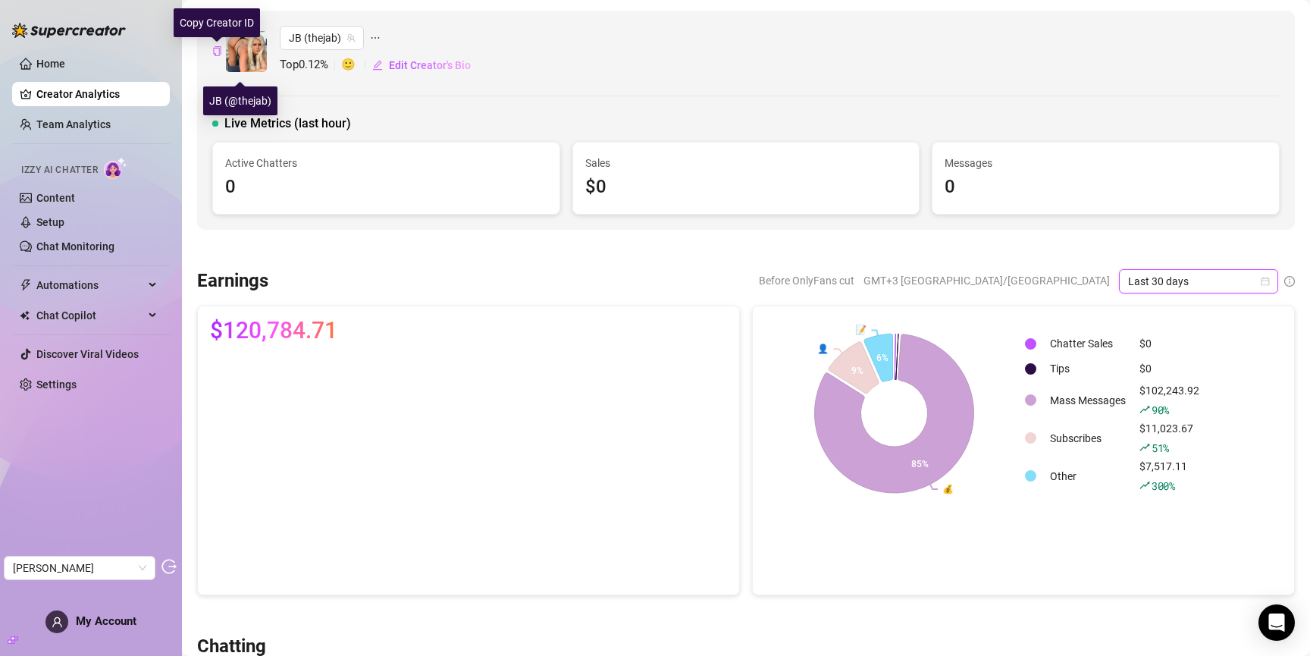
click at [219, 49] on icon "copy" at bounding box center [217, 51] width 8 height 10
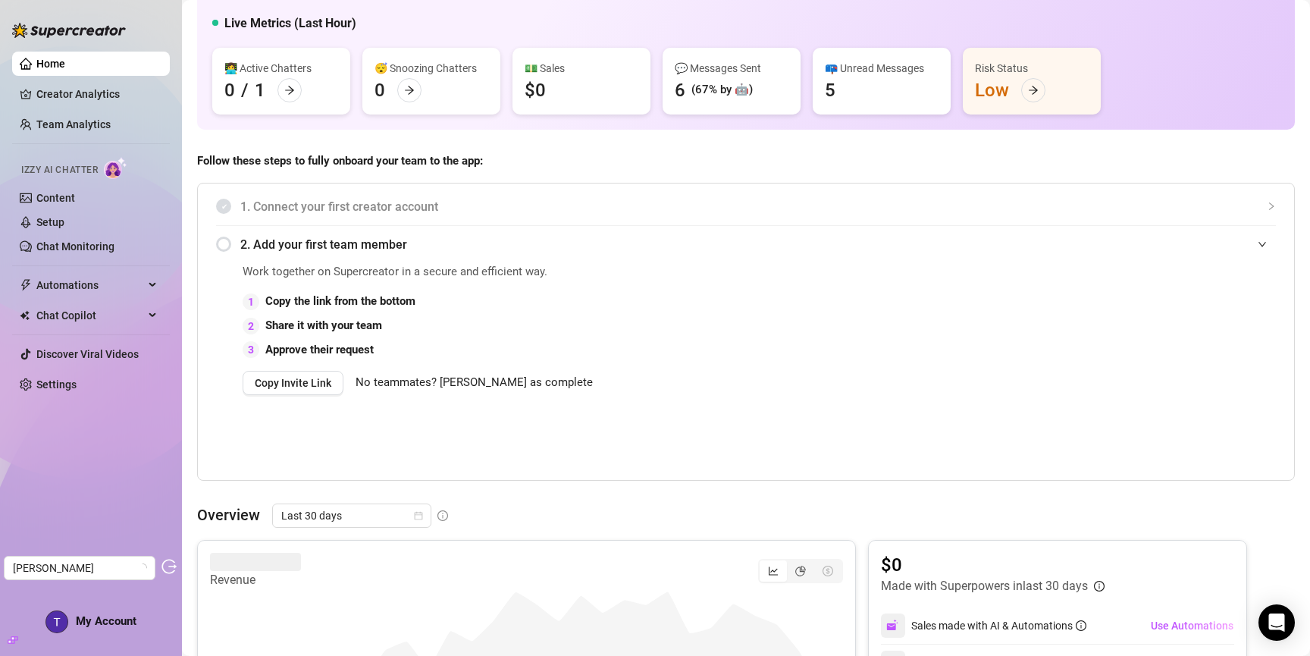
scroll to position [412, 0]
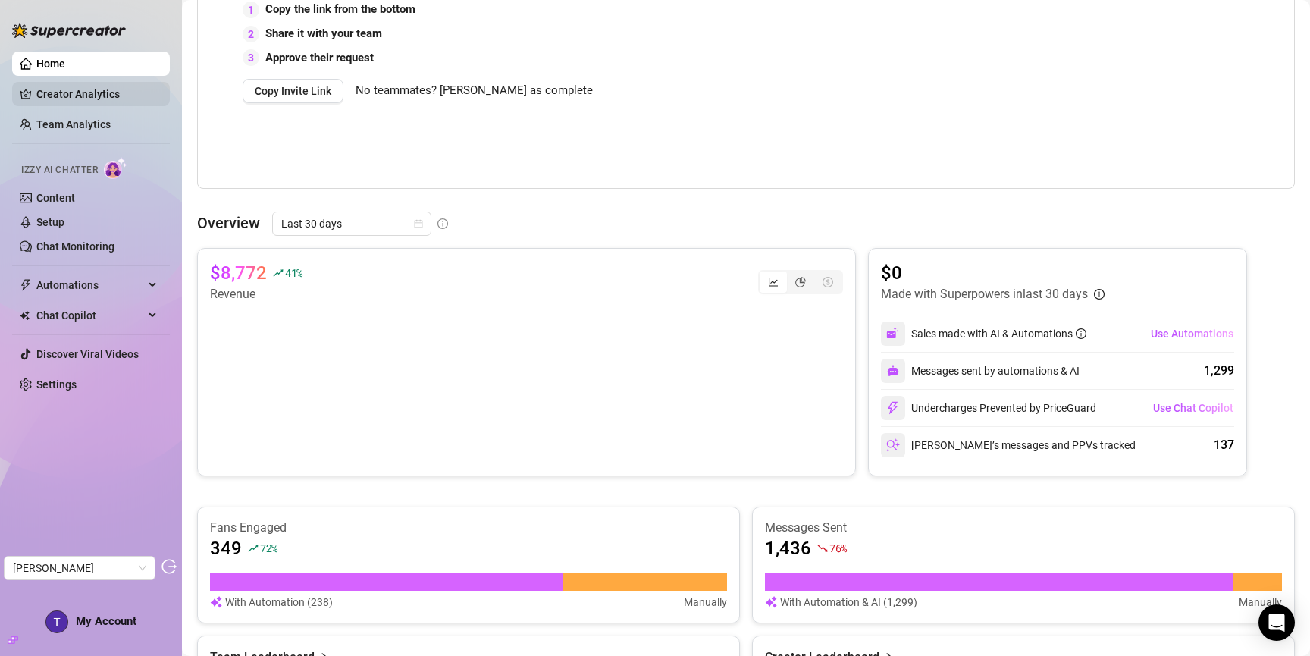
click at [54, 98] on link "Creator Analytics" at bounding box center [96, 94] width 121 height 24
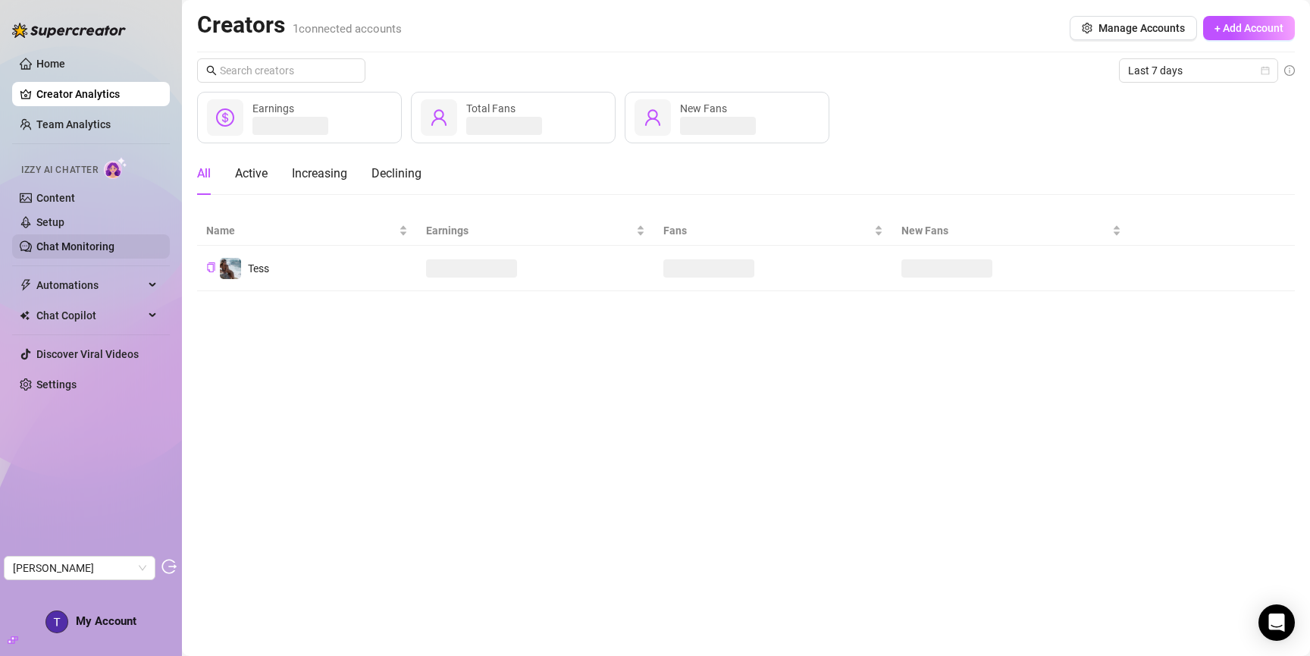
click at [60, 246] on link "Chat Monitoring" at bounding box center [75, 246] width 78 height 12
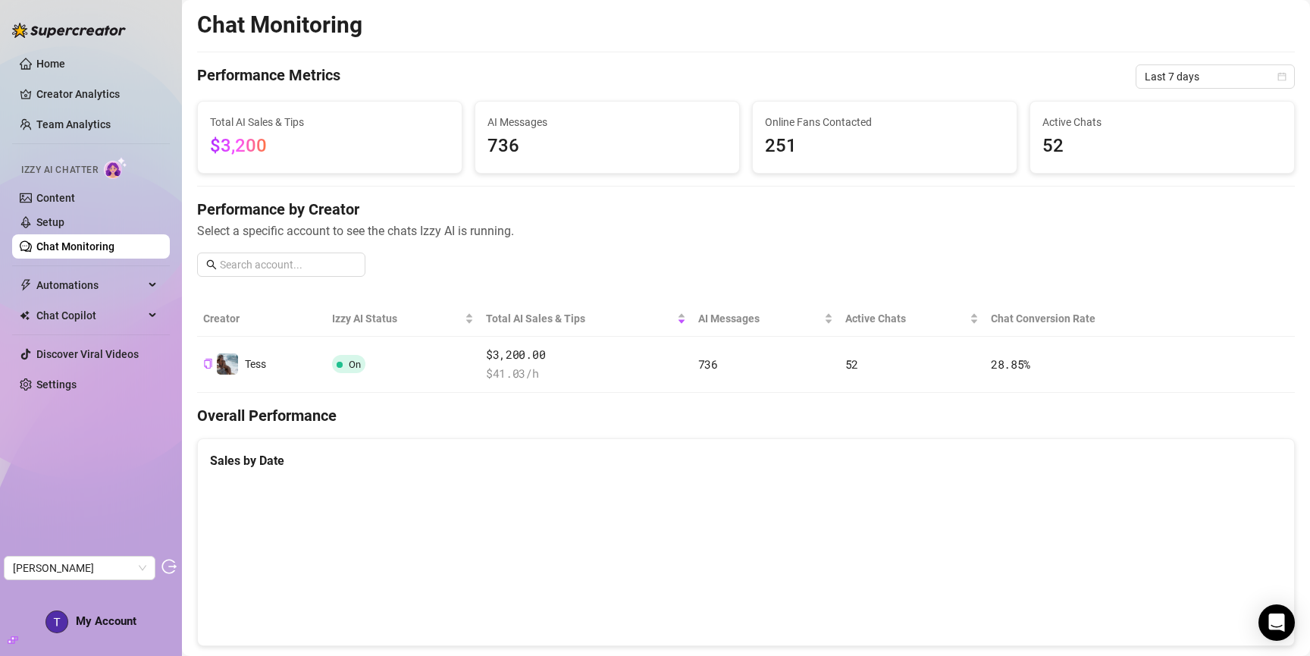
scroll to position [424, 0]
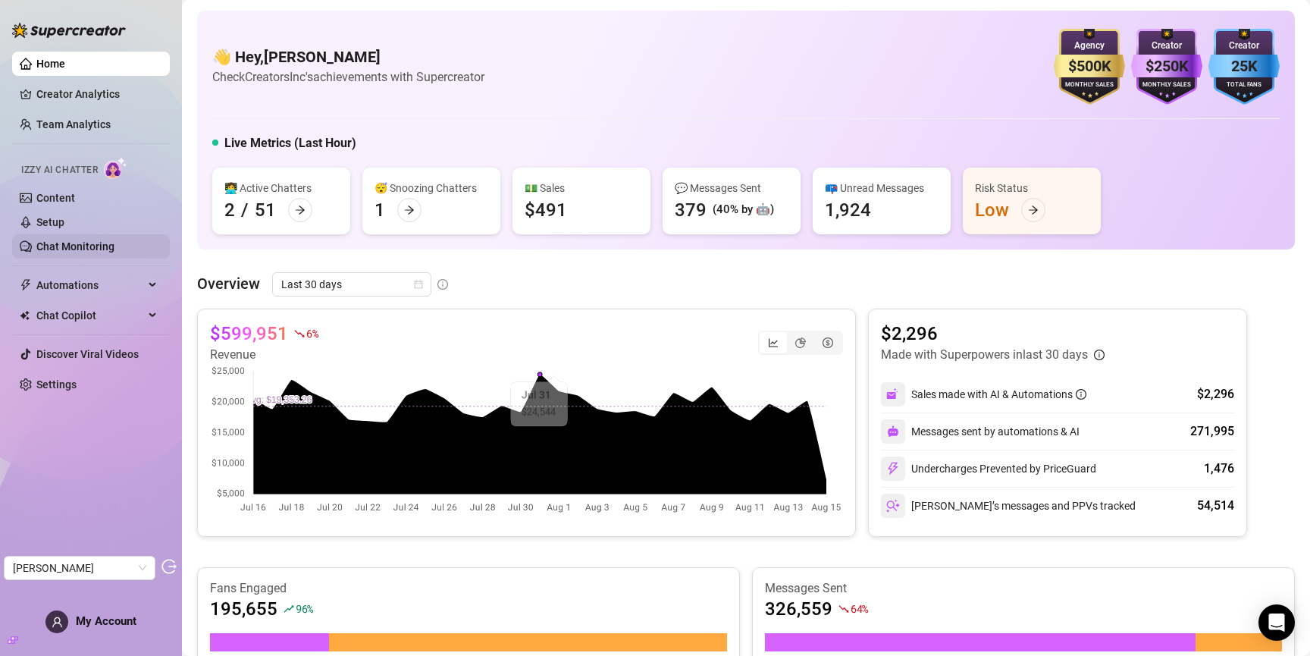
click at [85, 243] on link "Chat Monitoring" at bounding box center [75, 246] width 78 height 12
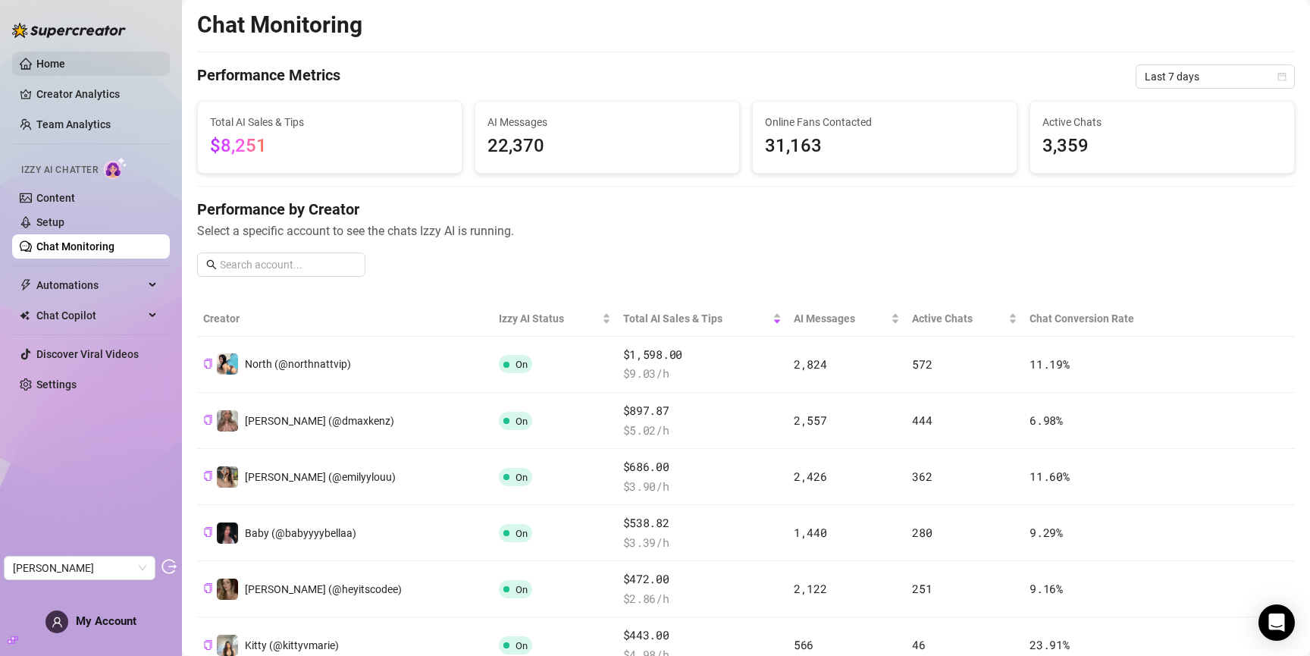
click at [65, 65] on link "Home" at bounding box center [50, 64] width 29 height 12
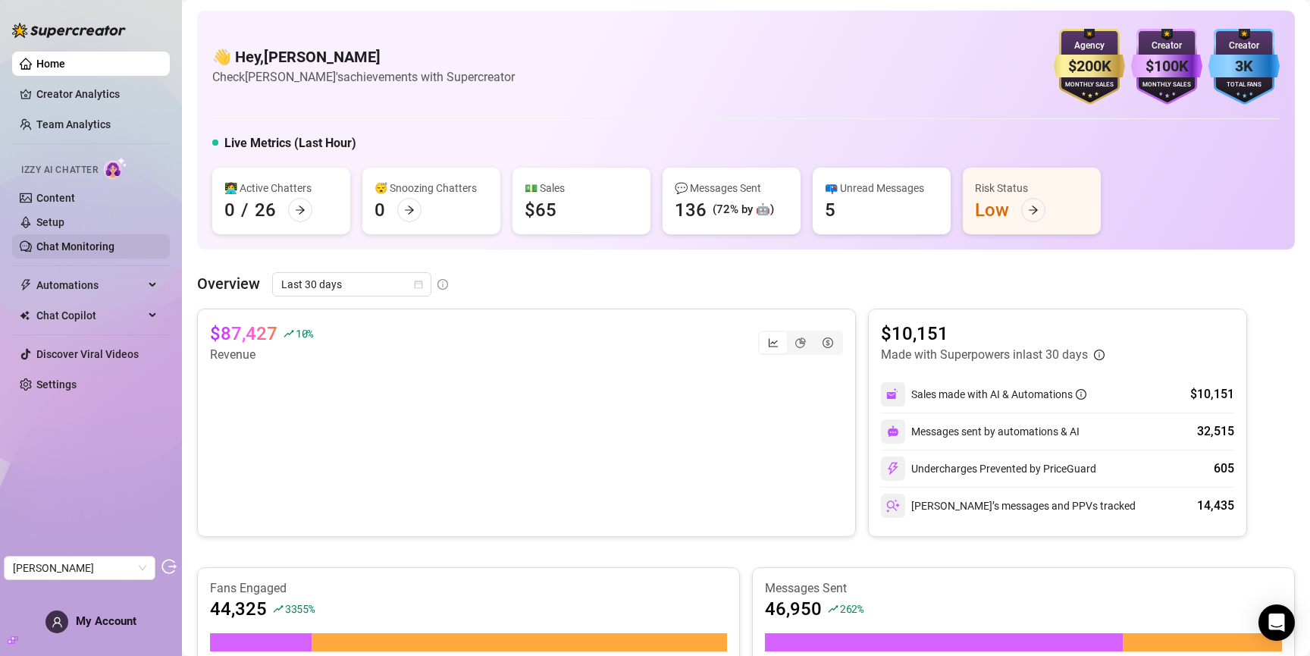
click at [101, 252] on link "Chat Monitoring" at bounding box center [75, 246] width 78 height 12
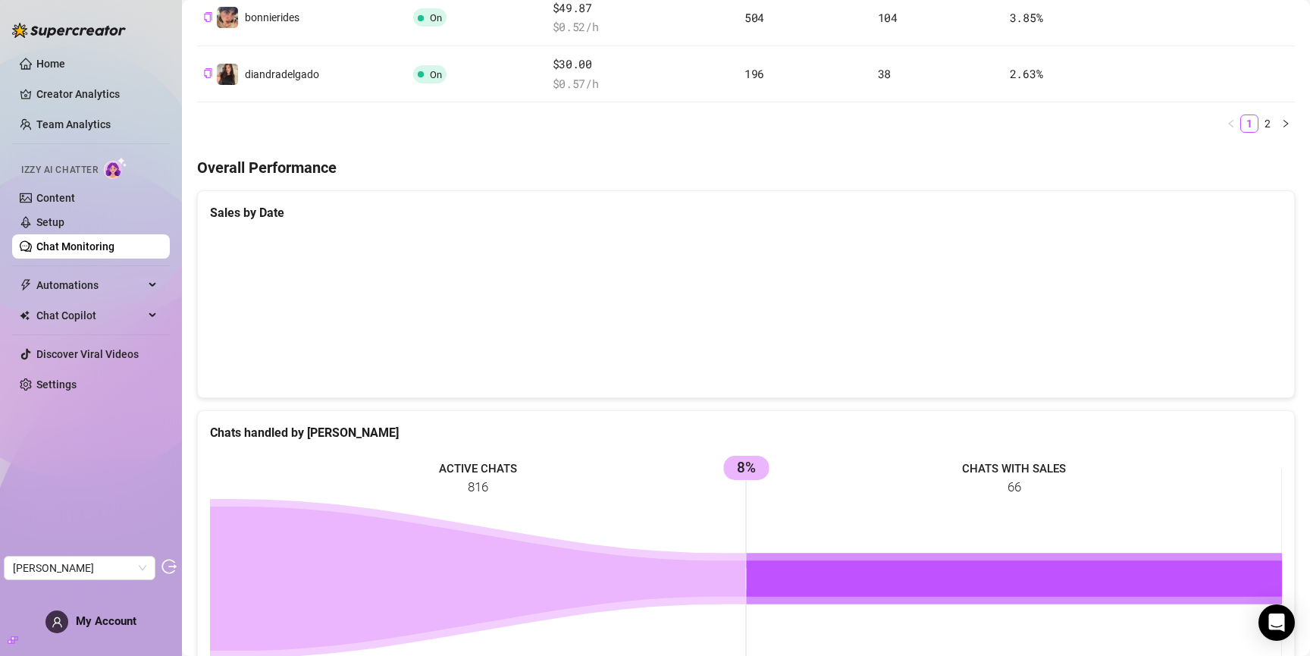
scroll to position [797, 0]
click at [97, 129] on link "Team Analytics" at bounding box center [73, 124] width 74 height 12
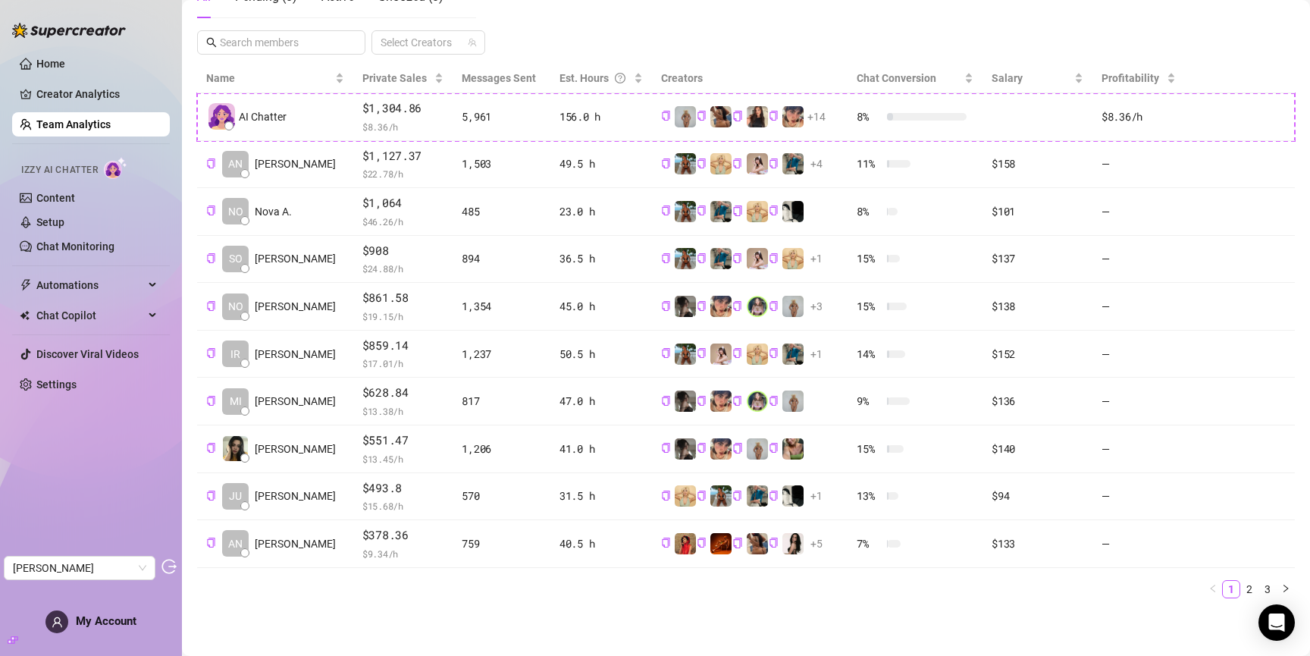
scroll to position [297, 0]
click at [1248, 591] on link "2" at bounding box center [1249, 590] width 17 height 17
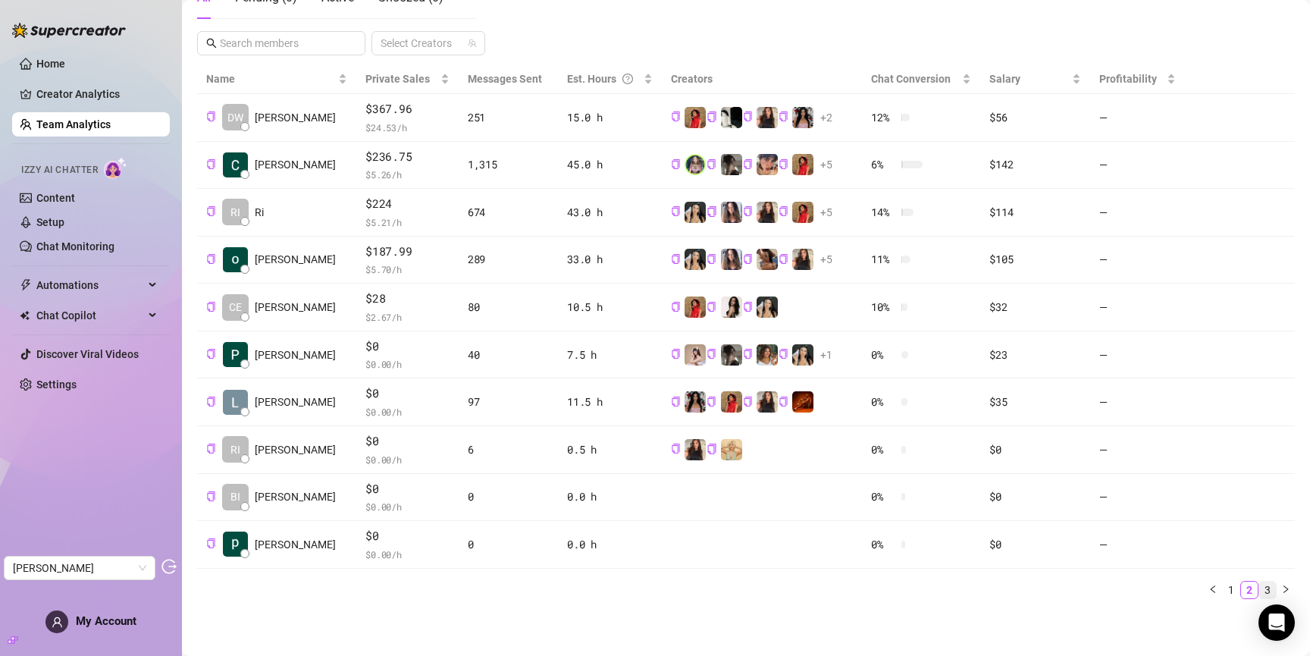
click at [1266, 587] on link "3" at bounding box center [1267, 590] width 17 height 17
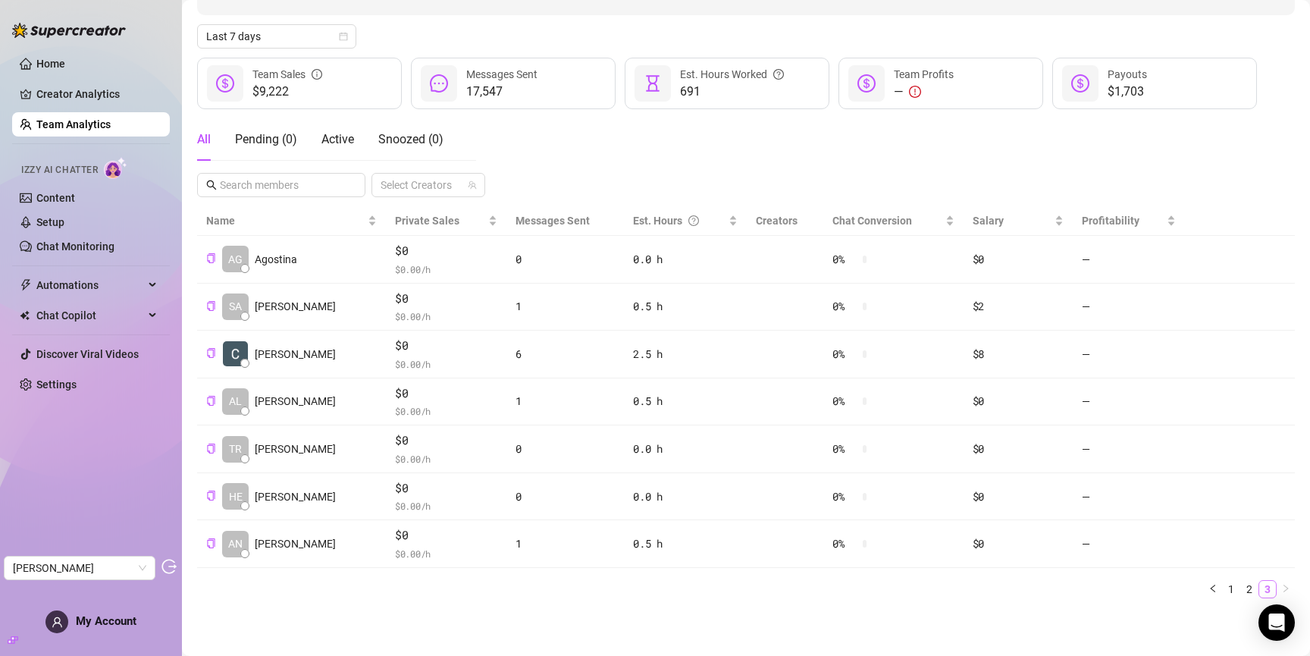
scroll to position [155, 0]
click at [1229, 587] on link "1" at bounding box center [1231, 589] width 17 height 17
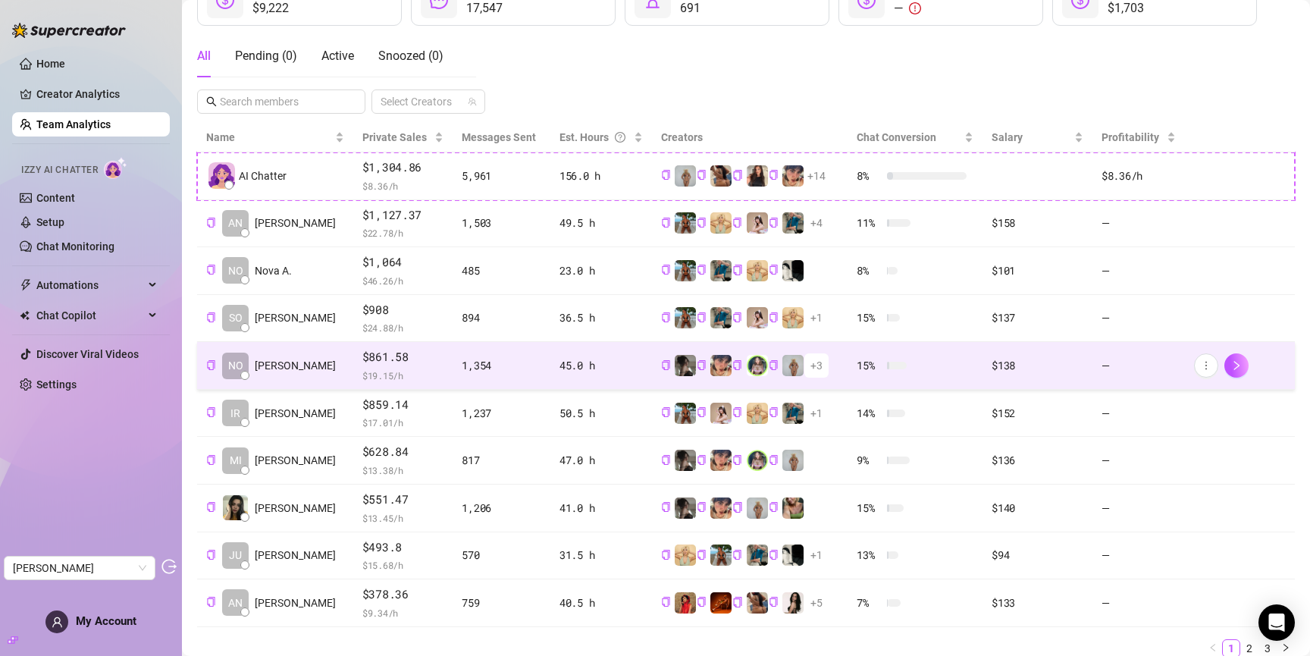
scroll to position [297, 0]
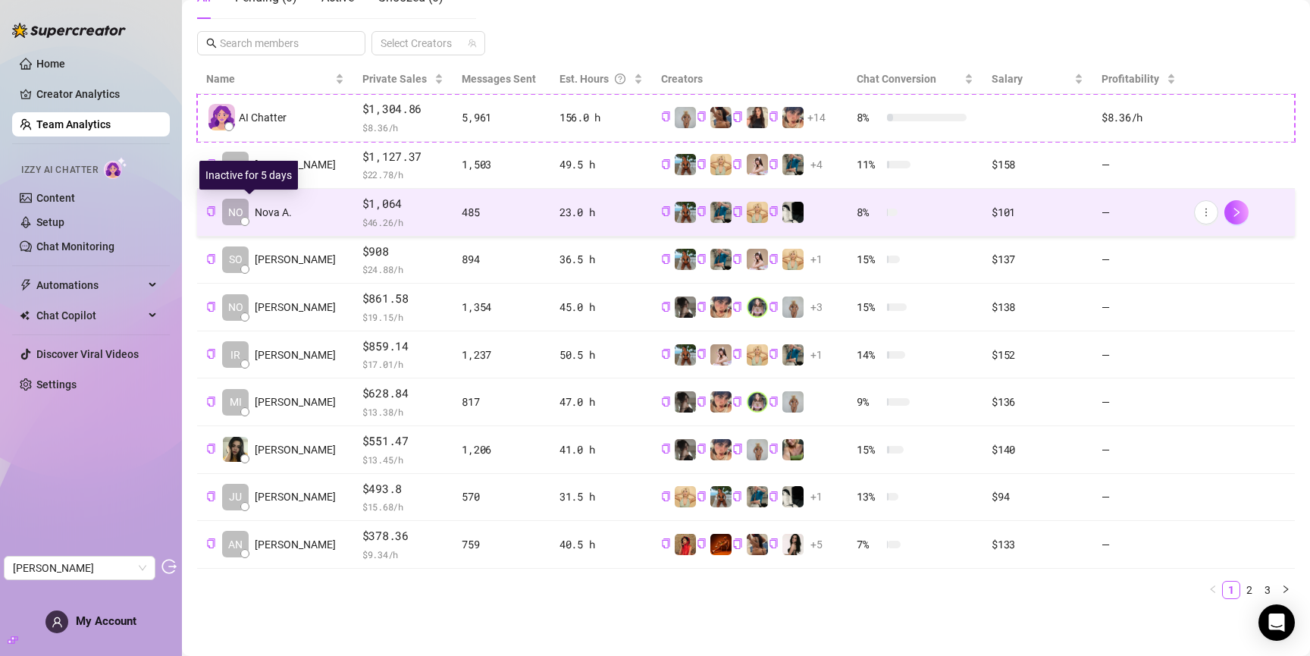
click at [265, 214] on span "Nova A." at bounding box center [273, 212] width 37 height 17
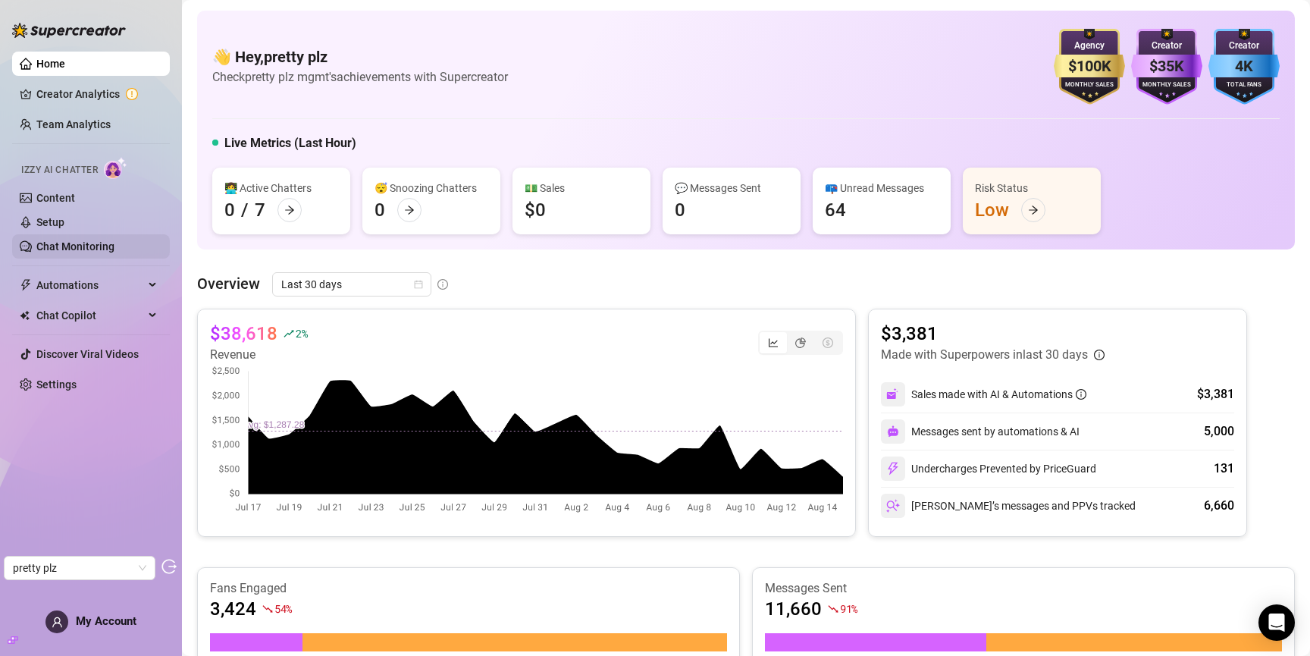
click at [89, 248] on link "Chat Monitoring" at bounding box center [75, 246] width 78 height 12
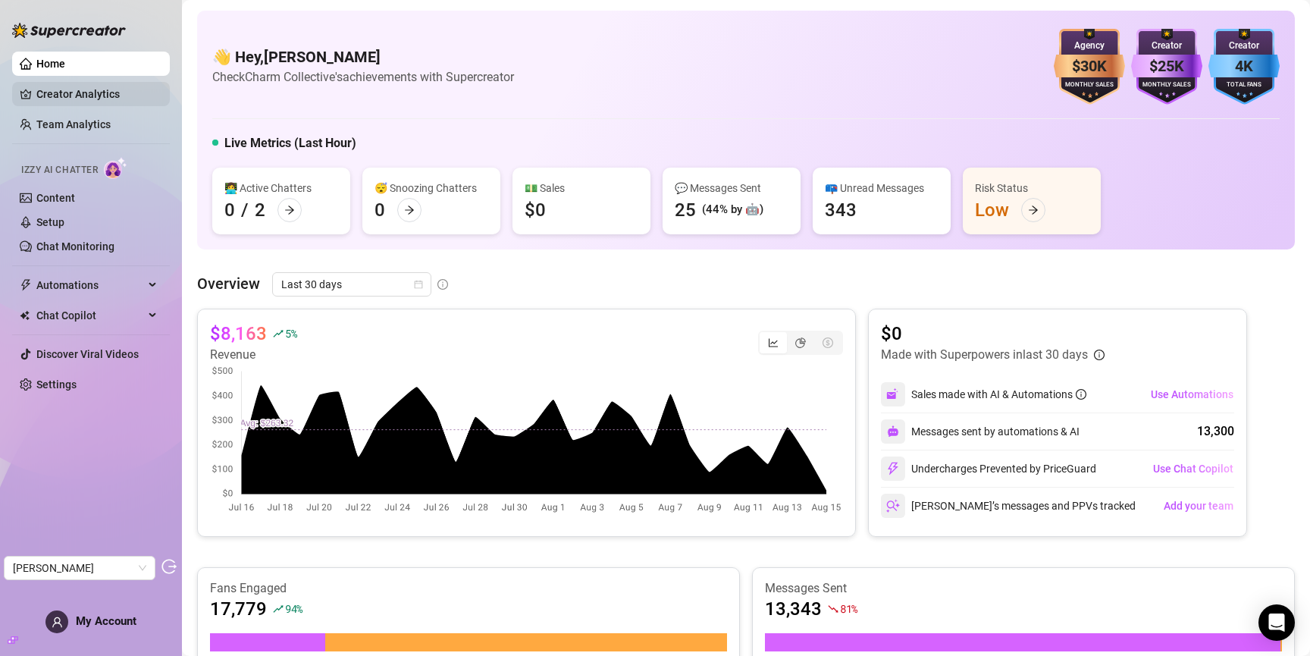
click at [52, 97] on link "Creator Analytics" at bounding box center [96, 94] width 121 height 24
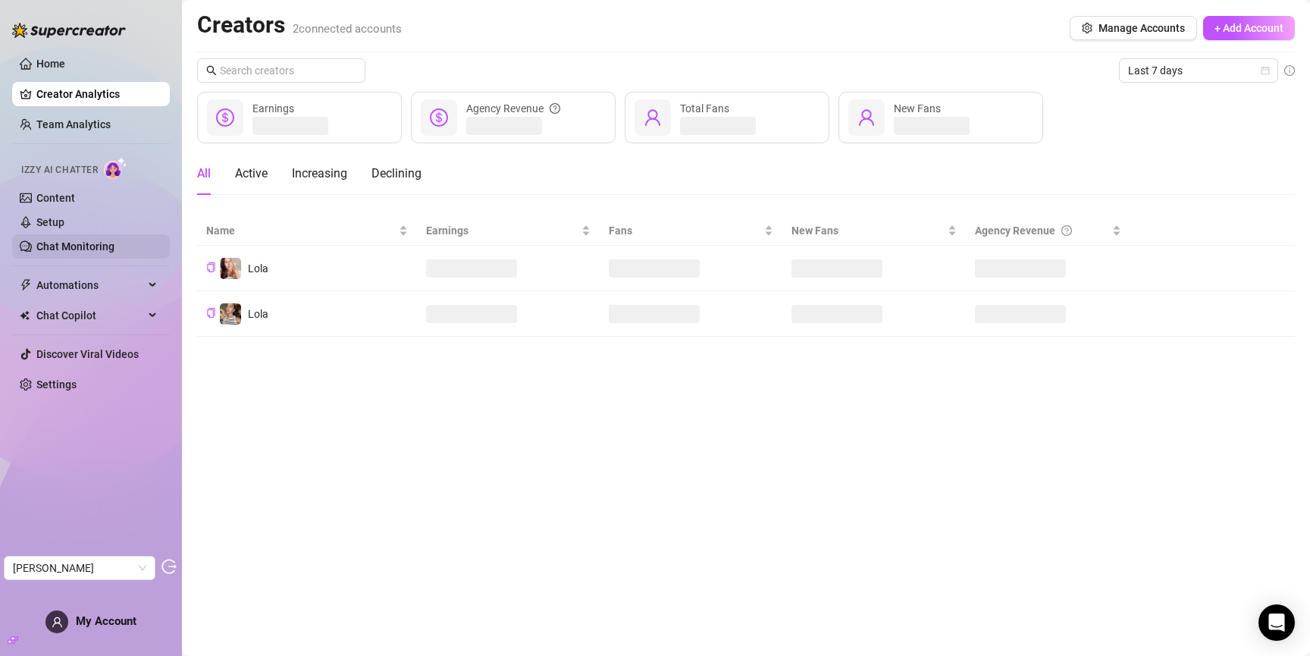
click at [58, 243] on link "Chat Monitoring" at bounding box center [75, 246] width 78 height 12
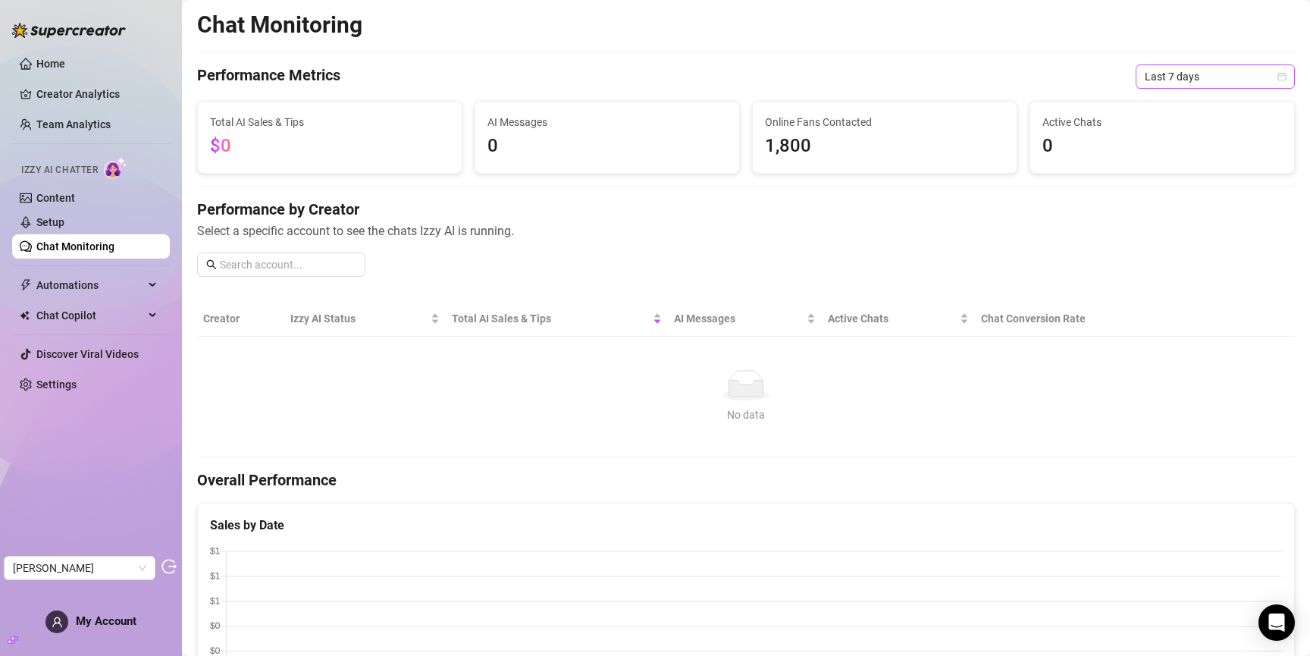
click at [1171, 81] on span "Last 7 days" at bounding box center [1215, 76] width 141 height 23
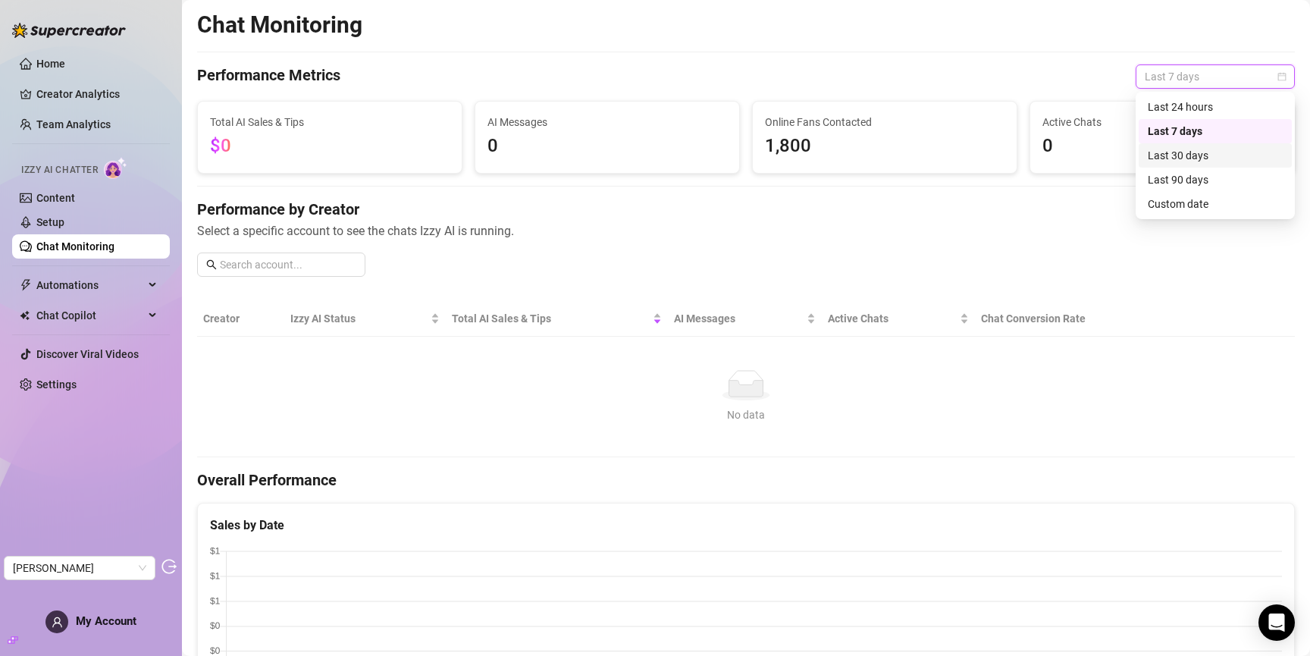
click at [1181, 156] on div "Last 30 days" at bounding box center [1215, 155] width 135 height 17
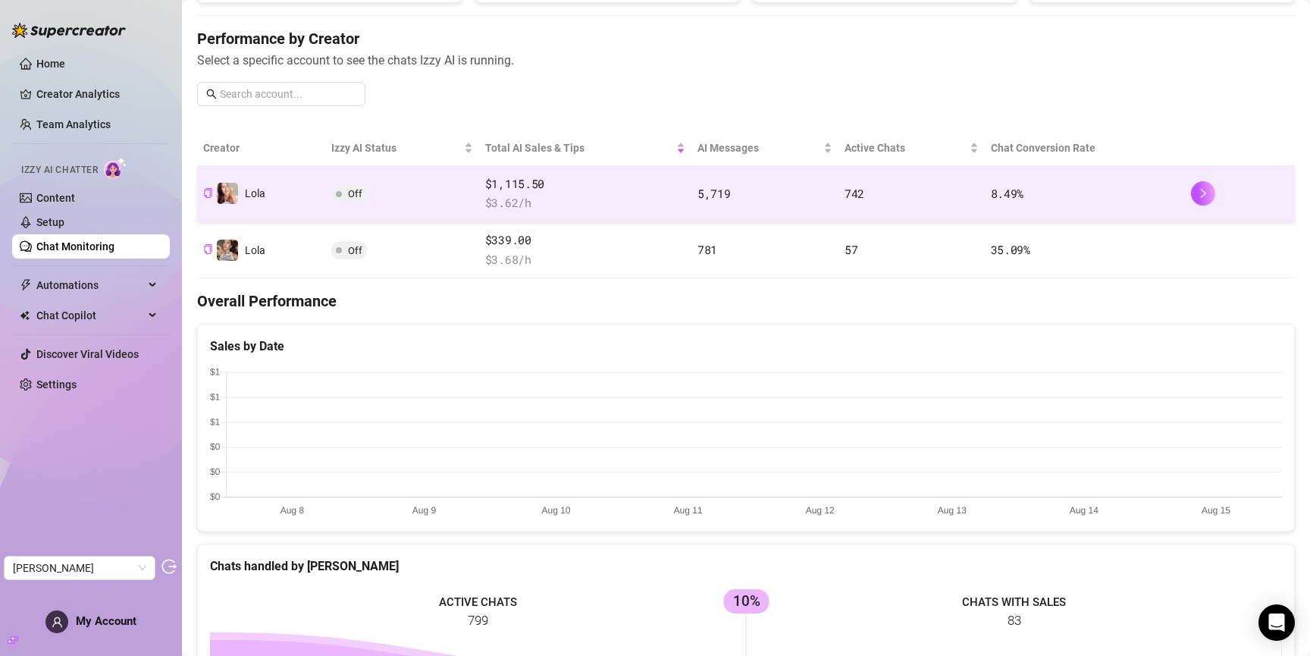
scroll to position [174, 0]
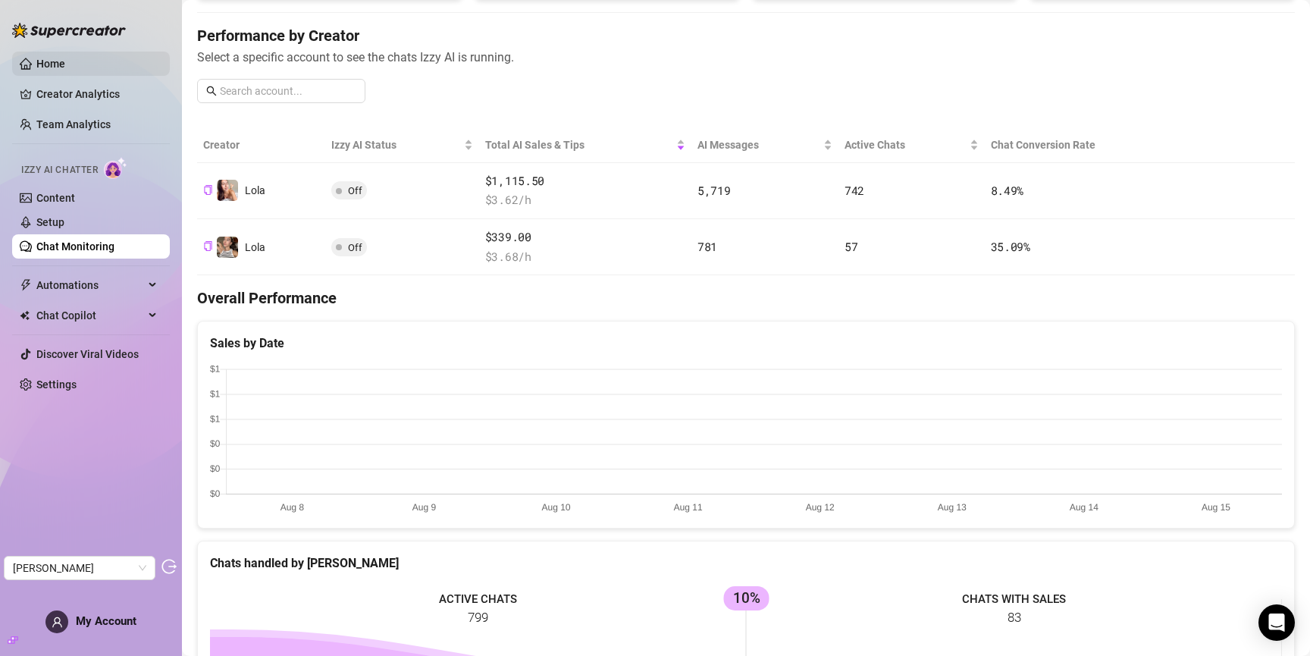
click at [49, 64] on link "Home" at bounding box center [50, 64] width 29 height 12
